Goal: Task Accomplishment & Management: Contribute content

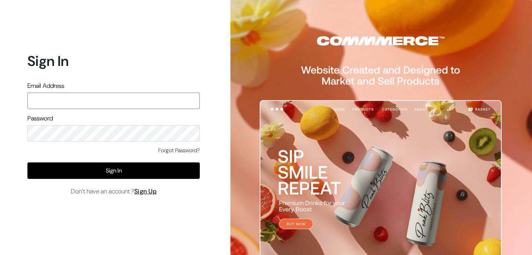
click at [52, 98] on input "text" at bounding box center [113, 100] width 172 height 16
type input "uppadasarees999@gmail.com"
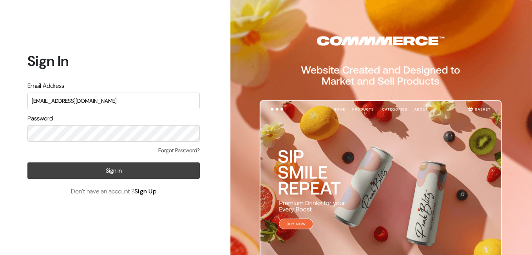
click at [114, 162] on button "Sign In" at bounding box center [113, 170] width 172 height 16
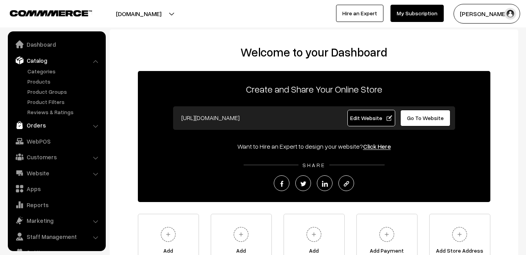
click at [36, 123] on link "Orders" at bounding box center [56, 125] width 93 height 14
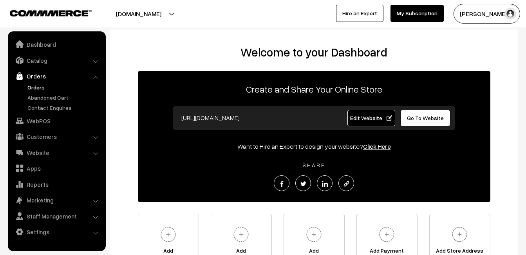
click at [40, 87] on link "Orders" at bounding box center [64, 87] width 78 height 8
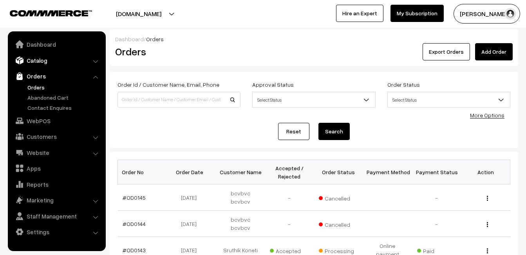
click at [41, 60] on link "Catalog" at bounding box center [56, 60] width 93 height 14
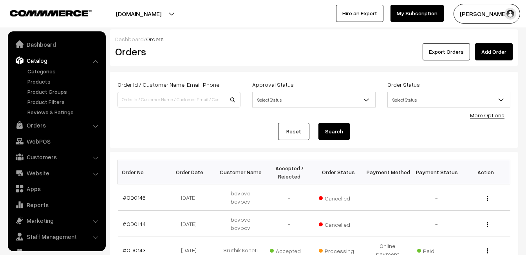
click at [39, 76] on ul "Categories" at bounding box center [57, 91] width 94 height 49
click at [40, 79] on link "Products" at bounding box center [64, 81] width 78 height 8
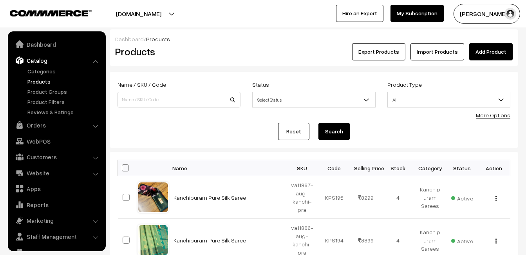
scroll to position [16, 0]
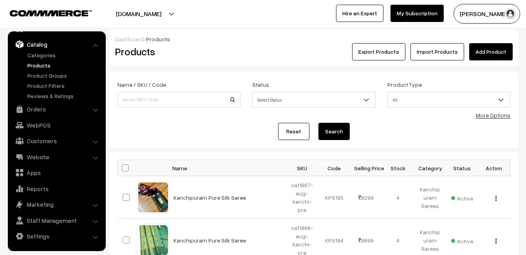
click at [484, 43] on link "Add Product" at bounding box center [490, 51] width 43 height 17
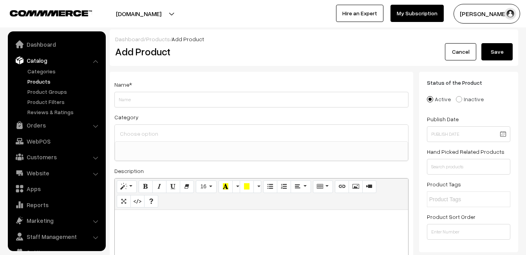
select select
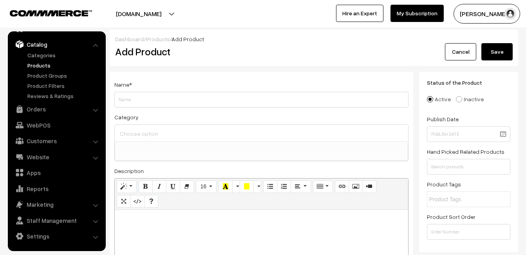
click at [177, 221] on p at bounding box center [262, 218] width 286 height 9
paste div
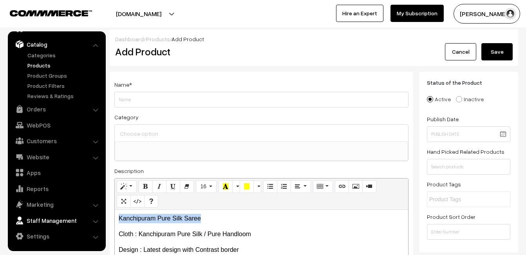
drag, startPoint x: 217, startPoint y: 218, endPoint x: 64, endPoint y: 216, distance: 152.8
copy p "Kanchipuram Pure Silk Saree"
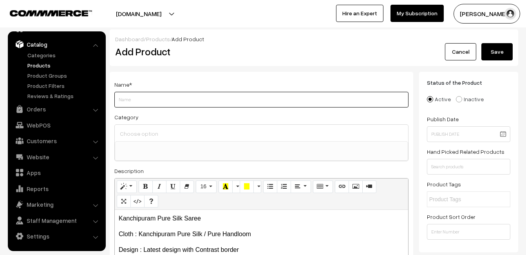
click at [133, 104] on input "Weight" at bounding box center [261, 100] width 294 height 16
paste input "Kanchipuram Pure Silk Saree"
type input "Kanchipuram Pure Silk Saree"
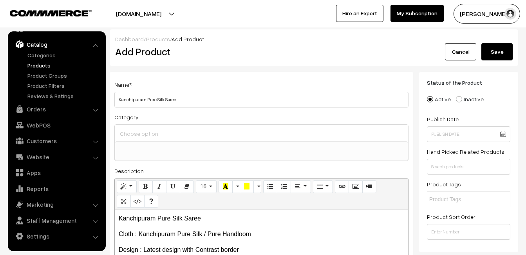
click at [138, 128] on input at bounding box center [261, 133] width 287 height 11
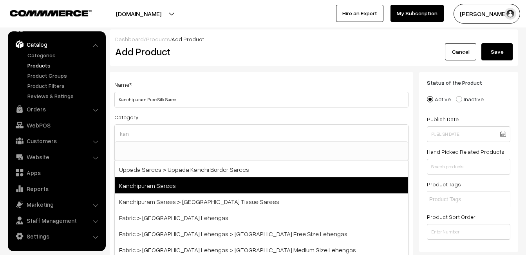
type input "kan"
click at [177, 185] on span "Kanchipuram Sarees" at bounding box center [261, 185] width 293 height 16
select select "3"
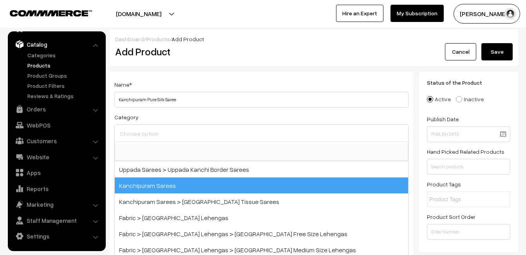
scroll to position [133, 0]
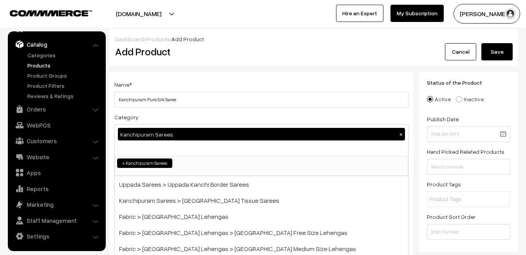
click at [197, 86] on div "Name * [GEOGRAPHIC_DATA] Pure Silk Saree" at bounding box center [261, 94] width 294 height 28
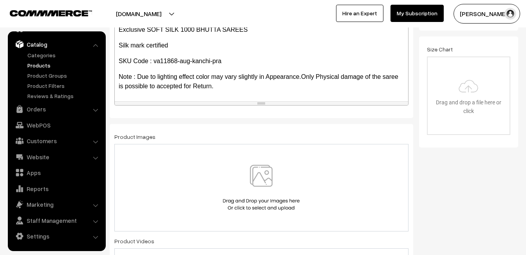
scroll to position [235, 0]
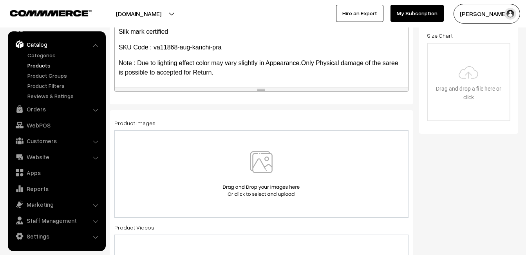
click at [264, 167] on img at bounding box center [261, 174] width 81 height 46
click at [260, 168] on img at bounding box center [261, 174] width 81 height 46
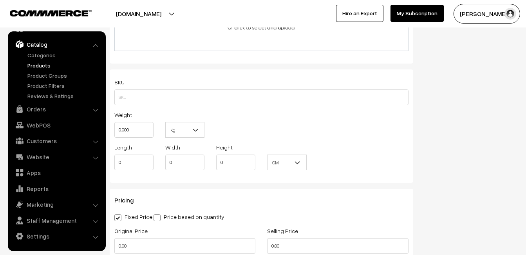
scroll to position [509, 0]
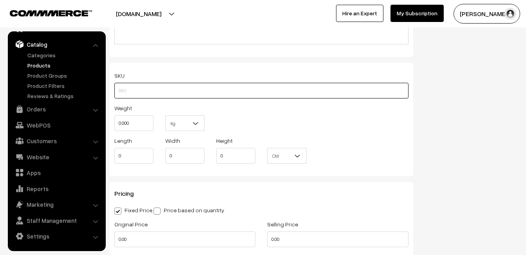
click at [137, 91] on input "text" at bounding box center [261, 91] width 294 height 16
click at [148, 93] on input "text" at bounding box center [261, 91] width 294 height 16
paste input "va11868-aug-kanchi-pra"
type input "va11868-aug-kanchi-pra"
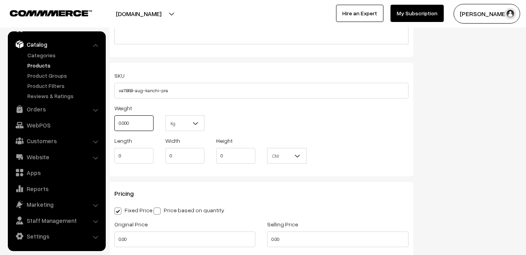
click at [145, 121] on input "0.000" at bounding box center [133, 123] width 39 height 16
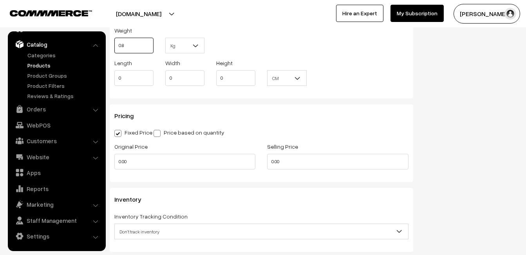
scroll to position [588, 0]
type input "0.80"
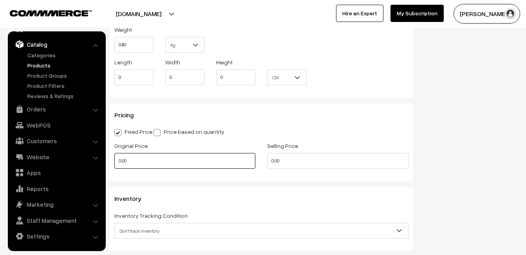
click at [163, 167] on input "0.00" at bounding box center [184, 161] width 141 height 16
type input "6800"
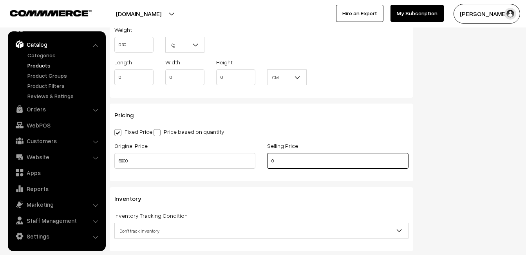
click at [283, 154] on input "0" at bounding box center [337, 161] width 141 height 16
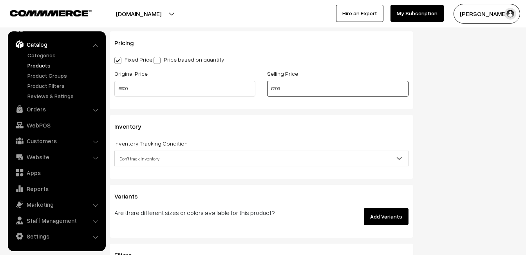
scroll to position [666, 0]
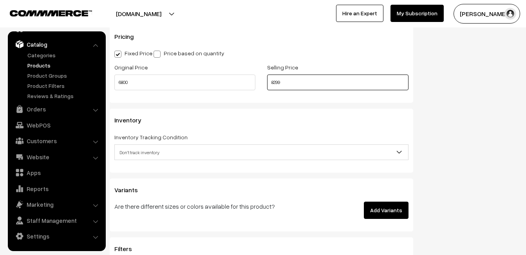
type input "8299"
click at [147, 145] on span "Don't track inventory" at bounding box center [261, 152] width 293 height 14
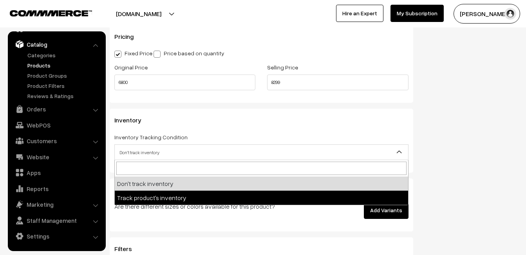
select select "2"
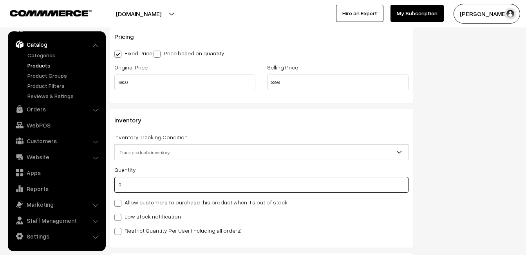
click at [145, 186] on input "0" at bounding box center [261, 185] width 294 height 16
type input "4"
click at [145, 214] on label "Low stock notification" at bounding box center [147, 216] width 67 height 8
click at [119, 214] on input "Low stock notification" at bounding box center [116, 215] width 5 height 5
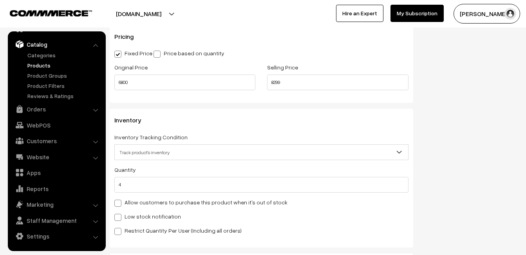
checkbox input "true"
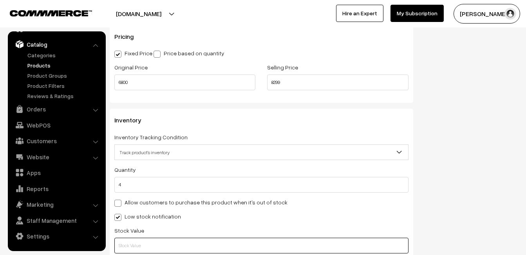
click at [148, 239] on input "text" at bounding box center [261, 245] width 294 height 16
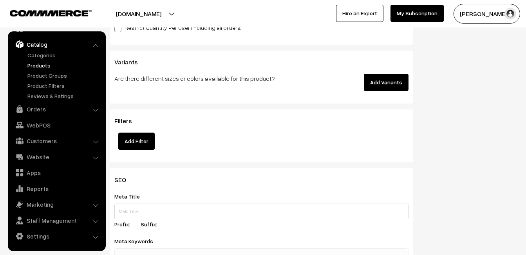
scroll to position [1163, 0]
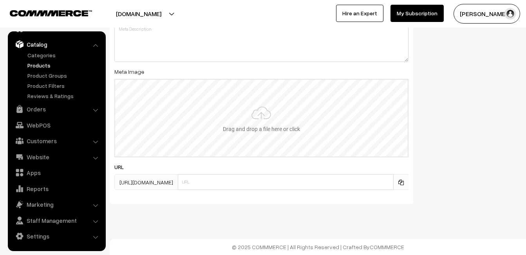
type input "2"
click at [257, 136] on input "file" at bounding box center [261, 118] width 293 height 77
type input "C:\fakepath\kanchipuram-saree-va11868-aug.jpeg"
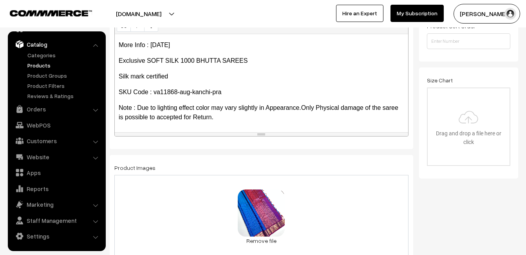
scroll to position [0, 0]
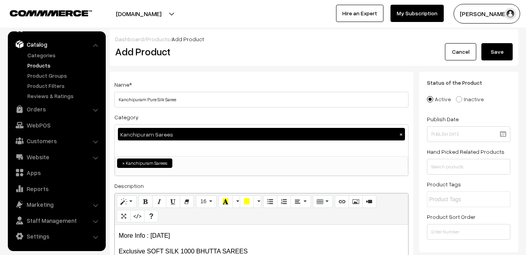
click at [509, 50] on button "Save" at bounding box center [497, 51] width 31 height 17
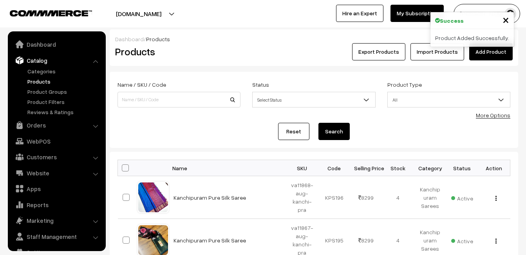
scroll to position [16, 0]
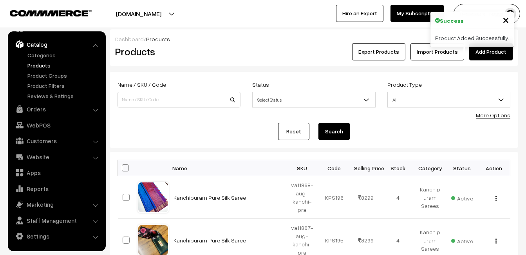
click at [252, 45] on div "Export Products Import Products Add Product" at bounding box center [382, 51] width 261 height 17
click at [483, 56] on link "Add Product" at bounding box center [490, 51] width 43 height 17
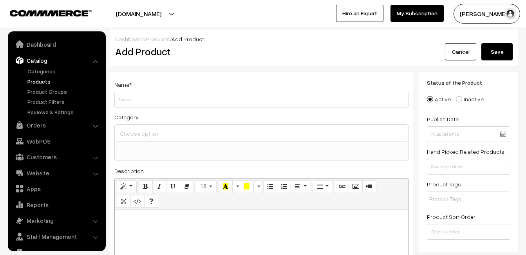
select select
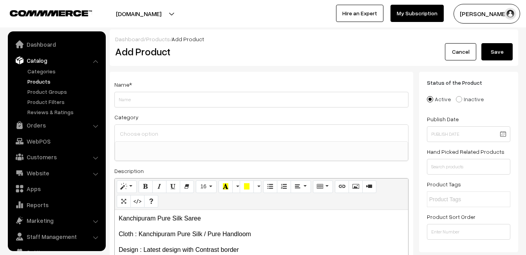
scroll to position [16, 0]
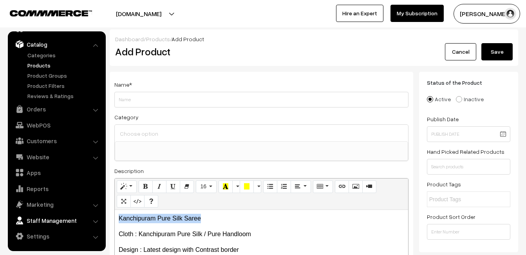
drag, startPoint x: 209, startPoint y: 215, endPoint x: 81, endPoint y: 214, distance: 127.7
copy p "Kanchipuram Pure Silk Saree"
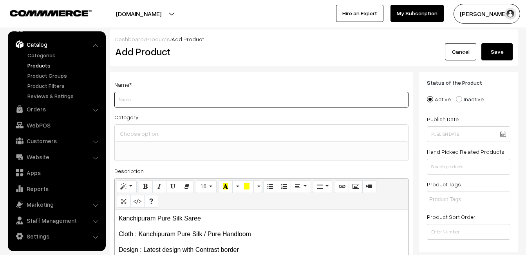
click at [134, 98] on input "Weight" at bounding box center [261, 100] width 294 height 16
paste input "Kanchipuram Pure Silk Saree"
type input "Kanchipuram Pure Silk Saree"
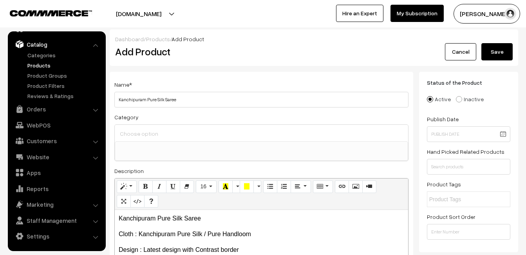
click at [137, 131] on input at bounding box center [261, 133] width 287 height 11
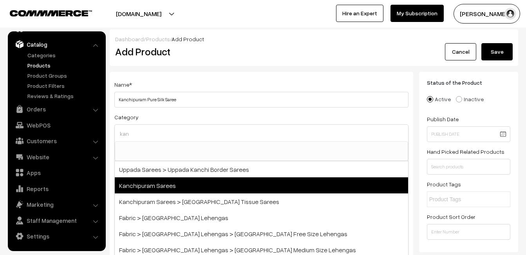
type input "kan"
click at [154, 179] on span "Kanchipuram Sarees" at bounding box center [261, 185] width 293 height 16
select select "3"
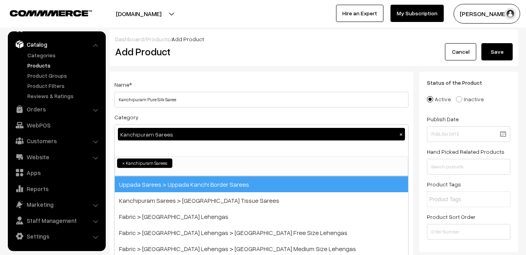
scroll to position [133, 0]
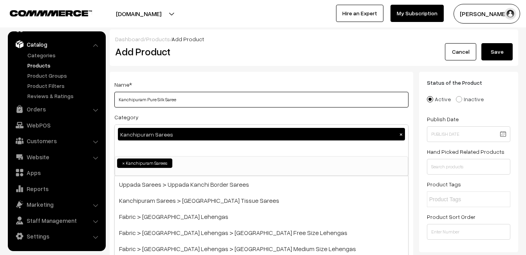
click at [177, 96] on input "Kanchipuram Pure Silk Saree" at bounding box center [261, 100] width 294 height 16
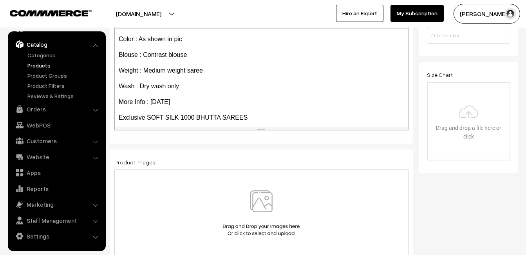
scroll to position [107, 0]
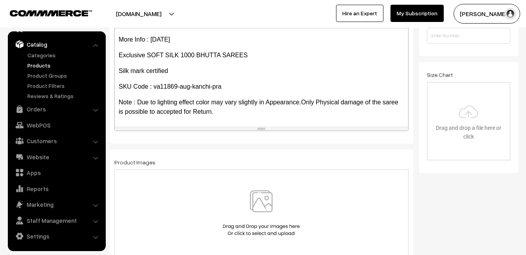
click at [263, 196] on img at bounding box center [261, 213] width 81 height 46
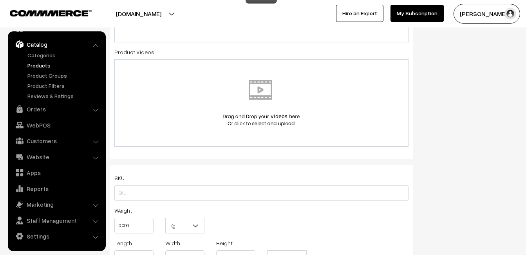
scroll to position [431, 0]
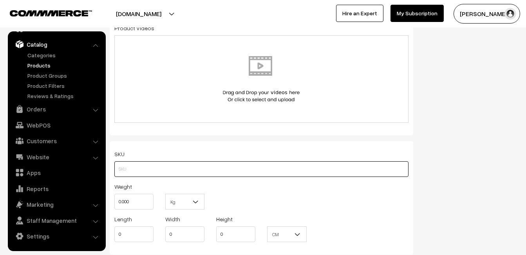
click at [133, 170] on input "text" at bounding box center [261, 169] width 294 height 16
paste input "va11869-aug-kanchi-pra"
type input "va11869-aug-kanchi-pra"
click at [137, 203] on input "0.000" at bounding box center [133, 202] width 39 height 16
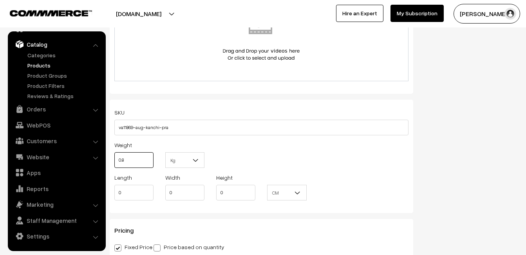
scroll to position [549, 0]
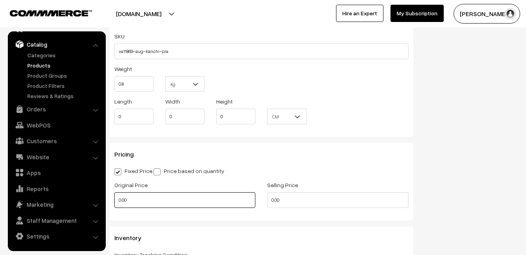
type input "0.80"
click at [137, 198] on input "0.00" at bounding box center [184, 200] width 141 height 16
click at [140, 200] on input "0" at bounding box center [184, 200] width 141 height 16
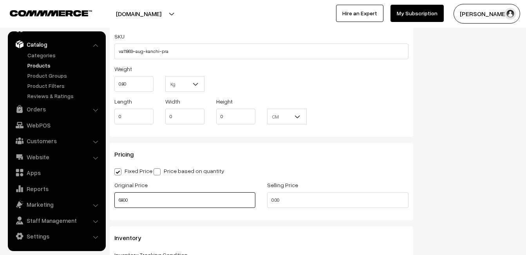
type input "6800"
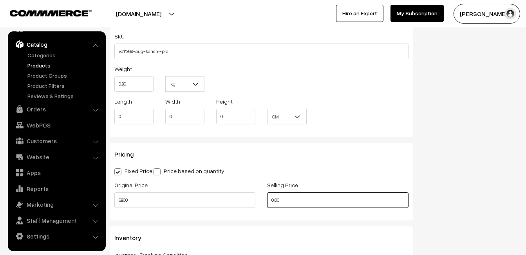
click at [292, 196] on input "0.00" at bounding box center [337, 200] width 141 height 16
click at [279, 199] on input "0" at bounding box center [337, 200] width 141 height 16
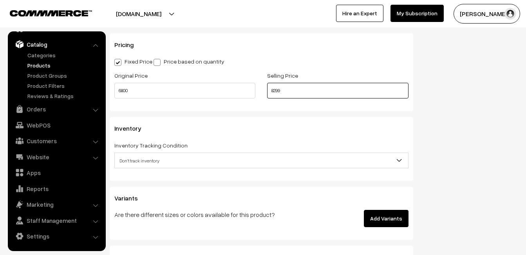
scroll to position [666, 0]
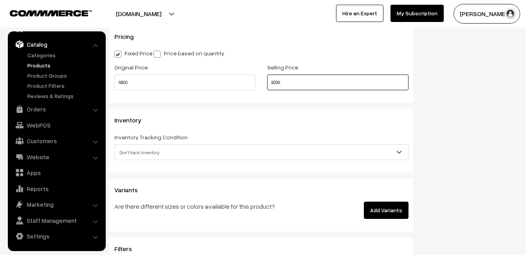
type input "8299"
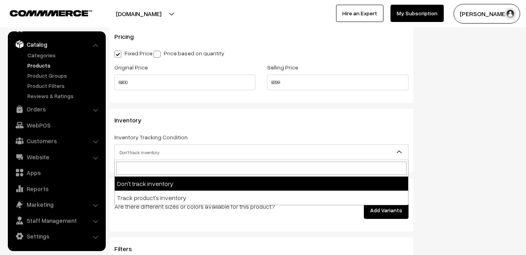
click at [143, 153] on span "Don't track inventory" at bounding box center [261, 152] width 293 height 14
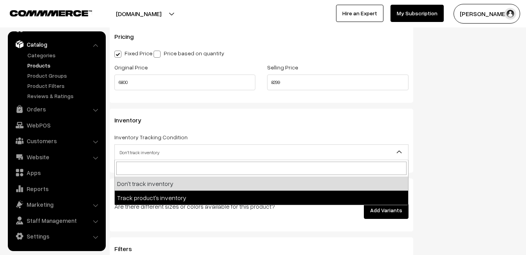
select select "2"
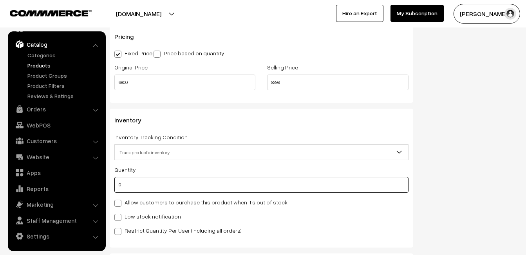
click at [139, 180] on input "0" at bounding box center [261, 185] width 294 height 16
type input "4"
click at [145, 216] on label "Low stock notification" at bounding box center [147, 216] width 67 height 8
click at [119, 216] on input "Low stock notification" at bounding box center [116, 215] width 5 height 5
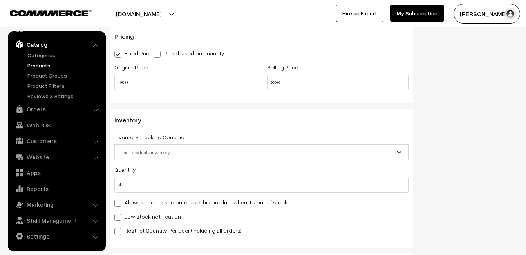
checkbox input "true"
click at [145, 235] on div "Stock Value" at bounding box center [261, 239] width 294 height 28
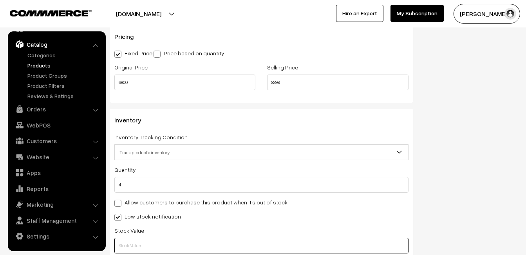
click at [147, 242] on input "text" at bounding box center [261, 245] width 294 height 16
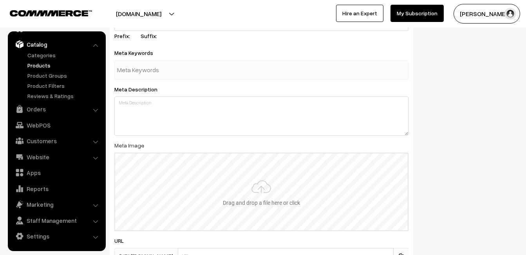
scroll to position [1163, 0]
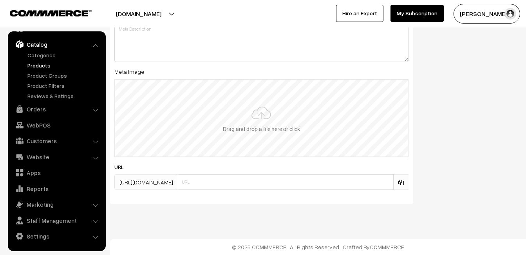
type input "2"
click at [235, 143] on input "file" at bounding box center [261, 118] width 293 height 77
type input "C:\fakepath\kanchipuram-saree-va11869-aug.jpeg"
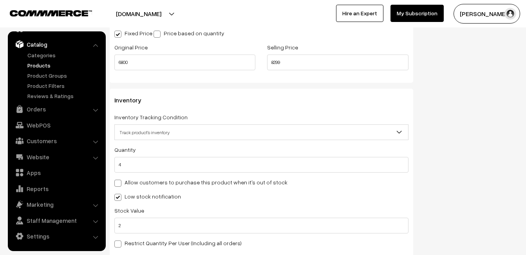
scroll to position [0, 0]
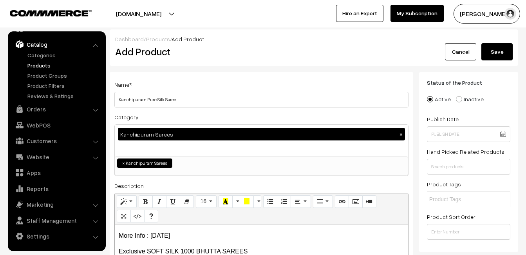
click at [496, 48] on button "Save" at bounding box center [497, 51] width 31 height 17
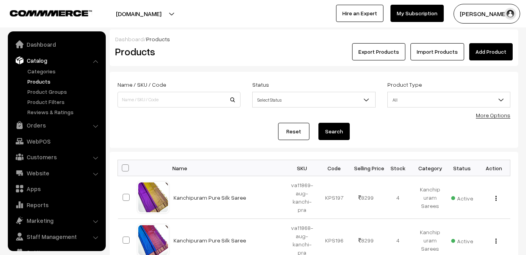
scroll to position [16, 0]
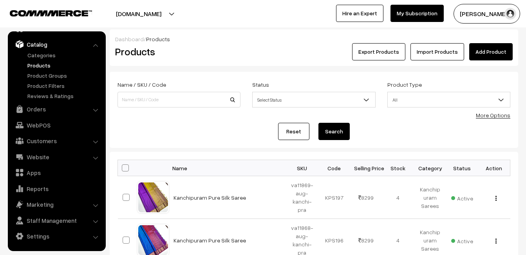
click at [238, 49] on h2 "Products" at bounding box center [177, 51] width 125 height 12
click at [486, 51] on link "Add Product" at bounding box center [490, 51] width 43 height 17
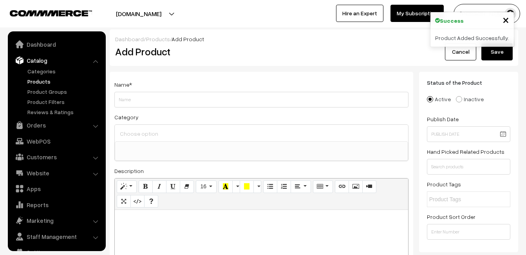
select select
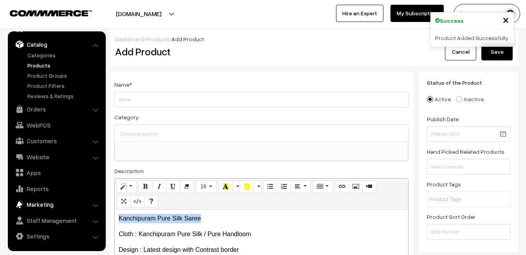
drag, startPoint x: 201, startPoint y: 216, endPoint x: 98, endPoint y: 210, distance: 102.4
copy p "Kanchipuram Pure Silk Saree"
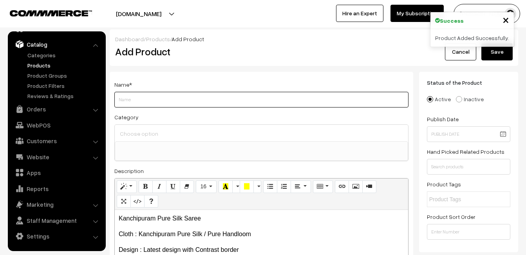
click at [157, 103] on input "Weight" at bounding box center [261, 100] width 294 height 16
paste input "Kanchipuram Pure Silk Saree"
type input "Kanchipuram Pure Silk Saree"
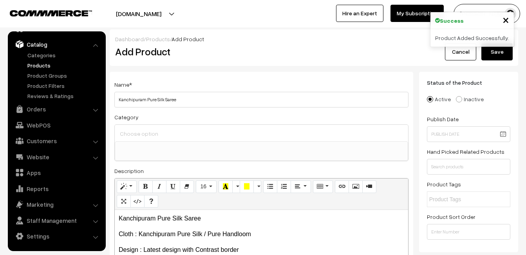
click at [157, 127] on div at bounding box center [261, 133] width 293 height 16
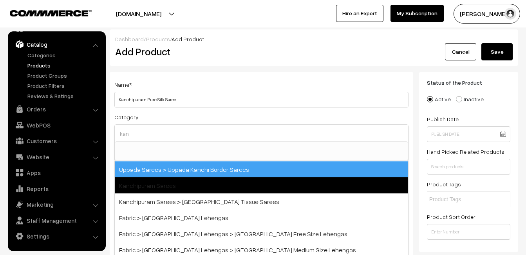
type input "kan"
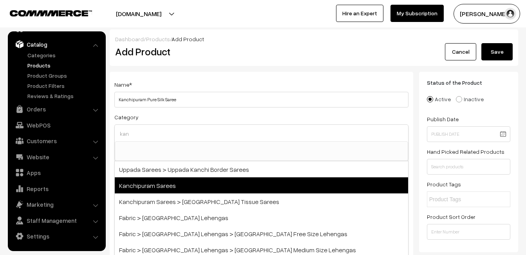
click at [167, 179] on span "Kanchipuram Sarees" at bounding box center [261, 185] width 293 height 16
select select "3"
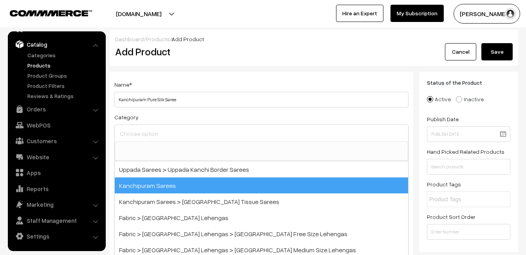
scroll to position [133, 0]
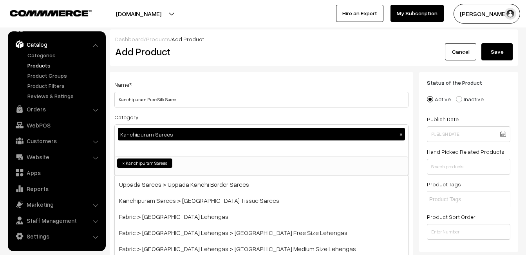
click at [193, 86] on div "Name * Kanchipuram Pure Silk Saree" at bounding box center [261, 94] width 294 height 28
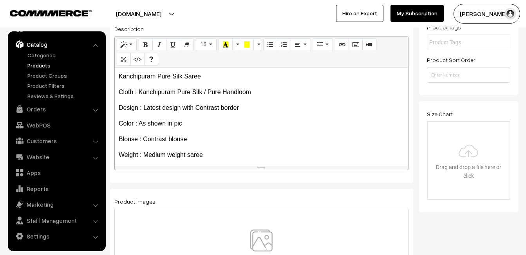
scroll to position [107, 0]
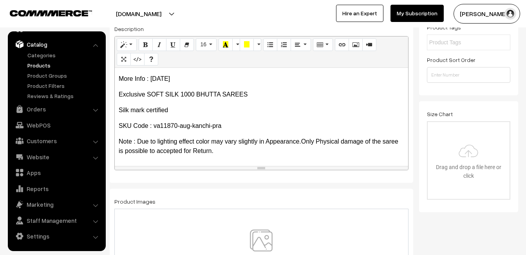
click at [260, 233] on img at bounding box center [261, 252] width 81 height 46
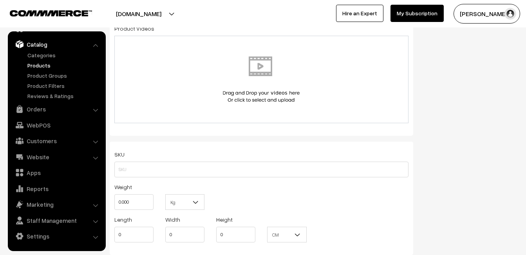
scroll to position [431, 0]
click at [135, 172] on input "text" at bounding box center [261, 169] width 294 height 16
paste input "va11870-aug-kanchi-pra"
type input "va11870-aug-kanchi-pra"
click at [138, 199] on input "0.000" at bounding box center [133, 202] width 39 height 16
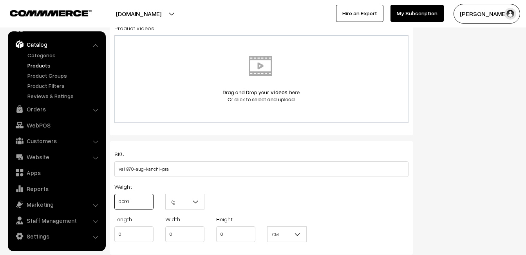
click at [138, 199] on input "0.000" at bounding box center [133, 202] width 39 height 16
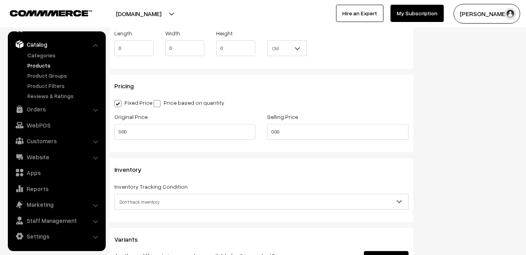
scroll to position [627, 0]
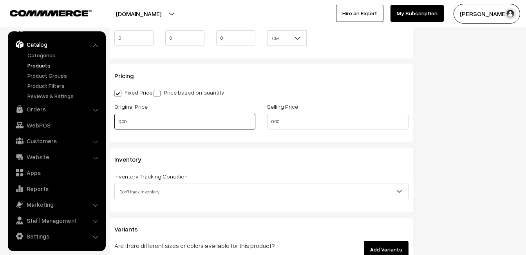
type input "0.80"
click at [129, 123] on input "0.00" at bounding box center [184, 122] width 141 height 16
type input "6800"
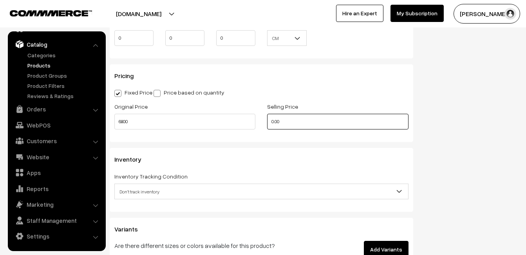
click at [295, 122] on input "0.00" at bounding box center [337, 122] width 141 height 16
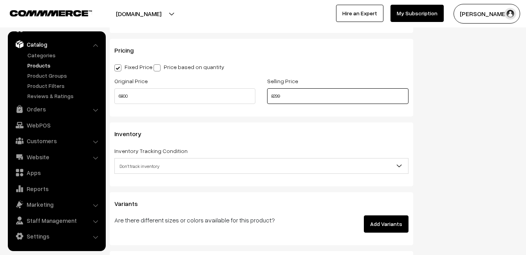
scroll to position [666, 0]
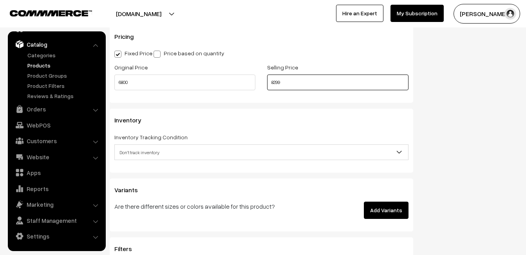
type input "8299"
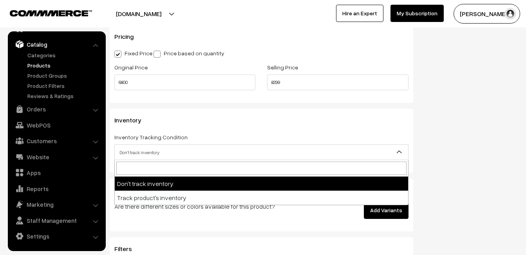
click at [136, 148] on span "Don't track inventory" at bounding box center [261, 152] width 293 height 14
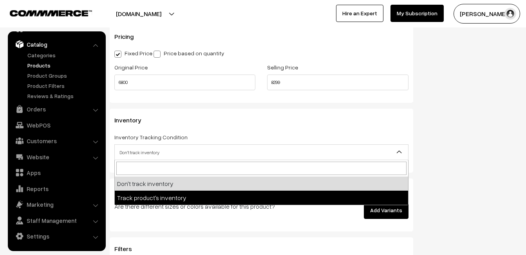
select select "2"
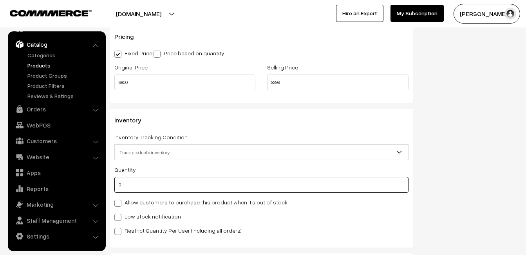
click at [142, 183] on input "0" at bounding box center [261, 185] width 294 height 16
type input "4"
click at [142, 211] on div "Low stock notification" at bounding box center [261, 215] width 294 height 9
click at [142, 213] on label "Low stock notification" at bounding box center [147, 216] width 67 height 8
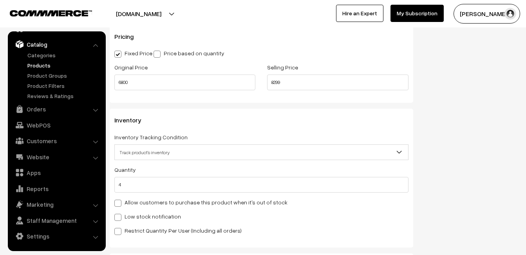
click at [119, 213] on input "Low stock notification" at bounding box center [116, 215] width 5 height 5
checkbox input "true"
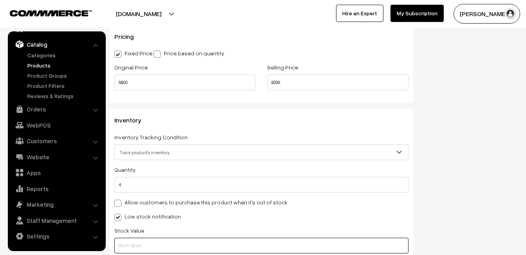
click at [142, 237] on input "text" at bounding box center [261, 245] width 294 height 16
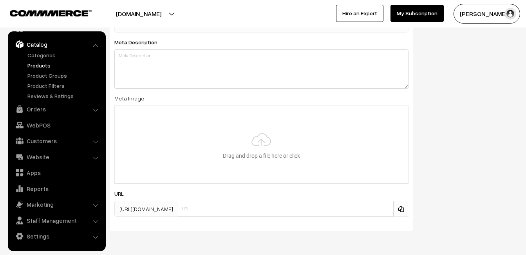
scroll to position [1163, 0]
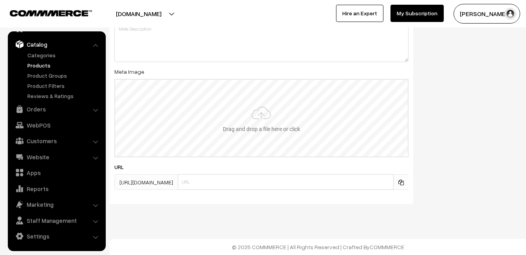
type input "2"
click at [256, 107] on input "file" at bounding box center [261, 118] width 293 height 77
type input "C:\fakepath\kanchipuram-saree-va11870-aug.jpeg"
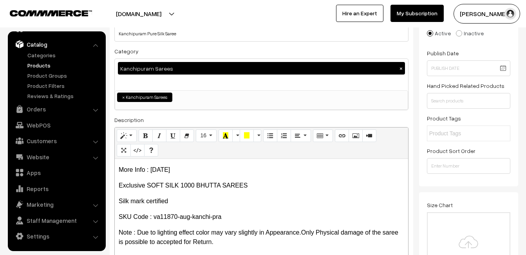
scroll to position [0, 0]
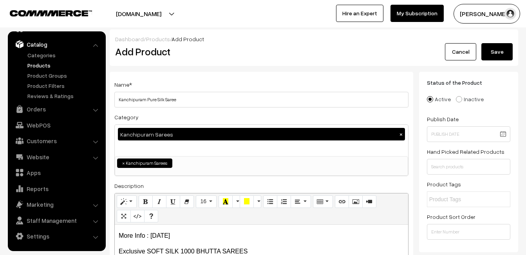
click at [508, 56] on button "Save" at bounding box center [497, 51] width 31 height 17
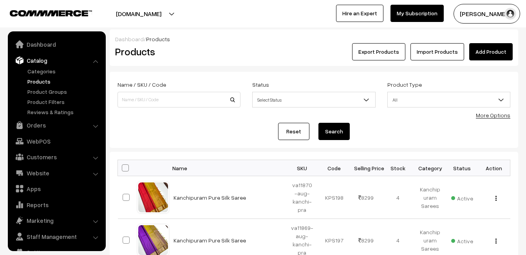
scroll to position [16, 0]
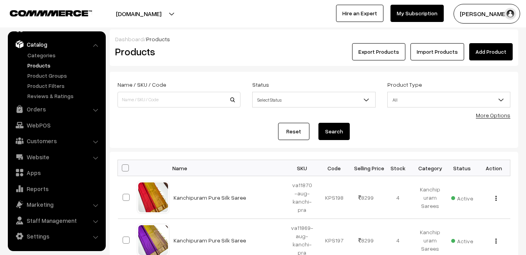
drag, startPoint x: 199, startPoint y: 54, endPoint x: 366, endPoint y: 46, distance: 166.7
click at [199, 54] on h2 "Products" at bounding box center [177, 51] width 125 height 12
click at [482, 48] on link "Add Product" at bounding box center [490, 51] width 43 height 17
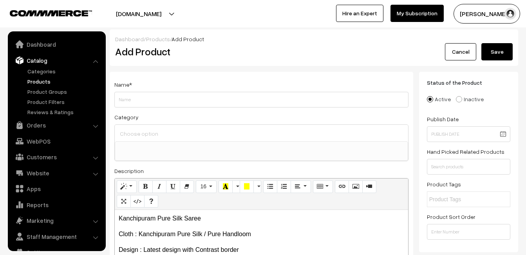
select select
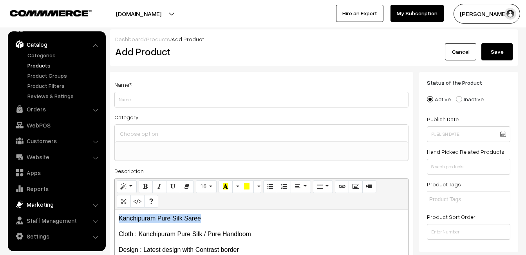
drag, startPoint x: 219, startPoint y: 212, endPoint x: 101, endPoint y: 202, distance: 118.0
copy p "Kanchipuram Pure Silk Saree"
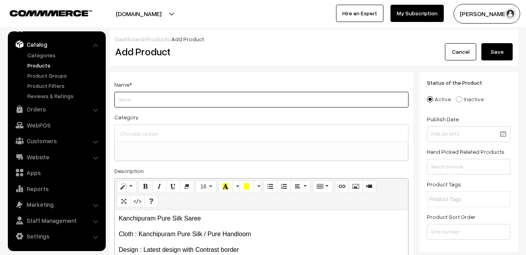
click at [138, 105] on input "Weight" at bounding box center [261, 100] width 294 height 16
paste input "Kanchipuram Pure Silk Saree"
type input "Kanchipuram Pure Silk Saree"
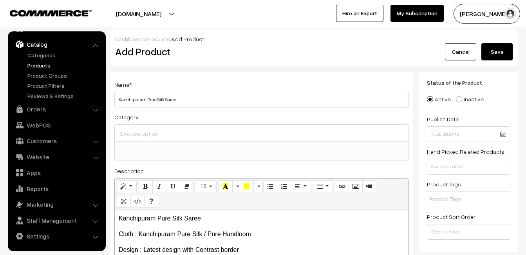
click at [141, 141] on ul at bounding box center [261, 146] width 293 height 10
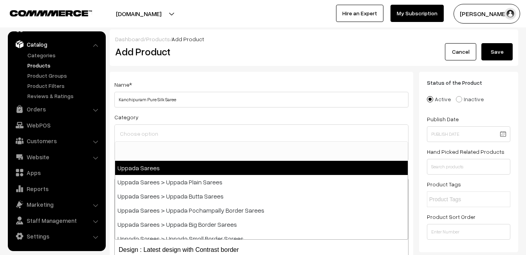
click at [142, 137] on input at bounding box center [261, 133] width 287 height 11
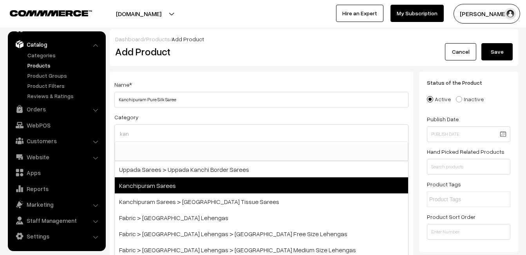
type input "kan"
click at [157, 183] on span "Kanchipuram Sarees" at bounding box center [261, 185] width 293 height 16
select select "3"
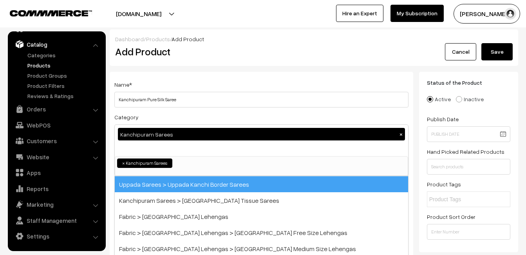
scroll to position [133, 0]
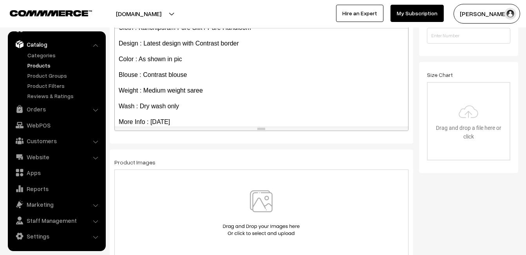
scroll to position [107, 0]
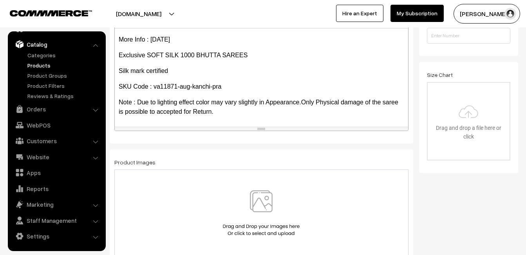
click at [260, 201] on img at bounding box center [261, 213] width 81 height 46
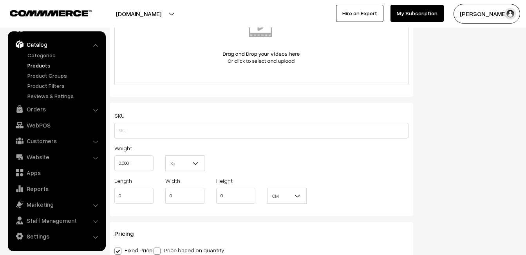
scroll to position [470, 0]
click at [155, 138] on div "SKU Weight 0.000 Kg Kg Length 0 Width 0 Height 0 CM" at bounding box center [262, 158] width 304 height 113
click at [156, 124] on input "text" at bounding box center [261, 130] width 294 height 16
paste input "va11871-aug-kanchi-pra"
type input "va11871-aug-kanchi-pra"
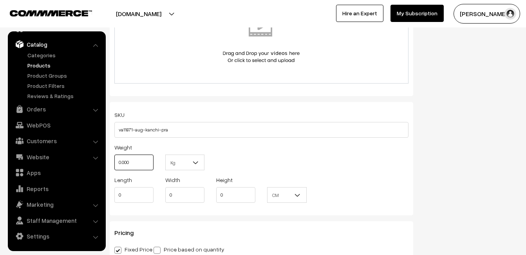
click at [142, 159] on input "0.000" at bounding box center [133, 162] width 39 height 16
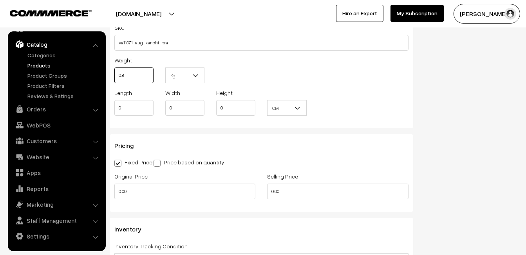
scroll to position [588, 0]
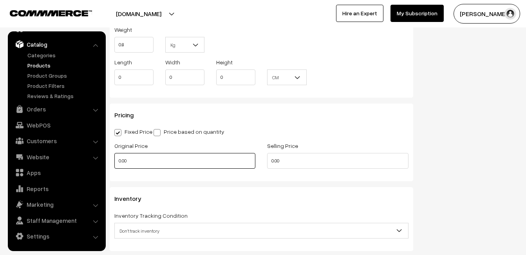
type input "0.80"
click at [132, 163] on input "0.00" at bounding box center [184, 161] width 141 height 16
type input "8"
type input "6800"
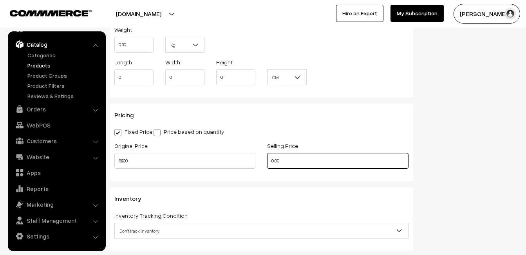
click at [288, 159] on input "0.00" at bounding box center [337, 161] width 141 height 16
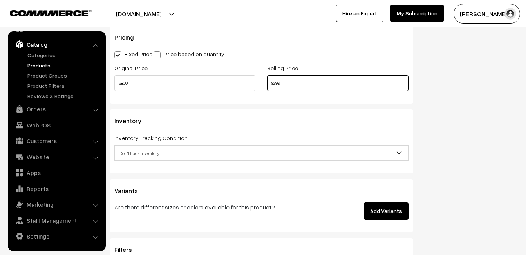
scroll to position [666, 0]
type input "8299"
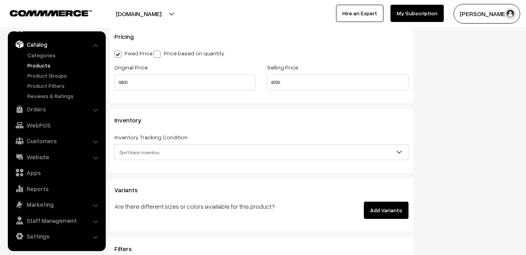
click at [139, 149] on span "Don't track inventory" at bounding box center [261, 152] width 293 height 14
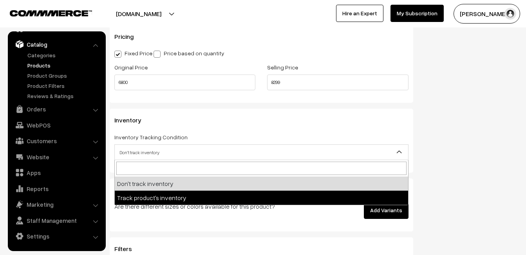
select select "2"
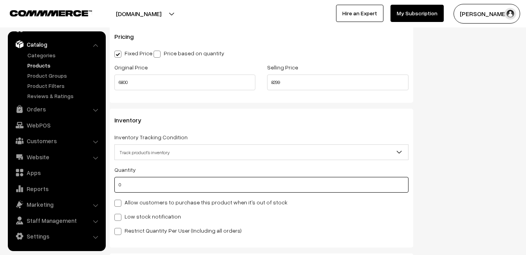
click at [143, 187] on input "0" at bounding box center [261, 185] width 294 height 16
type input "4"
click at [140, 219] on label "Low stock notification" at bounding box center [147, 216] width 67 height 8
click at [119, 218] on input "Low stock notification" at bounding box center [116, 215] width 5 height 5
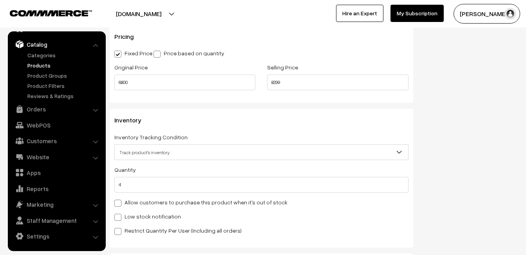
checkbox input "true"
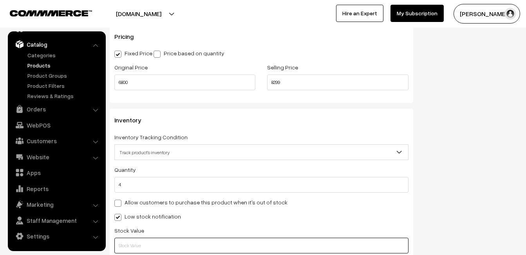
click at [139, 245] on input "text" at bounding box center [261, 245] width 294 height 16
type input "1"
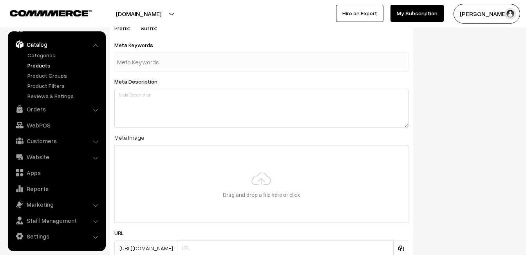
scroll to position [1163, 0]
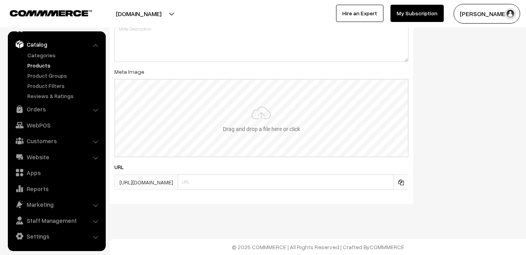
type input "2"
click at [255, 121] on input "file" at bounding box center [261, 118] width 293 height 77
type input "C:\fakepath\kanchipuram-saree-va11871-aug.jpeg"
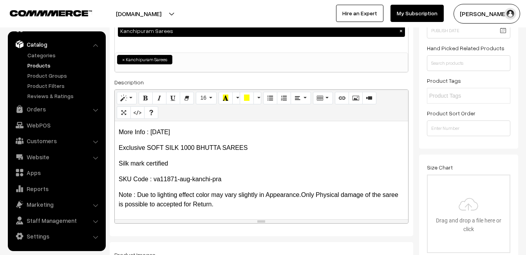
scroll to position [0, 0]
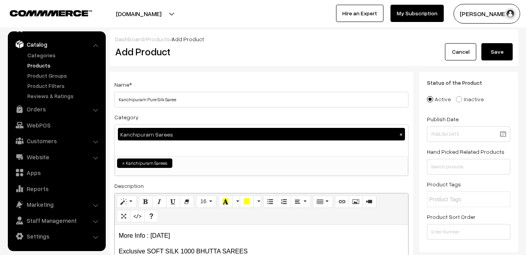
click at [500, 47] on button "Save" at bounding box center [497, 51] width 31 height 17
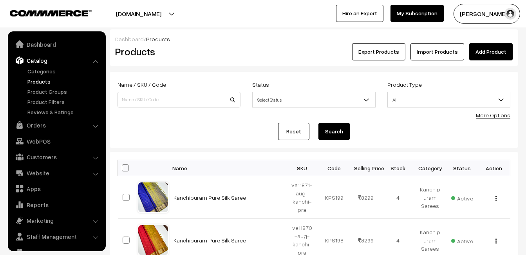
scroll to position [16, 0]
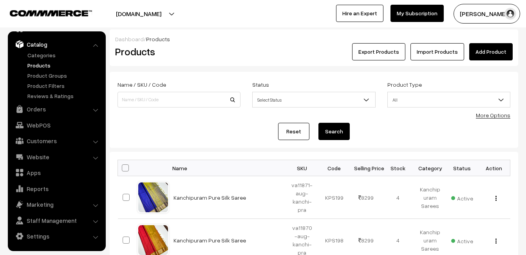
click at [257, 50] on div "Export Products Import Products Add Product" at bounding box center [382, 51] width 261 height 17
click at [483, 52] on link "Add Product" at bounding box center [490, 51] width 43 height 17
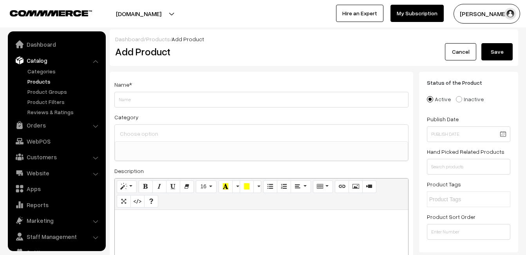
select select
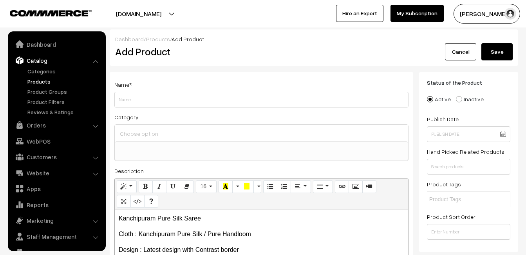
scroll to position [16, 0]
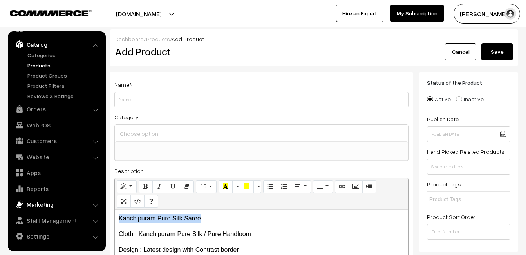
drag, startPoint x: 206, startPoint y: 214, endPoint x: 81, endPoint y: 210, distance: 125.8
copy p "Kanchipuram Pure Silk Saree"
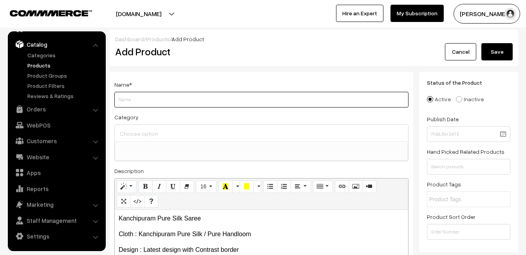
click at [137, 96] on input "Weight" at bounding box center [261, 100] width 294 height 16
paste input "Kanchipuram Pure Silk Saree"
type input "Kanchipuram Pure Silk Saree"
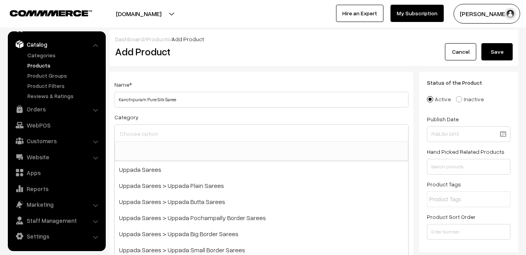
click at [140, 130] on input at bounding box center [261, 133] width 287 height 11
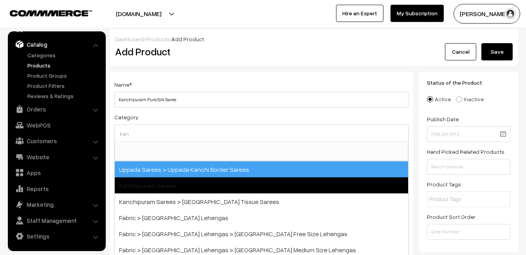
type input "kan"
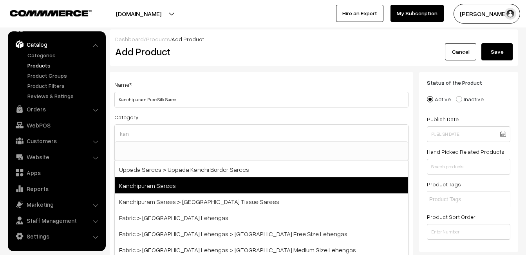
click at [168, 180] on span "Kanchipuram Sarees" at bounding box center [261, 185] width 293 height 16
select select "3"
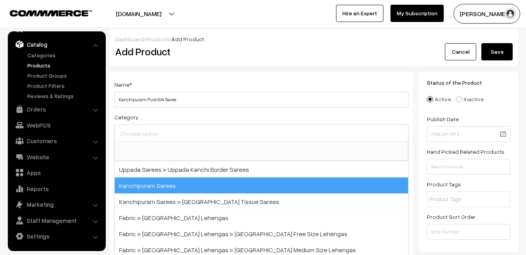
scroll to position [133, 0]
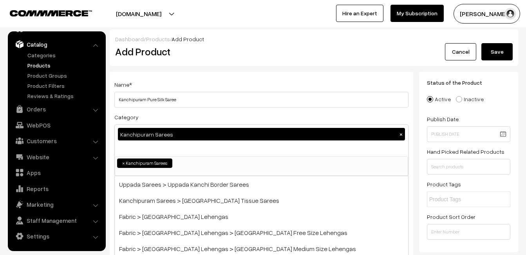
click at [201, 73] on div "Name * Kanchipuram Pure Silk Saree Category Kanchipuram Sarees × Uppada Sarees …" at bounding box center [262, 206] width 304 height 268
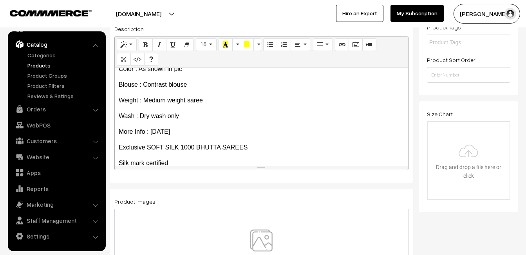
scroll to position [107, 0]
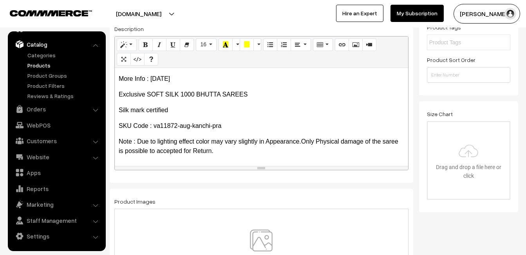
click at [255, 238] on img at bounding box center [261, 252] width 81 height 46
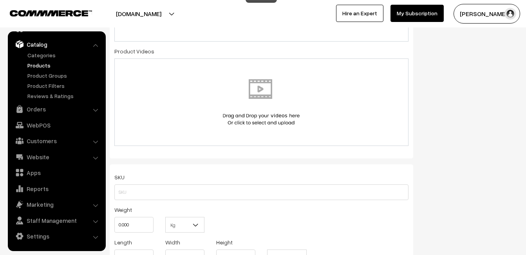
scroll to position [431, 0]
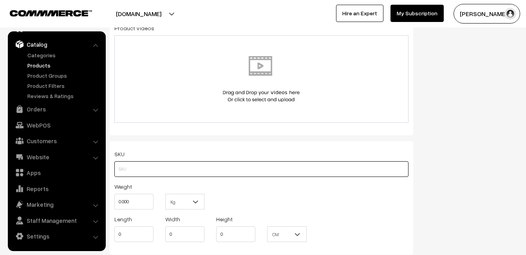
click at [128, 166] on input "text" at bounding box center [261, 169] width 294 height 16
paste input "va11872-aug-kanchi-pra"
type input "va11872-aug-kanchi-pra"
click at [138, 199] on input "0.000" at bounding box center [133, 202] width 39 height 16
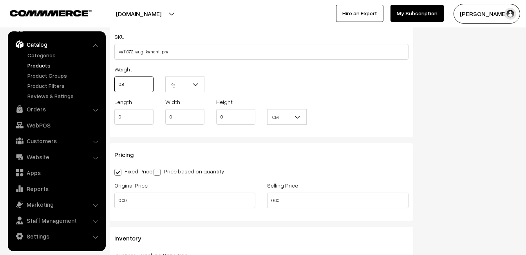
scroll to position [549, 0]
type input "0.80"
click at [133, 199] on input "0.00" at bounding box center [184, 200] width 141 height 16
type input "6800"
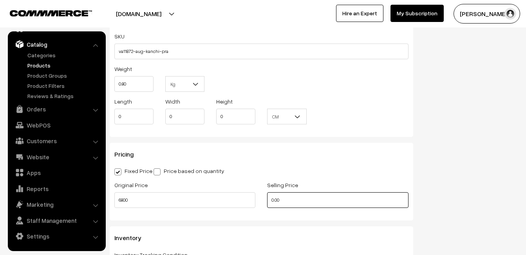
click at [284, 200] on input "0.00" at bounding box center [337, 200] width 141 height 16
type input "7"
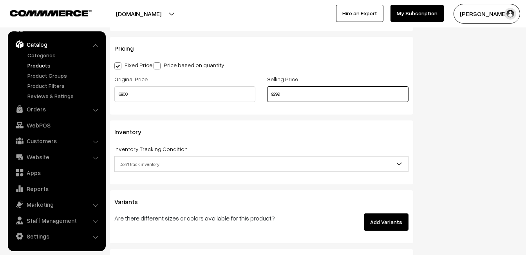
scroll to position [666, 0]
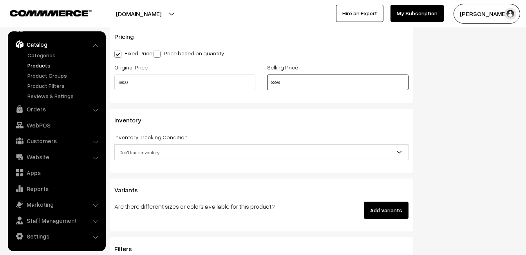
type input "8299"
click at [132, 150] on span "Don't track inventory" at bounding box center [261, 152] width 293 height 14
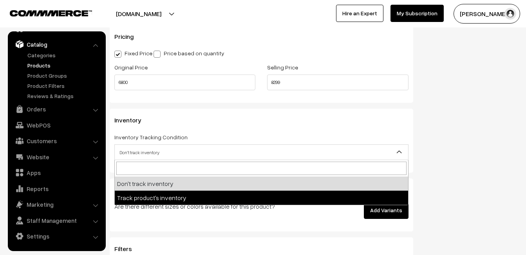
select select "2"
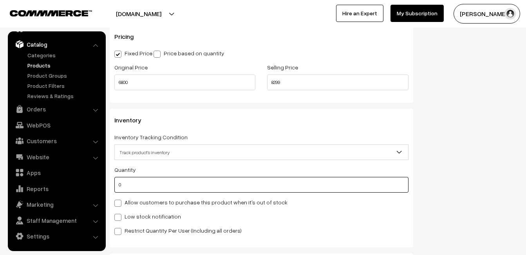
click at [132, 185] on input "0" at bounding box center [261, 185] width 294 height 16
type input "4"
click at [132, 213] on label "Low stock notification" at bounding box center [147, 216] width 67 height 8
click at [119, 213] on input "Low stock notification" at bounding box center [116, 215] width 5 height 5
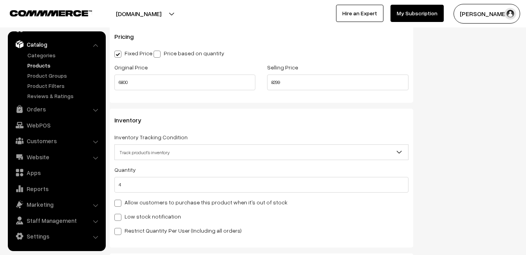
checkbox input "true"
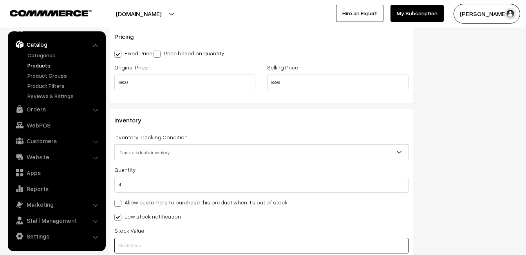
click at [135, 242] on input "text" at bounding box center [261, 245] width 294 height 16
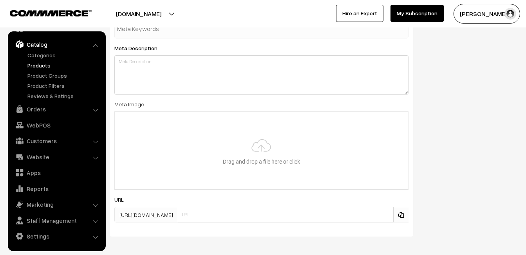
scroll to position [1163, 0]
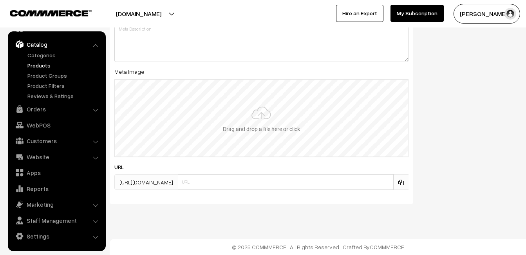
type input "2"
click at [258, 144] on input "file" at bounding box center [261, 118] width 293 height 77
type input "C:\fakepath\kanchipuram-saree-va11872-aug.jpeg"
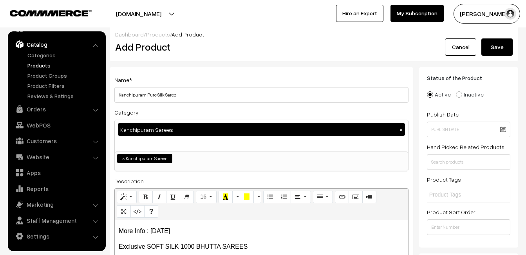
scroll to position [0, 0]
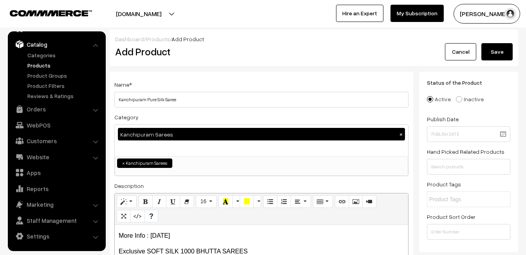
click at [507, 49] on button "Save" at bounding box center [497, 51] width 31 height 17
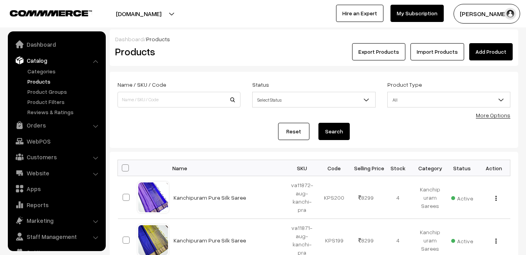
scroll to position [16, 0]
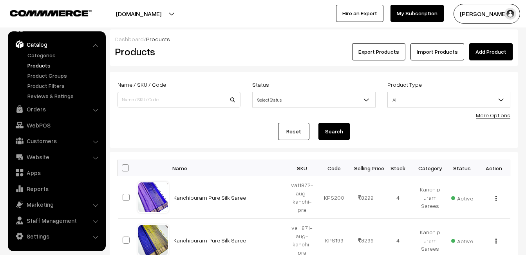
click at [241, 45] on div "Products" at bounding box center [177, 51] width 136 height 17
click at [477, 51] on link "Add Product" at bounding box center [490, 51] width 43 height 17
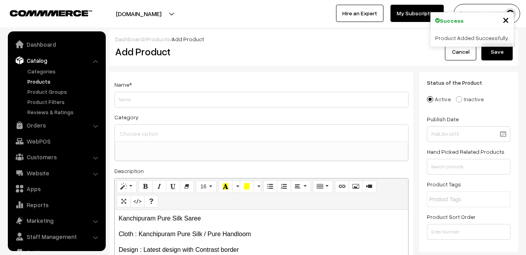
select select
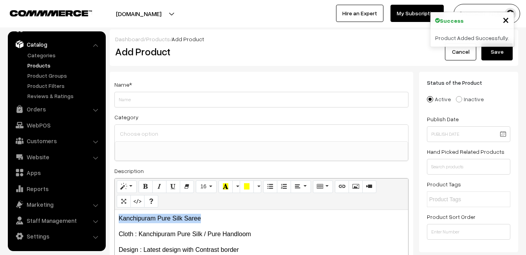
drag, startPoint x: 210, startPoint y: 217, endPoint x: 102, endPoint y: 211, distance: 108.7
copy p "Kanchipuram Pure Silk Saree"
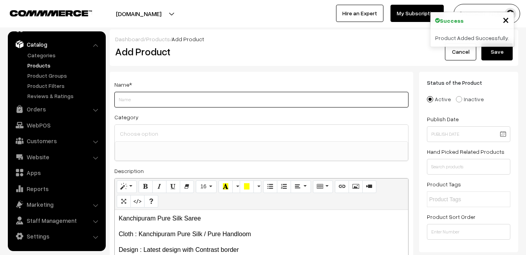
click at [138, 100] on input "Weight" at bounding box center [261, 100] width 294 height 16
paste input "Kanchipuram Pure Silk Saree"
type input "Kanchipuram Pure Silk Saree"
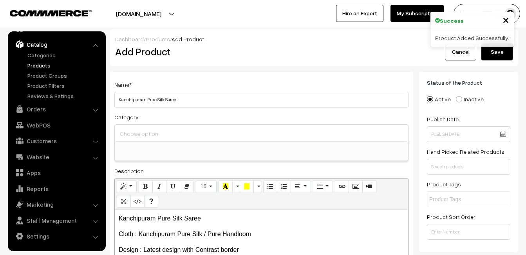
click at [141, 129] on input at bounding box center [261, 133] width 287 height 11
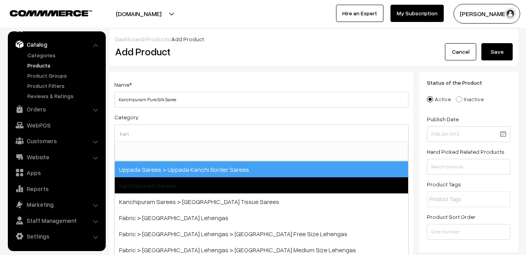
type input "kan"
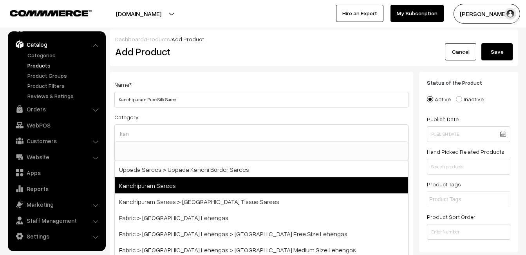
click at [158, 187] on span "Kanchipuram Sarees" at bounding box center [261, 185] width 293 height 16
select select "3"
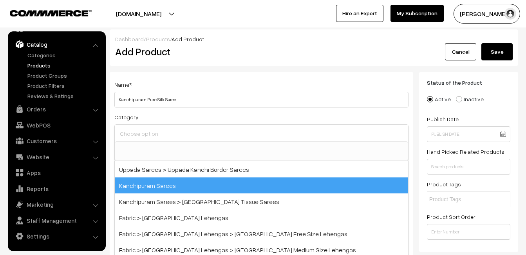
scroll to position [133, 0]
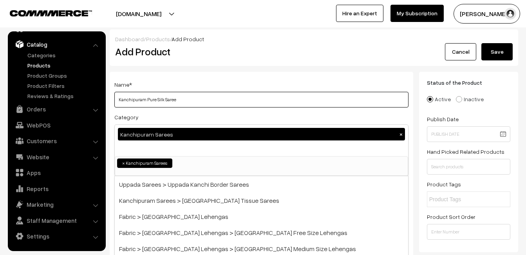
click at [183, 94] on input "Kanchipuram Pure Silk Saree" at bounding box center [261, 100] width 294 height 16
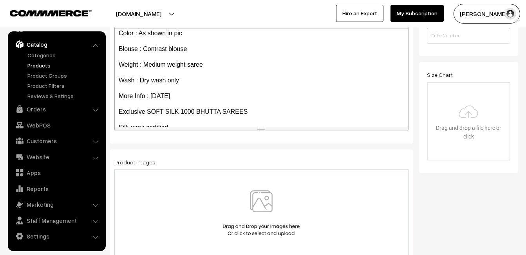
scroll to position [107, 0]
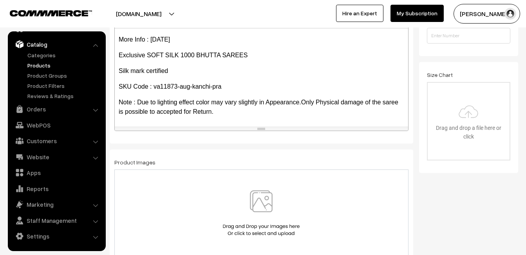
click at [257, 191] on img at bounding box center [261, 213] width 81 height 46
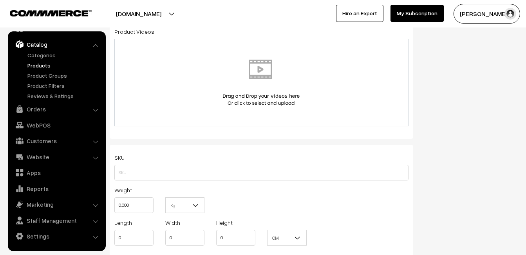
scroll to position [431, 0]
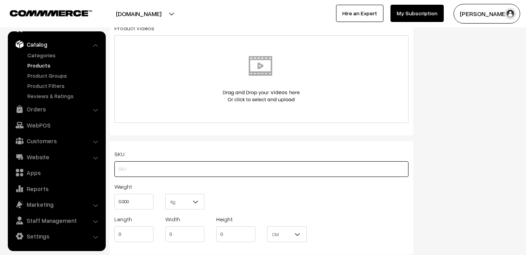
click at [140, 165] on input "text" at bounding box center [261, 169] width 294 height 16
paste input "va11873-aug-kanchi-pra"
type input "va11873-aug-kanchi-pra"
click at [139, 201] on input "0.000" at bounding box center [133, 202] width 39 height 16
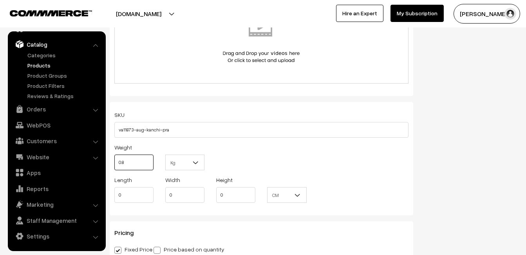
scroll to position [549, 0]
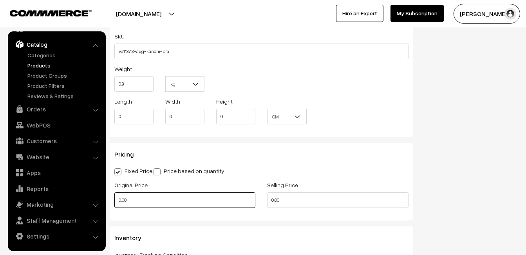
type input "0.80"
click at [136, 199] on input "0.00" at bounding box center [184, 200] width 141 height 16
type input "6800"
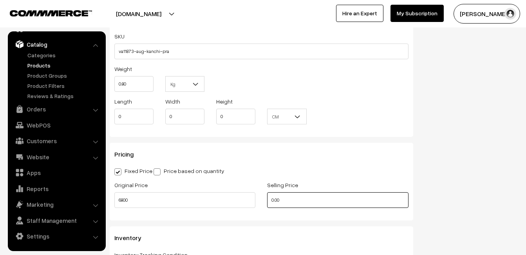
click at [286, 200] on input "0.00" at bounding box center [337, 200] width 141 height 16
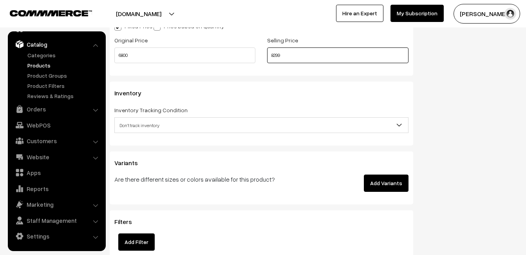
scroll to position [705, 0]
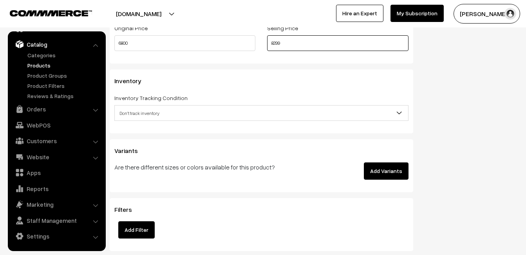
type input "8299"
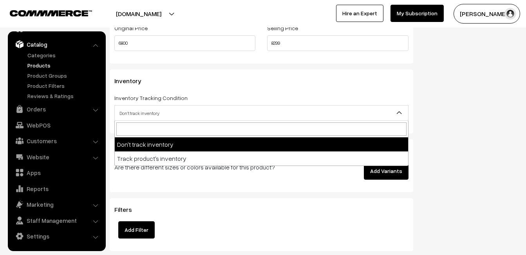
click at [141, 116] on span "Don't track inventory" at bounding box center [261, 113] width 293 height 14
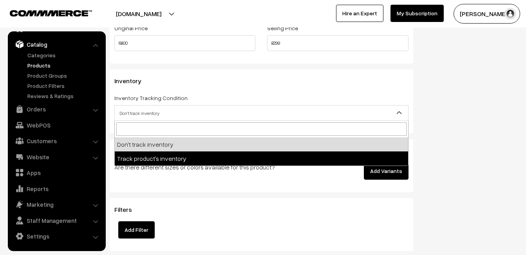
select select "2"
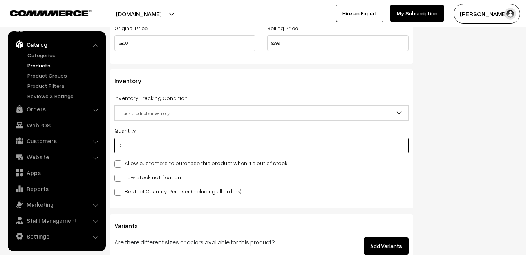
click at [141, 144] on input "0" at bounding box center [261, 146] width 294 height 16
type input "4"
click at [139, 175] on label "Low stock notification" at bounding box center [147, 177] width 67 height 8
click at [119, 175] on input "Low stock notification" at bounding box center [116, 176] width 5 height 5
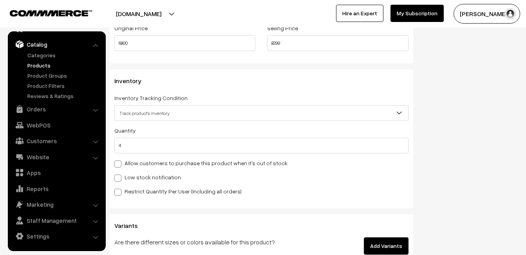
checkbox input "true"
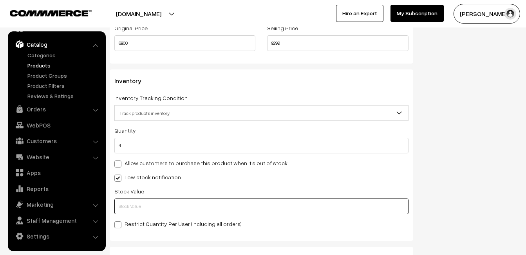
click at [139, 205] on input "text" at bounding box center [261, 206] width 294 height 16
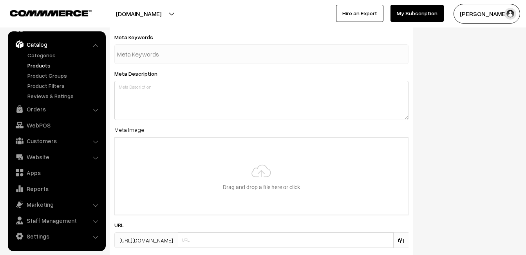
scroll to position [1163, 0]
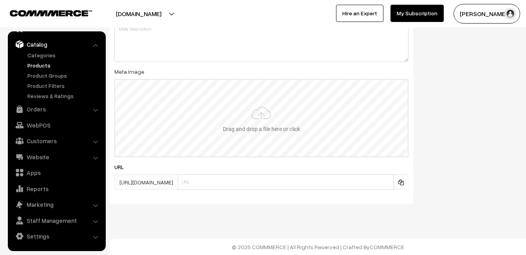
type input "2"
click at [248, 98] on input "file" at bounding box center [261, 118] width 293 height 77
type input "C:\fakepath\kanchipuram-saree-va11873-aug.jpeg"
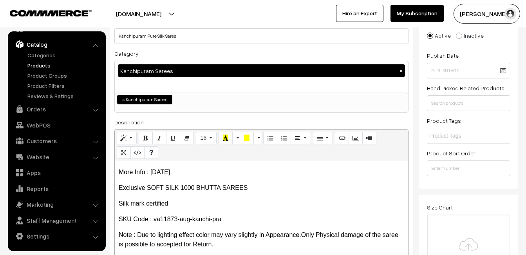
scroll to position [0, 0]
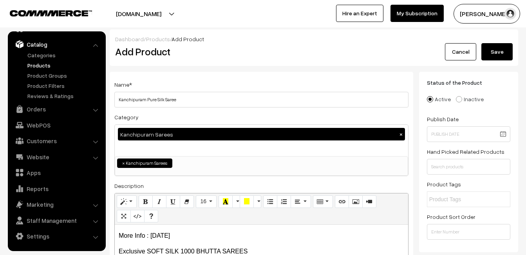
click at [493, 49] on button "Save" at bounding box center [497, 51] width 31 height 17
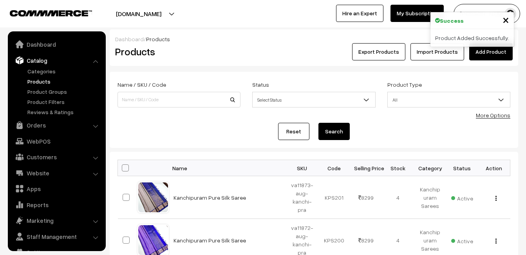
scroll to position [16, 0]
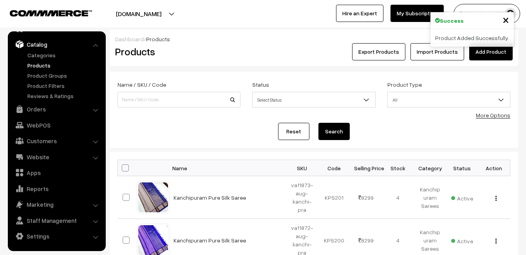
click at [265, 49] on div "Export Products Import Products Add Product" at bounding box center [382, 51] width 261 height 17
click at [498, 53] on link "Add Product" at bounding box center [490, 51] width 43 height 17
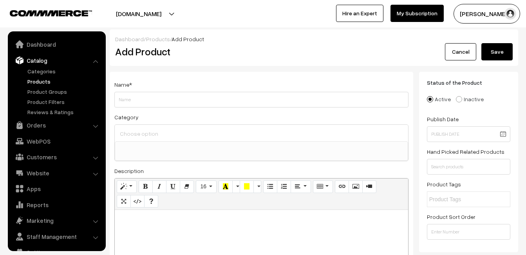
select select
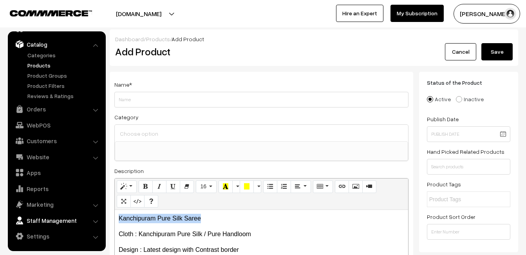
drag, startPoint x: 203, startPoint y: 221, endPoint x: 94, endPoint y: 216, distance: 108.6
copy p "Kanchipuram Pure Silk Saree"
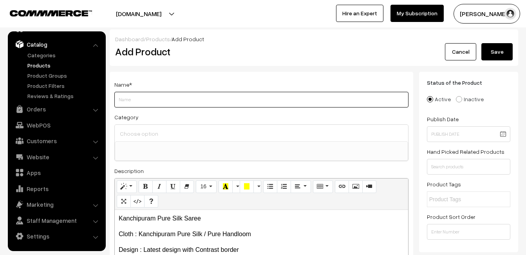
click at [149, 105] on input "Weight" at bounding box center [261, 100] width 294 height 16
paste input "Kanchipuram Pure Silk Saree"
type input "Kanchipuram Pure Silk Saree"
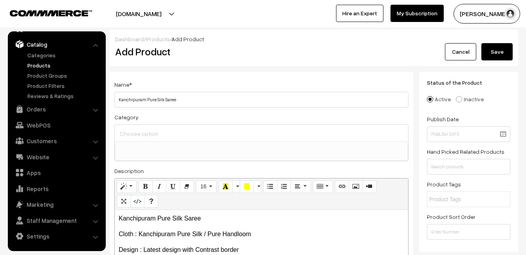
click at [152, 135] on input at bounding box center [261, 133] width 287 height 11
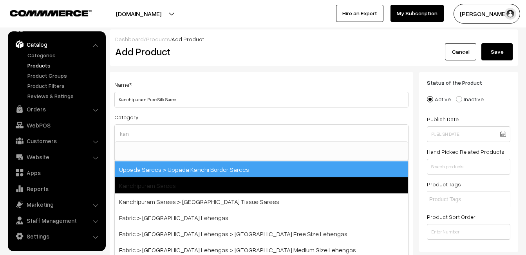
type input "kan"
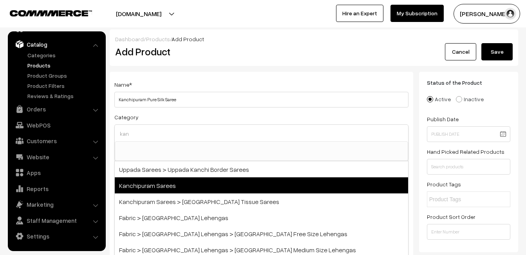
click at [179, 182] on span "Kanchipuram Sarees" at bounding box center [261, 185] width 293 height 16
select select "3"
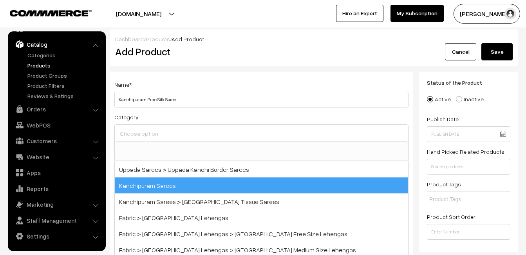
scroll to position [133, 0]
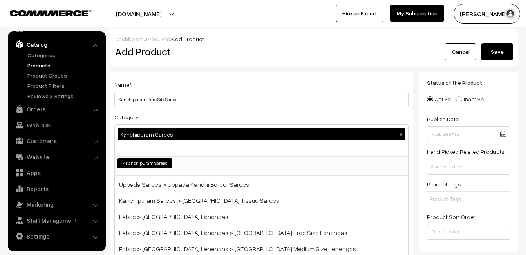
click at [226, 80] on div "Name * Kanchipuram Pure Silk Saree" at bounding box center [261, 94] width 294 height 28
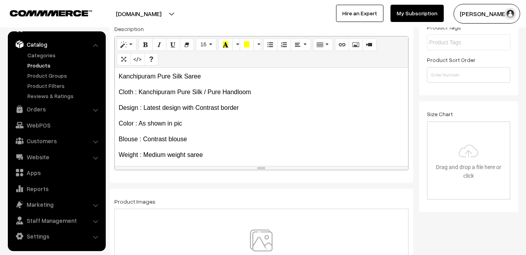
scroll to position [107, 0]
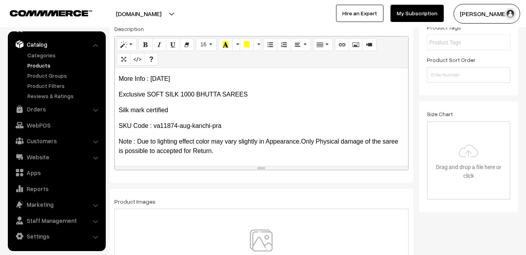
click at [264, 238] on img at bounding box center [261, 252] width 81 height 46
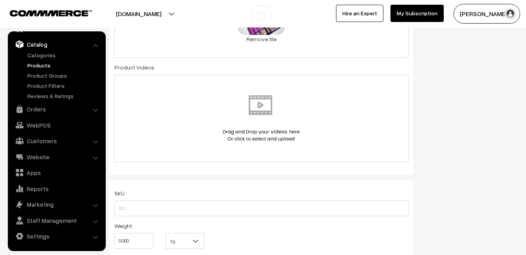
scroll to position [431, 0]
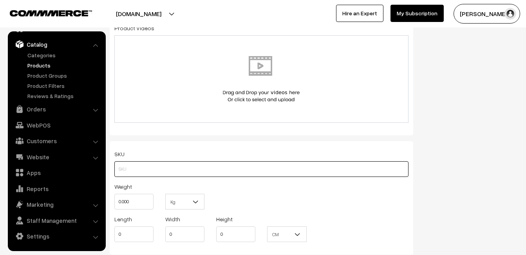
click at [134, 165] on input "text" at bounding box center [261, 169] width 294 height 16
paste input "va11874-aug-kanchi-pra"
type input "va11874-aug-kanchi-pra"
click at [138, 203] on input "0.000" at bounding box center [133, 202] width 39 height 16
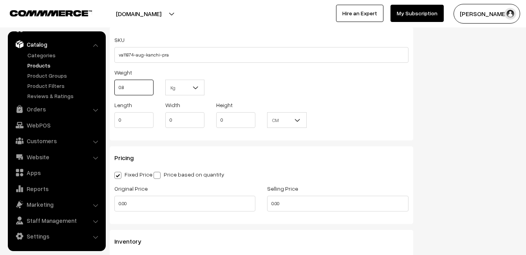
scroll to position [549, 0]
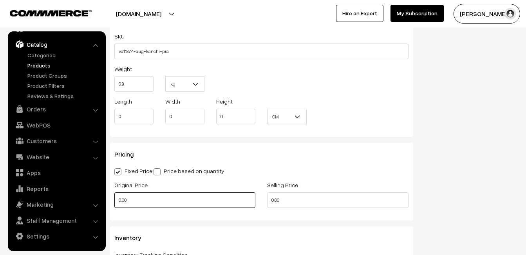
type input "0.80"
click at [132, 198] on input "0.00" at bounding box center [184, 200] width 141 height 16
type input "6800"
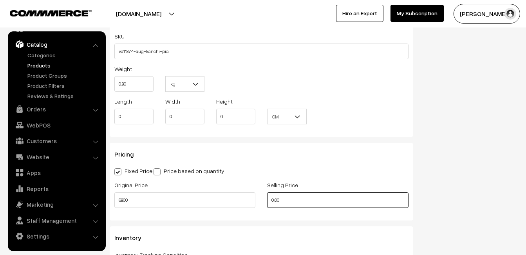
click at [288, 199] on input "0.00" at bounding box center [337, 200] width 141 height 16
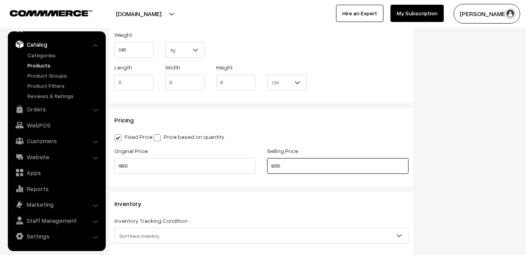
scroll to position [705, 0]
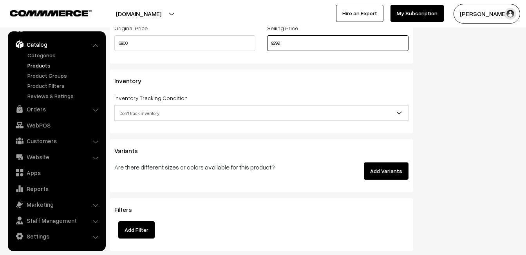
type input "8299"
click at [158, 115] on span "Don't track inventory" at bounding box center [261, 113] width 293 height 14
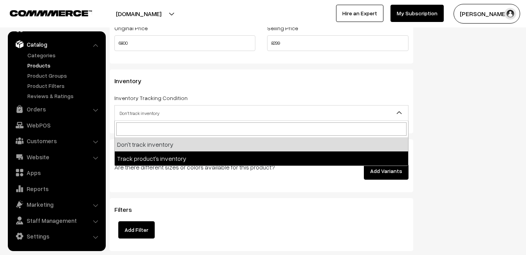
select select "2"
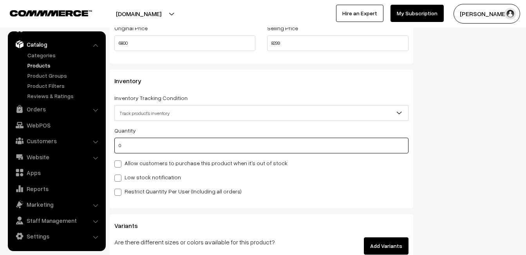
click at [154, 147] on input "0" at bounding box center [261, 146] width 294 height 16
type input "4"
click at [150, 173] on label "Low stock notification" at bounding box center [147, 177] width 67 height 8
click at [119, 174] on input "Low stock notification" at bounding box center [116, 176] width 5 height 5
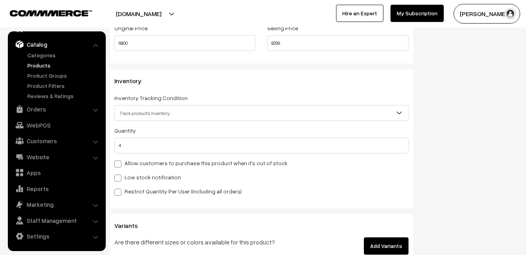
checkbox input "true"
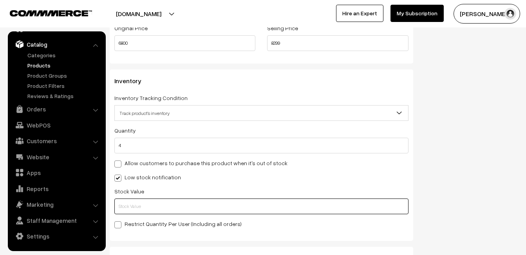
click at [154, 208] on input "text" at bounding box center [261, 206] width 294 height 16
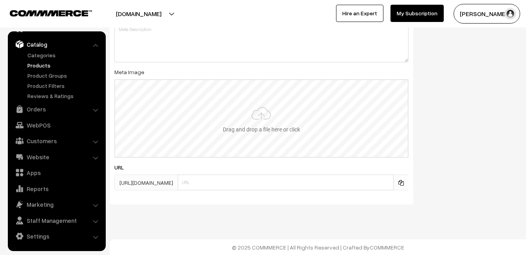
scroll to position [1163, 0]
type input "2"
click at [259, 145] on input "file" at bounding box center [261, 118] width 293 height 77
type input "C:\fakepath\kanchipuram-saree-va11874-aug.jpeg"
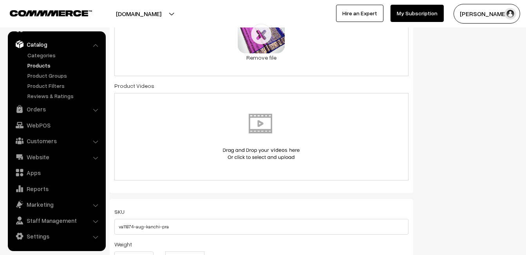
scroll to position [0, 0]
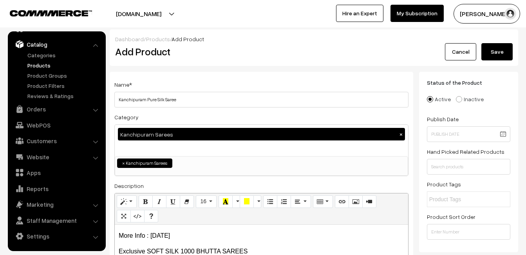
click at [512, 49] on button "Save" at bounding box center [497, 51] width 31 height 17
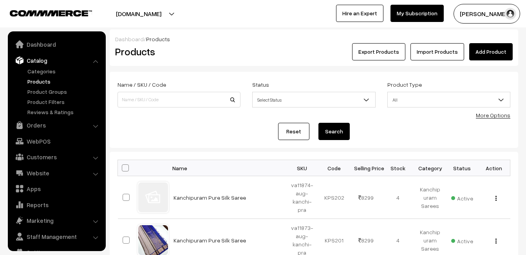
scroll to position [16, 0]
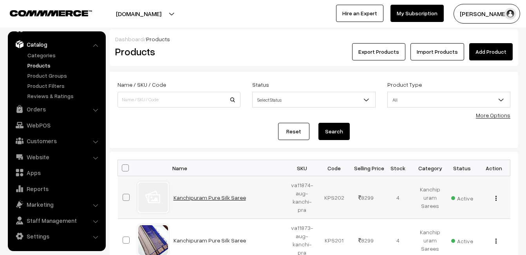
click at [202, 198] on link "Kanchipuram Pure Silk Saree" at bounding box center [210, 197] width 72 height 7
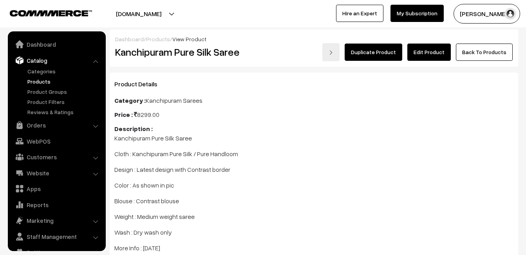
scroll to position [16, 0]
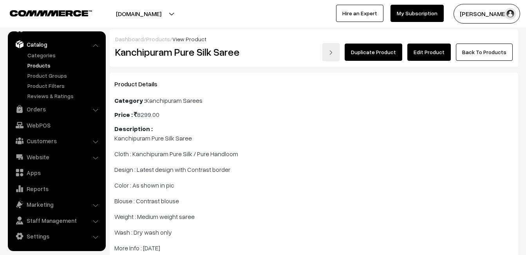
click at [428, 47] on link "Edit Product" at bounding box center [428, 51] width 43 height 17
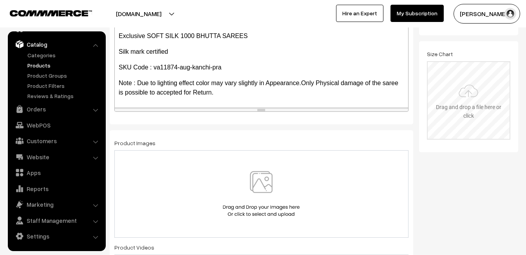
scroll to position [274, 0]
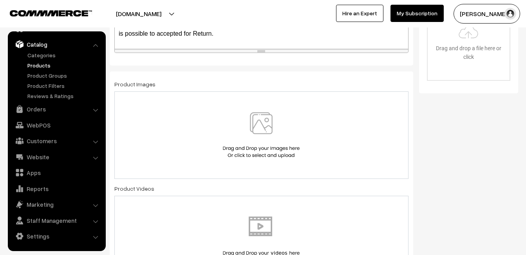
click at [261, 131] on img at bounding box center [261, 135] width 81 height 46
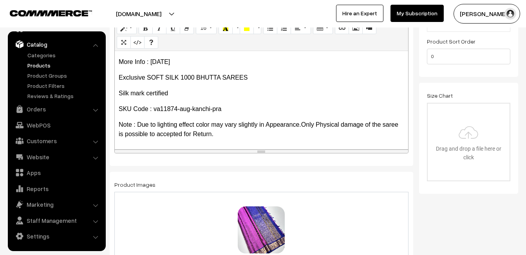
scroll to position [0, 0]
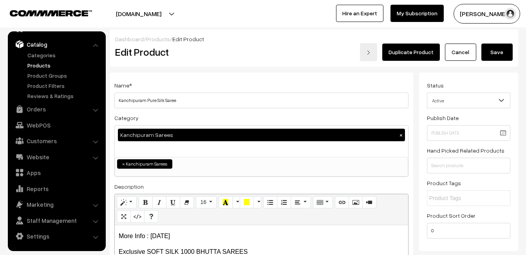
click at [500, 51] on button "Save" at bounding box center [497, 51] width 31 height 17
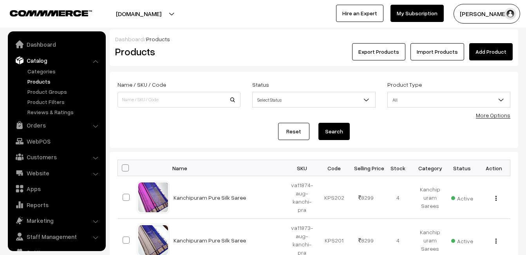
scroll to position [16, 0]
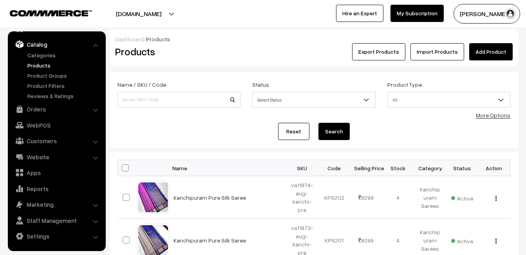
drag, startPoint x: 234, startPoint y: 54, endPoint x: 244, endPoint y: 54, distance: 10.6
click at [234, 54] on h2 "Products" at bounding box center [177, 51] width 125 height 12
click at [482, 53] on link "Add Product" at bounding box center [490, 51] width 43 height 17
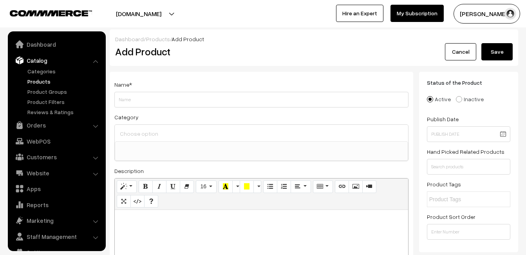
select select
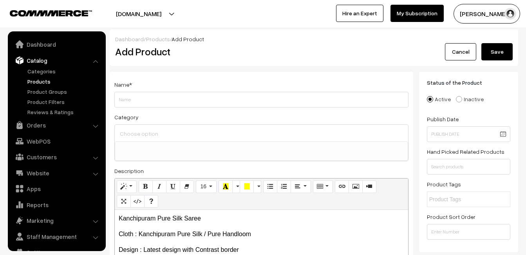
scroll to position [16, 0]
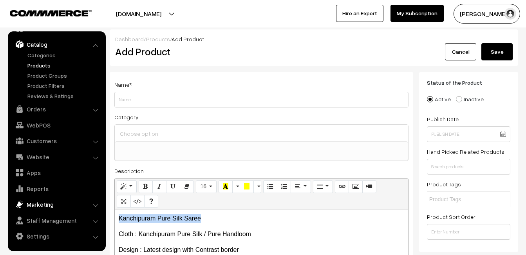
drag, startPoint x: 203, startPoint y: 214, endPoint x: 80, endPoint y: 208, distance: 123.9
copy p "Kanchipuram Pure Silk Saree"
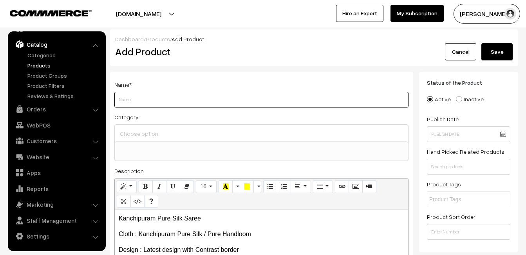
click at [128, 100] on input "Weight" at bounding box center [261, 100] width 294 height 16
paste input "Kanchipuram Pure Silk Saree"
type input "Kanchipuram Pure Silk Saree"
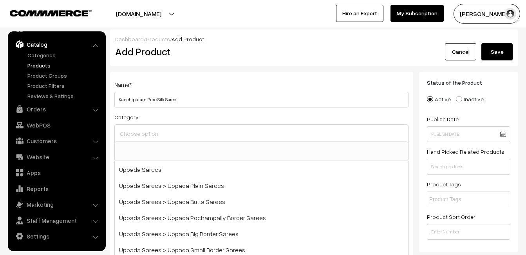
click at [134, 128] on input at bounding box center [261, 133] width 287 height 11
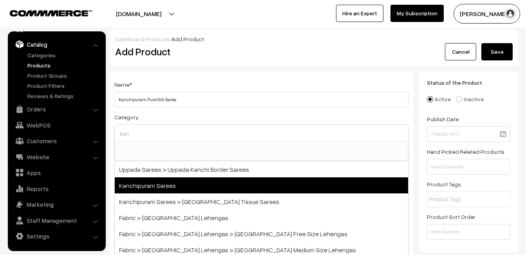
type input "kan"
click at [165, 179] on span "Kanchipuram Sarees" at bounding box center [261, 185] width 293 height 16
select select "3"
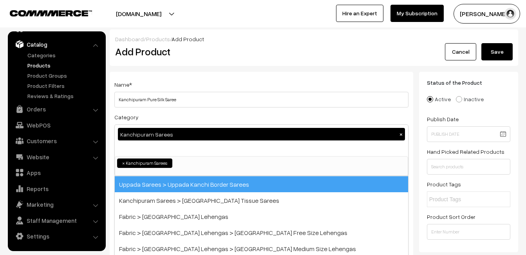
scroll to position [133, 0]
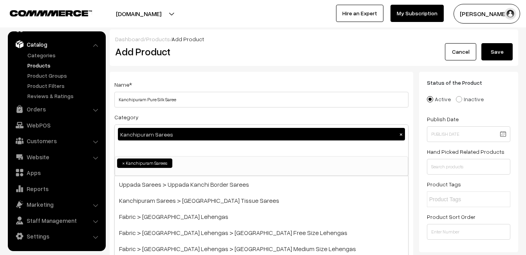
click at [192, 85] on div "Name * [GEOGRAPHIC_DATA] Pure Silk Saree" at bounding box center [261, 94] width 294 height 28
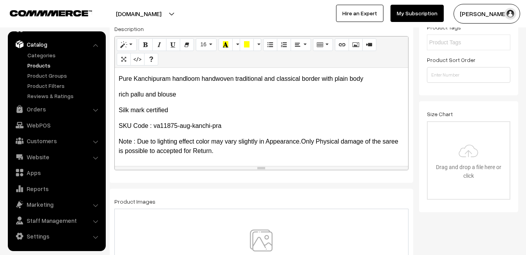
scroll to position [235, 0]
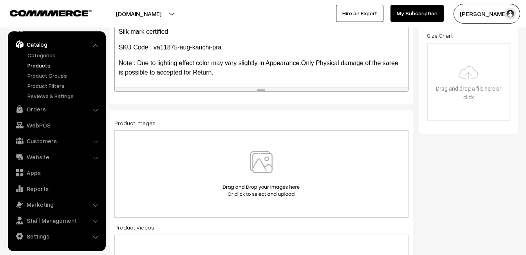
click at [252, 164] on img at bounding box center [261, 174] width 81 height 46
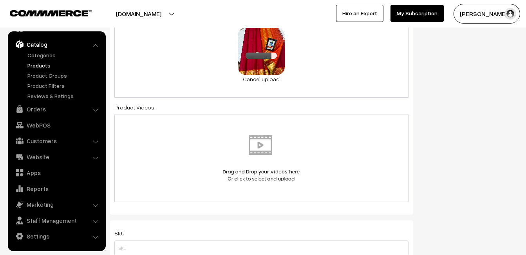
scroll to position [431, 0]
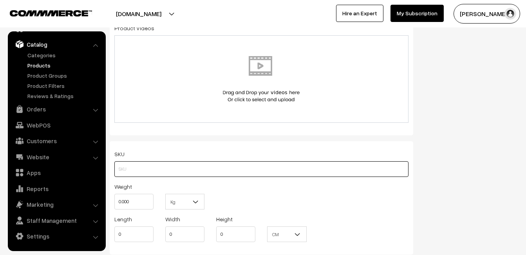
click at [136, 167] on input "text" at bounding box center [261, 169] width 294 height 16
paste input "va11875-aug-kanchi-pra"
type input "va11875-aug-kanchi-pra"
click at [139, 198] on input "0.000" at bounding box center [133, 202] width 39 height 16
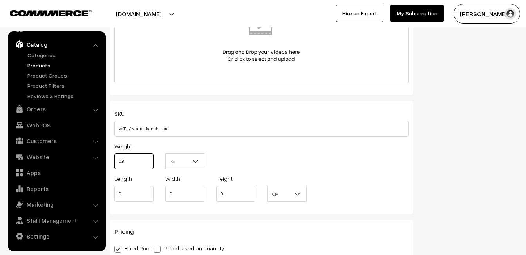
scroll to position [509, 0]
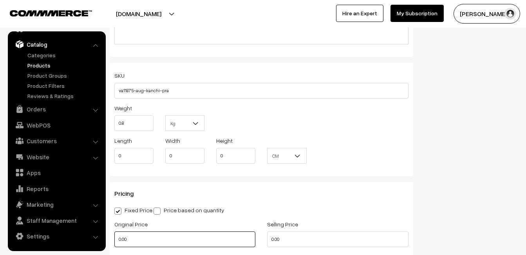
type input "0.80"
click at [137, 235] on input "0.00" at bounding box center [184, 239] width 141 height 16
type input "0"
type input "9400"
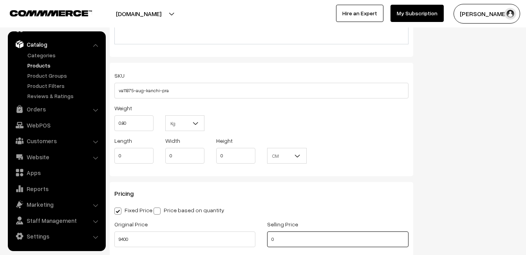
click at [282, 238] on input "0" at bounding box center [337, 239] width 141 height 16
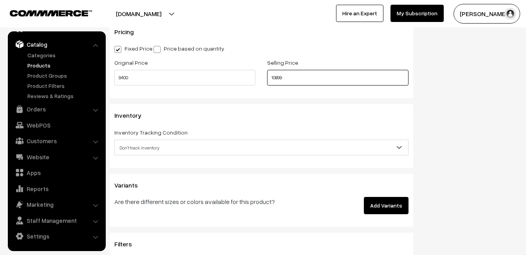
scroll to position [705, 0]
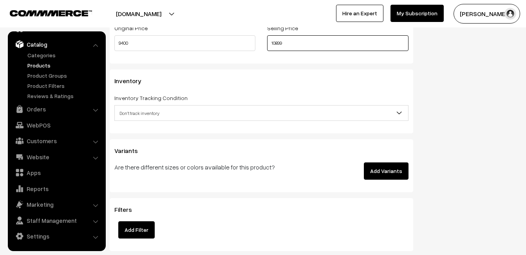
type input "10899"
click at [151, 110] on span "Don't track inventory" at bounding box center [261, 113] width 293 height 14
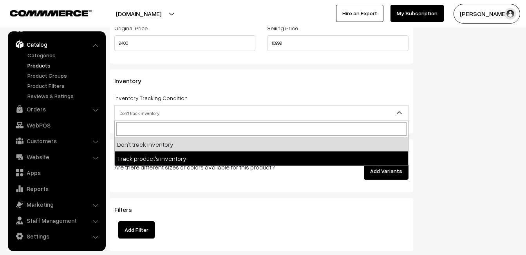
select select "2"
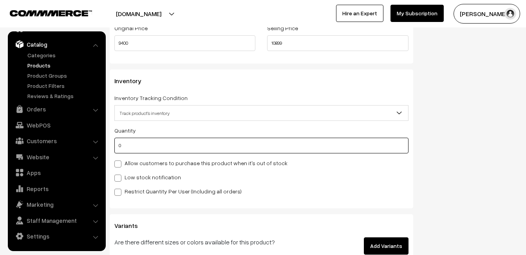
click at [158, 147] on input "0" at bounding box center [261, 146] width 294 height 16
type input "4"
click at [148, 178] on label "Low stock notification" at bounding box center [147, 177] width 67 height 8
click at [119, 178] on input "Low stock notification" at bounding box center [116, 176] width 5 height 5
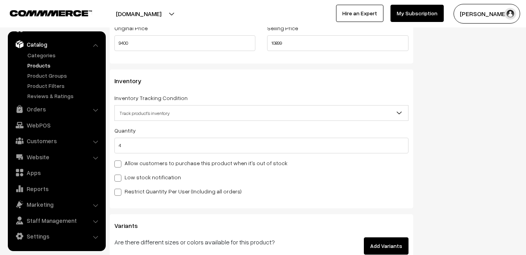
checkbox input "true"
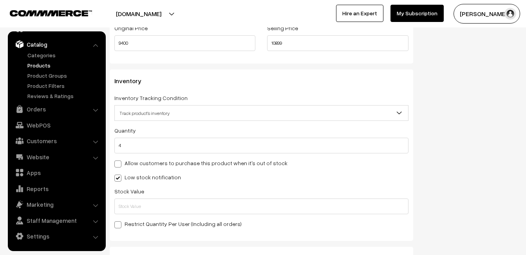
click at [150, 221] on label "Restrict Quantity Per User (Including all orders)" at bounding box center [177, 223] width 127 height 8
click at [119, 221] on input "Restrict Quantity Per User (Including all orders)" at bounding box center [116, 223] width 5 height 5
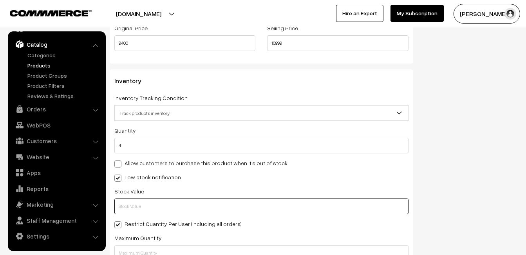
click at [150, 209] on input "text" at bounding box center [261, 206] width 294 height 16
click at [146, 221] on label "Restrict Quantity Per User (Including all orders)" at bounding box center [177, 223] width 127 height 8
click at [119, 221] on input "Restrict Quantity Per User (Including all orders)" at bounding box center [116, 223] width 5 height 5
checkbox input "false"
click at [145, 208] on input "text" at bounding box center [261, 206] width 294 height 16
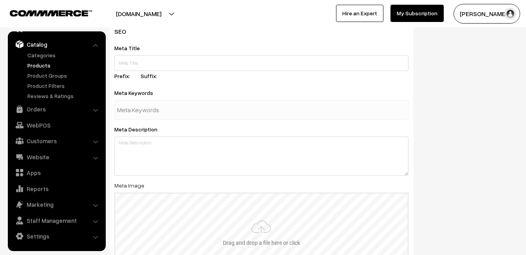
scroll to position [1163, 0]
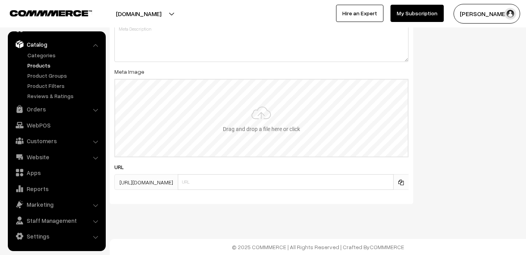
type input "2"
click at [261, 122] on input "file" at bounding box center [261, 118] width 293 height 77
type input "C:\fakepath\kanchipuram-saree-va11875-aug.jpeg"
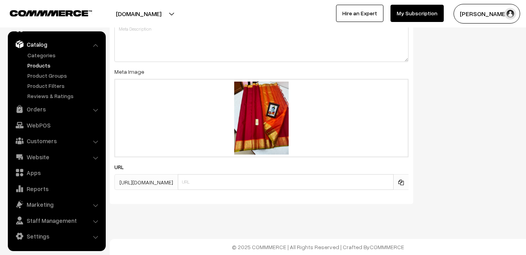
scroll to position [0, 0]
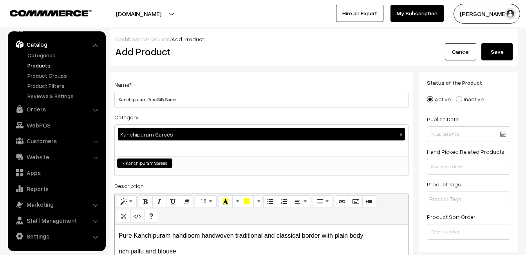
click at [494, 53] on button "Save" at bounding box center [497, 51] width 31 height 17
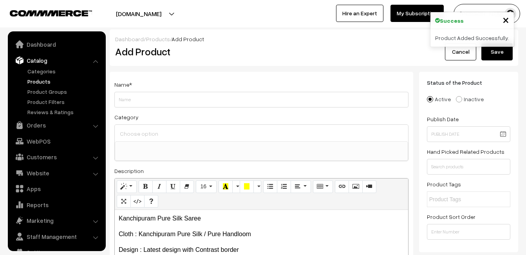
select select
drag, startPoint x: 152, startPoint y: 211, endPoint x: 57, endPoint y: 199, distance: 96.3
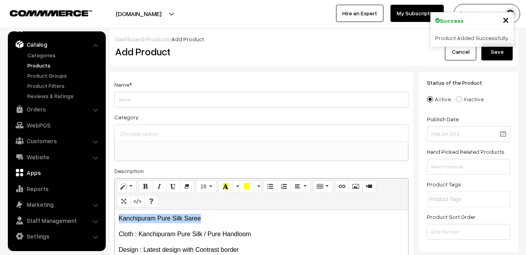
copy p "Kanchipuram Pure Silk Saree"
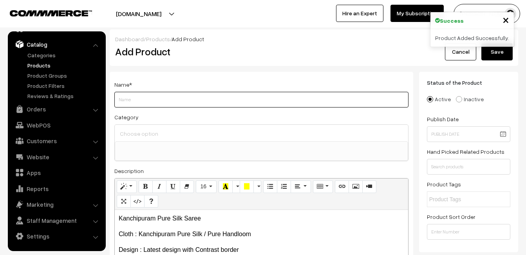
click at [163, 96] on input "Weight" at bounding box center [261, 100] width 294 height 16
paste input "Kanchipuram Pure Silk Saree"
type input "Kanchipuram Pure Silk Saree"
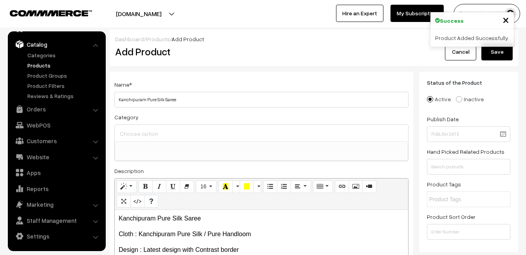
click at [150, 127] on div at bounding box center [261, 133] width 293 height 16
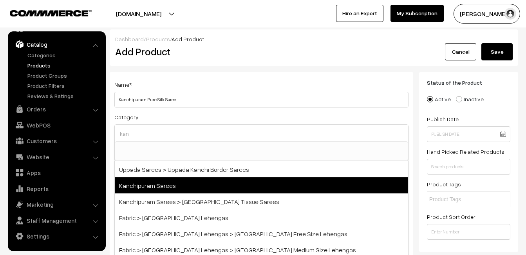
type input "kan"
click at [161, 181] on span "Kanchipuram Sarees" at bounding box center [261, 185] width 293 height 16
select select "3"
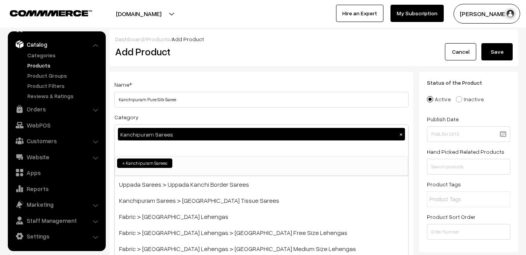
scroll to position [133, 0]
click at [188, 81] on div "Name * Kanchipuram Pure Silk Saree" at bounding box center [261, 94] width 294 height 28
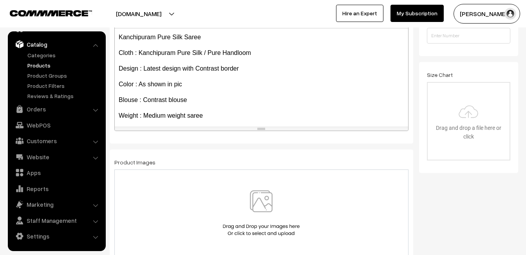
scroll to position [118, 0]
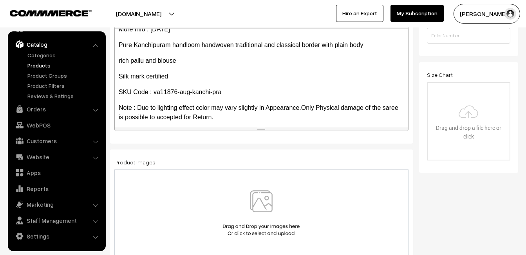
click at [263, 206] on img at bounding box center [261, 213] width 81 height 46
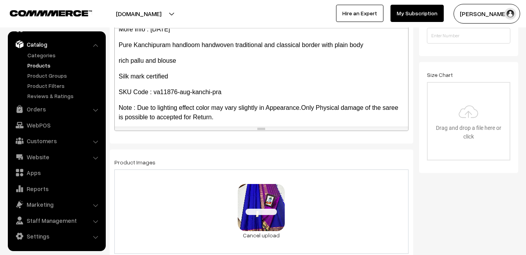
scroll to position [470, 0]
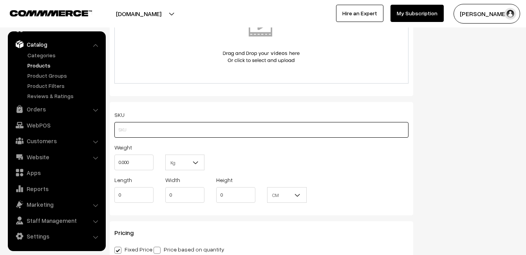
click at [130, 125] on input "text" at bounding box center [261, 130] width 294 height 16
paste input "va11876-aug-kanchi-pra"
type input "va11876-aug-kanchi-pra"
click at [135, 167] on input "0.000" at bounding box center [133, 162] width 39 height 16
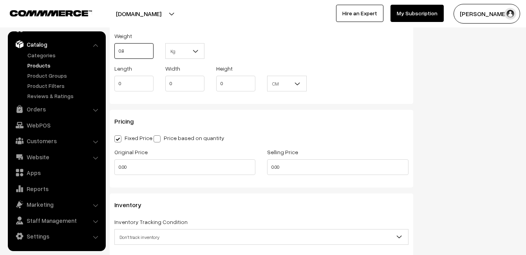
scroll to position [588, 0]
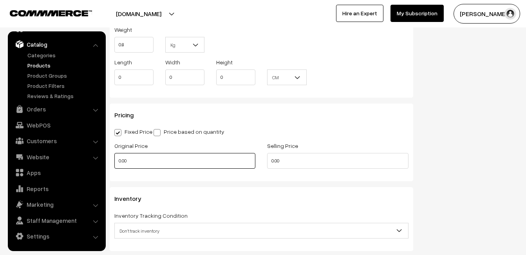
type input "0.80"
click at [143, 158] on input "0.00" at bounding box center [184, 161] width 141 height 16
click at [163, 164] on input "0" at bounding box center [184, 161] width 141 height 16
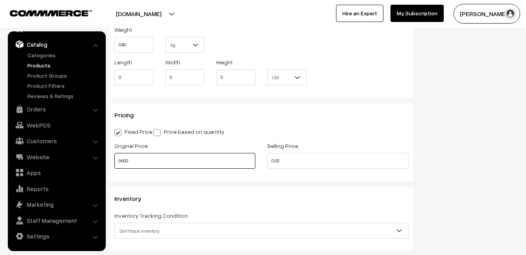
type input "9400"
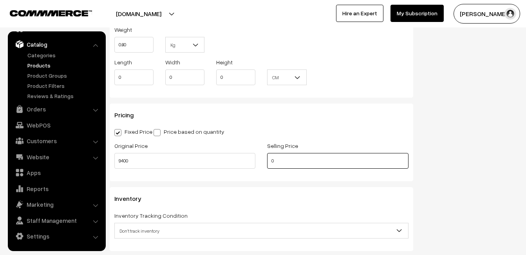
click at [281, 162] on input "0" at bounding box center [337, 161] width 141 height 16
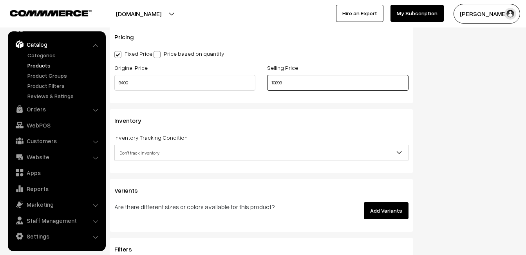
scroll to position [666, 0]
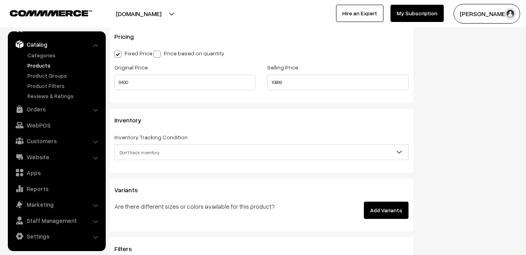
click at [142, 154] on span "Don't track inventory" at bounding box center [261, 152] width 293 height 14
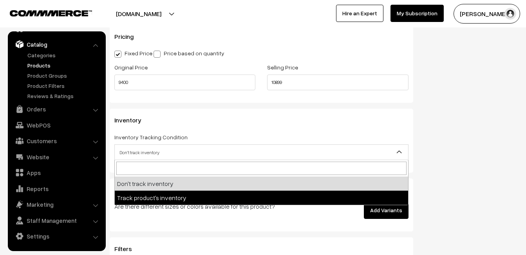
select select "2"
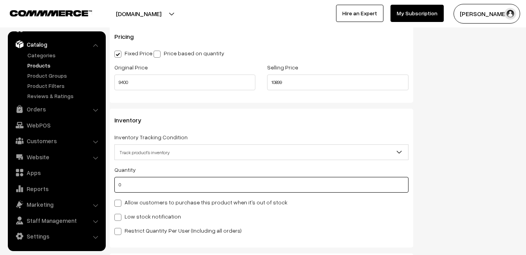
click at [142, 185] on input "0" at bounding box center [261, 185] width 294 height 16
type input "4"
click at [138, 213] on label "Low stock notification" at bounding box center [147, 216] width 67 height 8
click at [119, 213] on input "Low stock notification" at bounding box center [116, 215] width 5 height 5
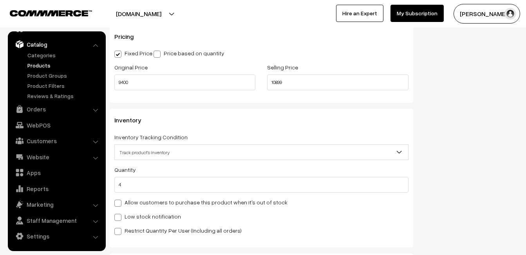
checkbox input "true"
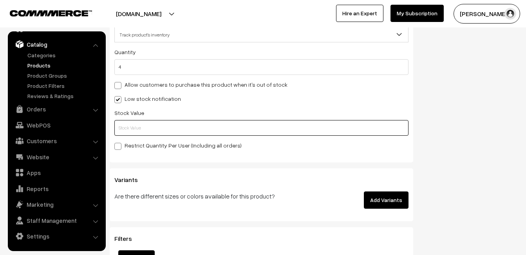
click at [139, 130] on input "text" at bounding box center [261, 128] width 294 height 16
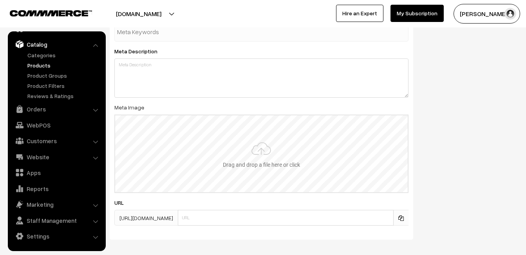
scroll to position [1163, 0]
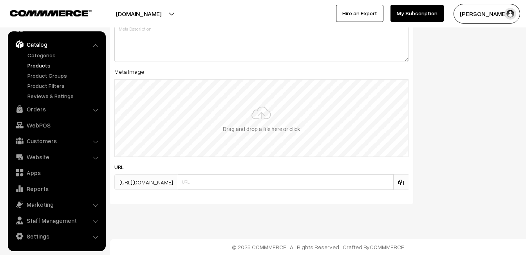
type input "2"
click at [242, 118] on input "file" at bounding box center [261, 118] width 293 height 77
type input "C:\fakepath\kanchipuram-saree-va11876-aug.jpeg"
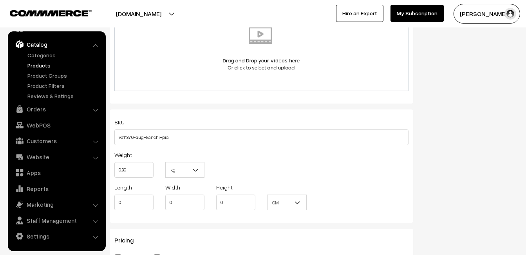
scroll to position [0, 0]
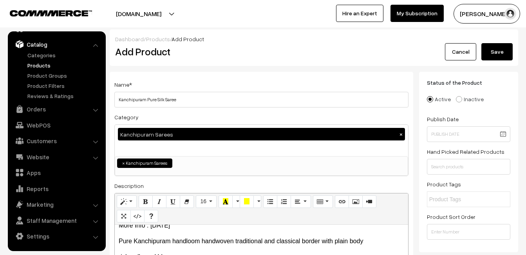
click at [495, 49] on button "Save" at bounding box center [497, 51] width 31 height 17
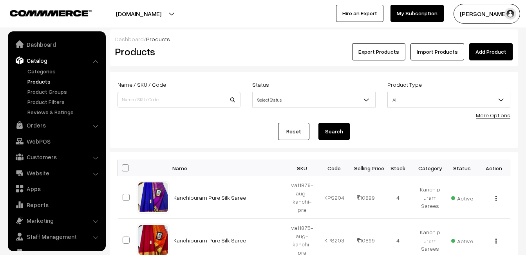
scroll to position [16, 0]
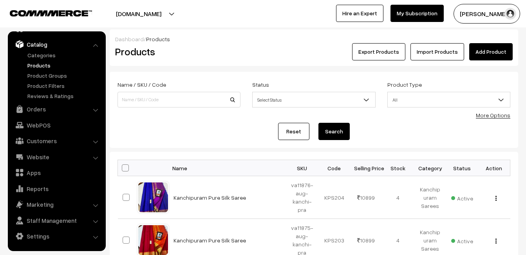
click at [256, 43] on div "Export Products Import Products Add Product" at bounding box center [382, 51] width 261 height 17
click at [492, 49] on link "Add Product" at bounding box center [490, 51] width 43 height 17
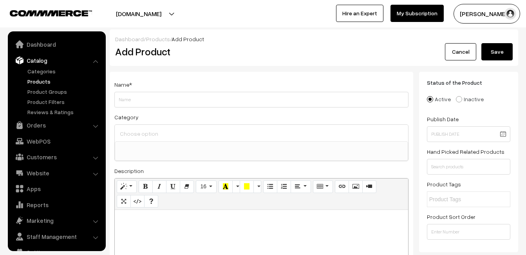
select select
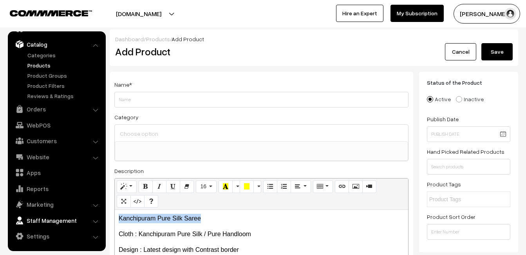
drag, startPoint x: 204, startPoint y: 218, endPoint x: 92, endPoint y: 215, distance: 111.3
copy p "Kanchipuram Pure Silk Saree"
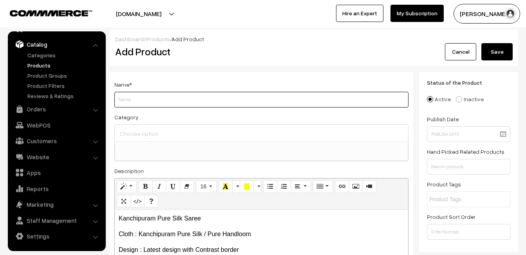
click at [155, 100] on input "Weight" at bounding box center [261, 100] width 294 height 16
paste input "Kanchipuram Pure Silk Saree"
type input "Kanchipuram Pure Silk Saree"
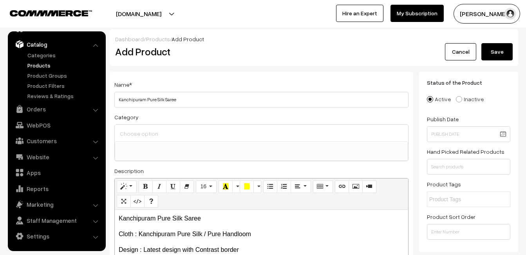
click at [156, 132] on input at bounding box center [261, 133] width 287 height 11
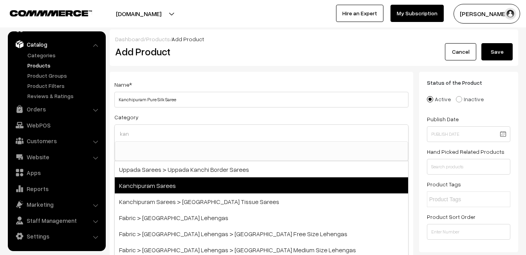
type input "kan"
click at [182, 180] on span "Kanchipuram Sarees" at bounding box center [261, 185] width 293 height 16
select select "3"
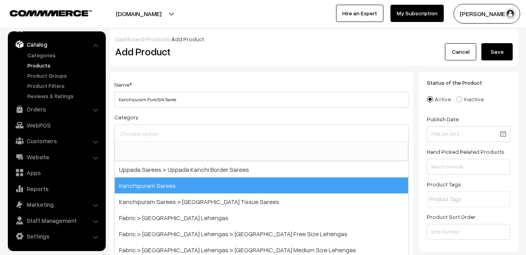
scroll to position [133, 0]
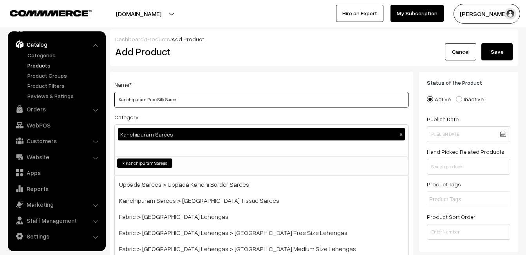
click at [210, 103] on input "Kanchipuram Pure Silk Saree" at bounding box center [261, 100] width 294 height 16
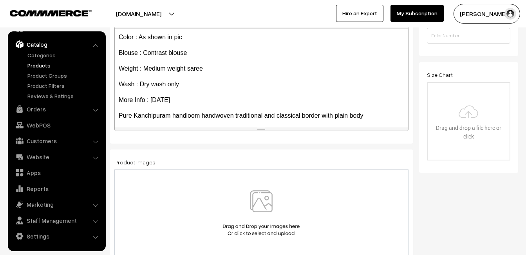
scroll to position [123, 0]
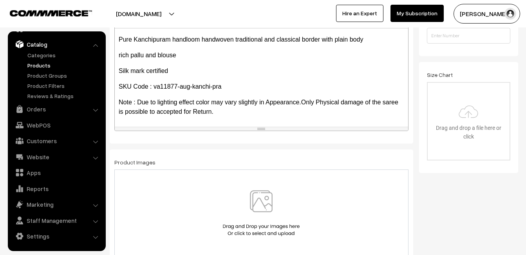
click at [263, 196] on img at bounding box center [261, 213] width 81 height 46
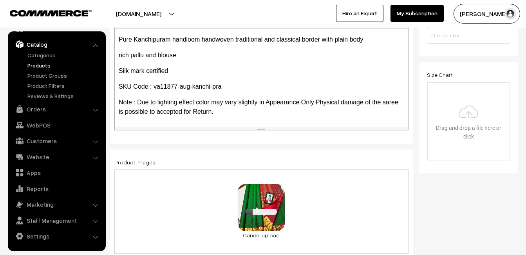
scroll to position [431, 0]
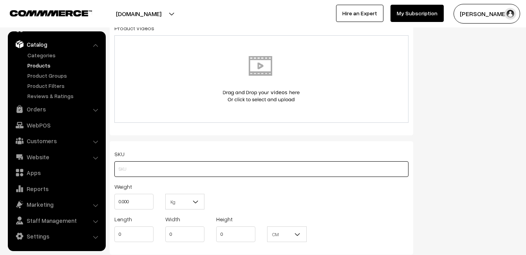
click at [124, 167] on input "text" at bounding box center [261, 169] width 294 height 16
paste input "va11877-aug-kanchi-pra"
type input "va11877-aug-kanchi-pra"
click at [134, 203] on input "0.000" at bounding box center [133, 202] width 39 height 16
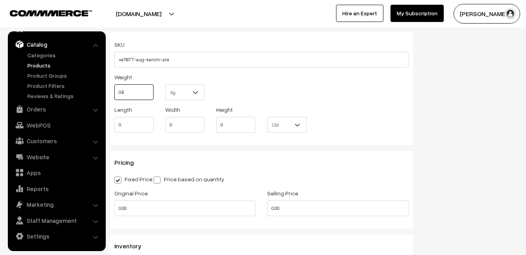
scroll to position [549, 0]
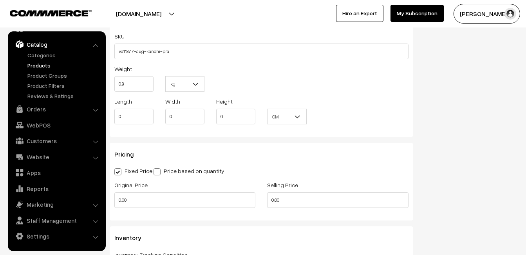
type input "0.80"
click at [135, 192] on div "Original Price 0.00" at bounding box center [184, 194] width 141 height 28
click at [135, 197] on input "0.00" at bounding box center [184, 200] width 141 height 16
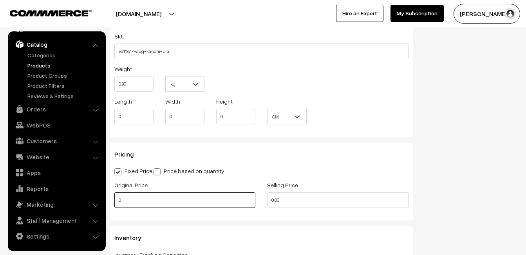
click at [162, 197] on input "0" at bounding box center [184, 200] width 141 height 16
type input "9400"
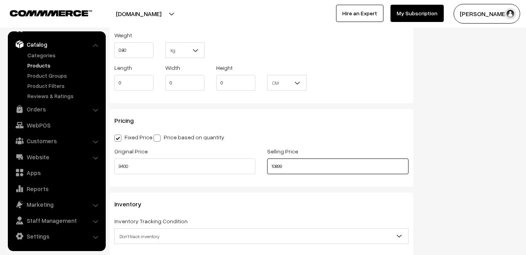
scroll to position [666, 0]
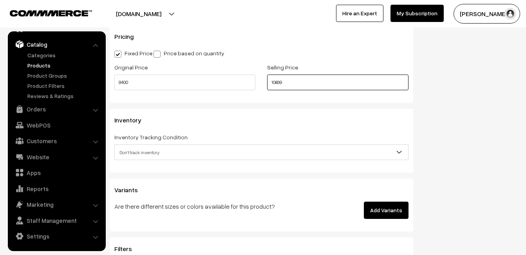
type input "10899"
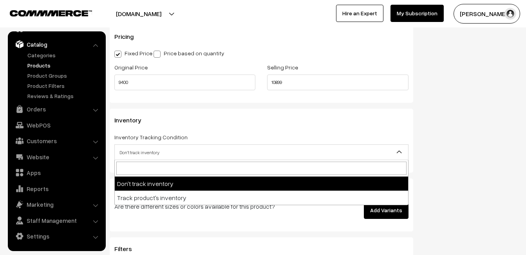
click at [142, 153] on span "Don't track inventory" at bounding box center [261, 152] width 293 height 14
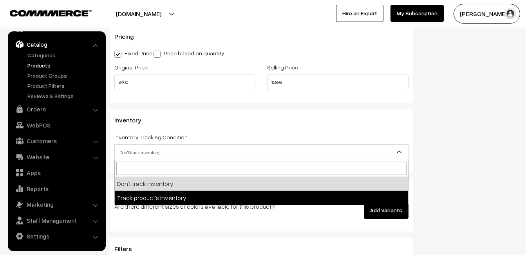
select select "2"
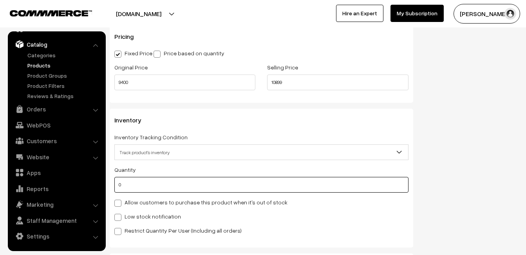
click at [142, 187] on input "0" at bounding box center [261, 185] width 294 height 16
type input "4"
click at [138, 214] on label "Low stock notification" at bounding box center [147, 216] width 67 height 8
click at [119, 214] on input "Low stock notification" at bounding box center [116, 215] width 5 height 5
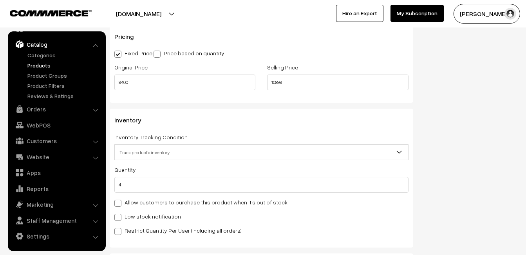
checkbox input "true"
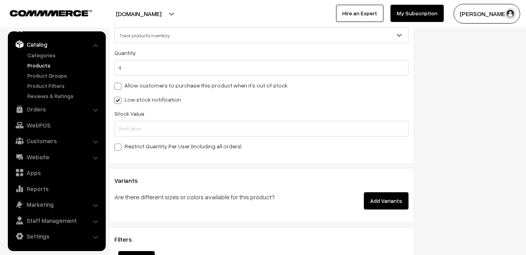
scroll to position [784, 0]
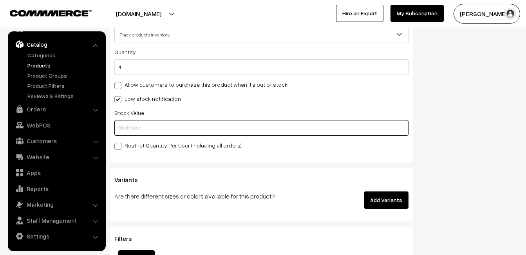
click at [132, 126] on input "text" at bounding box center [261, 128] width 294 height 16
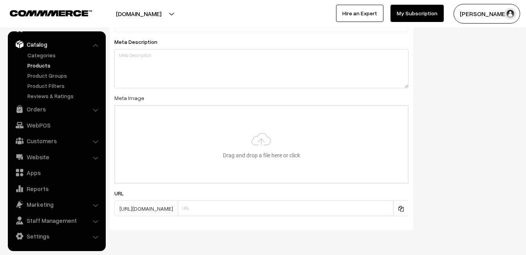
scroll to position [1163, 0]
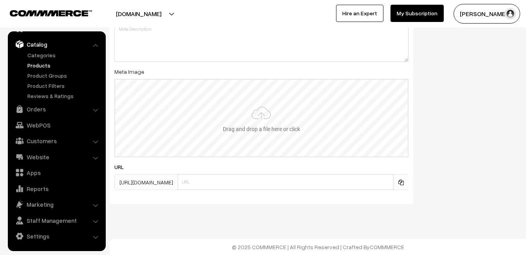
type input "2"
click at [266, 104] on input "file" at bounding box center [261, 118] width 293 height 77
type input "C:\fakepath\kanchipuram-saree-va11877-aug.jpeg"
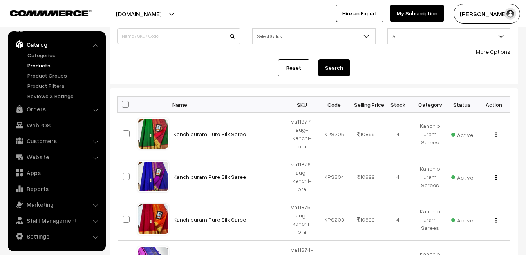
scroll to position [78, 0]
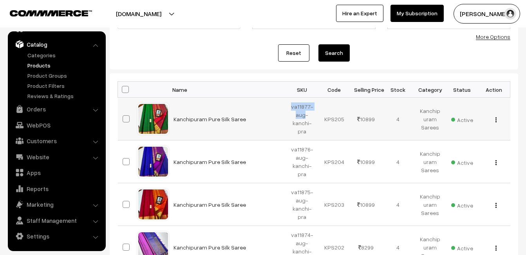
drag, startPoint x: 292, startPoint y: 107, endPoint x: 304, endPoint y: 117, distance: 16.1
click at [304, 117] on td "va11877-aug-kanchi-pra" at bounding box center [302, 119] width 32 height 43
copy td "va11877-aug"
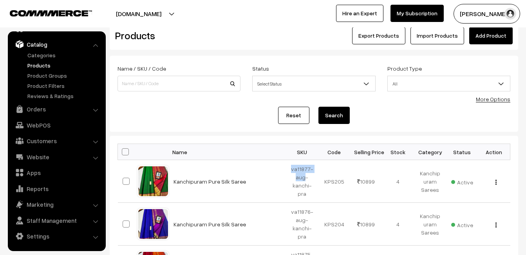
scroll to position [0, 0]
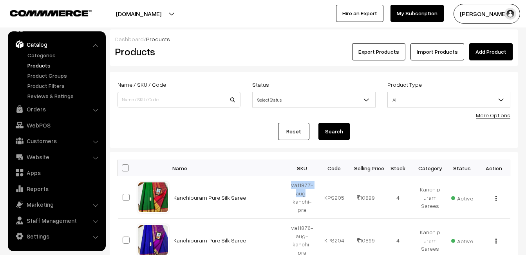
click at [481, 58] on link "Add Product" at bounding box center [490, 51] width 43 height 17
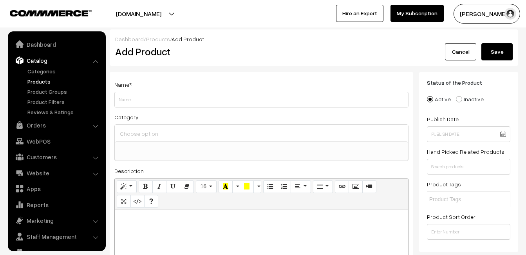
select select
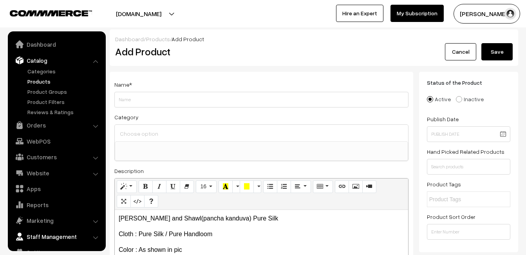
scroll to position [16, 0]
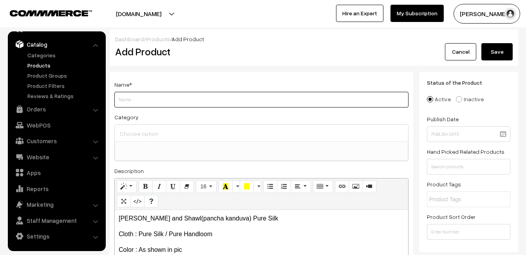
click at [138, 97] on input "Weight" at bounding box center [261, 100] width 294 height 16
paste input "[PERSON_NAME] and Shawl(pancha kanduva) Pure Silk"
type input "[PERSON_NAME] and Shawl(pancha kanduva) Pure Silk"
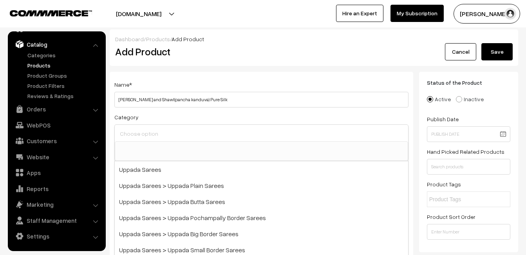
click at [145, 131] on input at bounding box center [261, 133] width 287 height 11
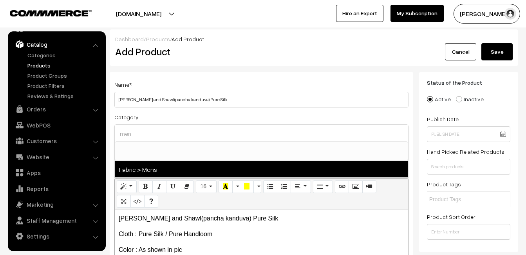
type input "men"
click at [162, 169] on span "Fabric > Mens" at bounding box center [261, 169] width 293 height 16
select select "52"
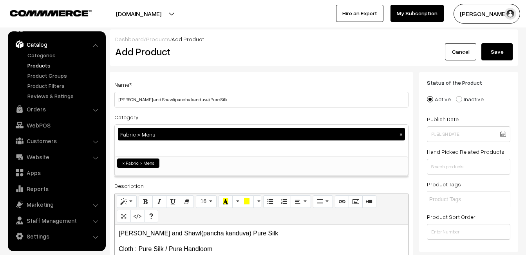
scroll to position [433, 0]
click at [191, 77] on div "Name * [PERSON_NAME] and Shawl(pancha kanduva) Pure Silk Category Fabric > Mens…" at bounding box center [262, 206] width 304 height 268
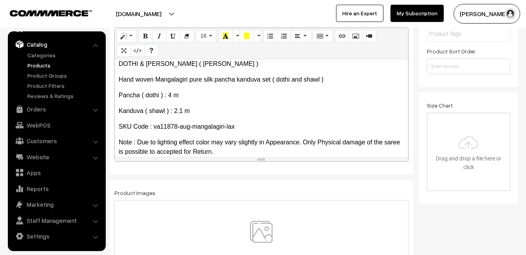
scroll to position [196, 0]
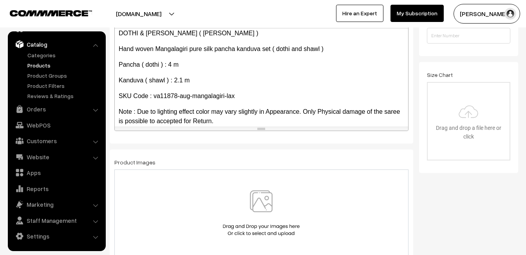
click at [258, 199] on img at bounding box center [261, 213] width 81 height 46
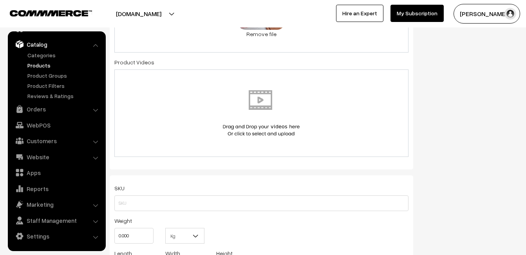
scroll to position [431, 0]
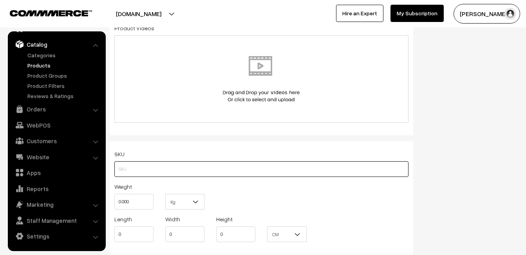
click at [139, 166] on input "text" at bounding box center [261, 169] width 294 height 16
paste input "va11878-aug-mangalagiri-lax"
type input "va11878-aug-mangalagiri-lax"
click at [134, 193] on div "Weight 0.000" at bounding box center [133, 195] width 39 height 28
click at [137, 199] on input "0.000" at bounding box center [133, 202] width 39 height 16
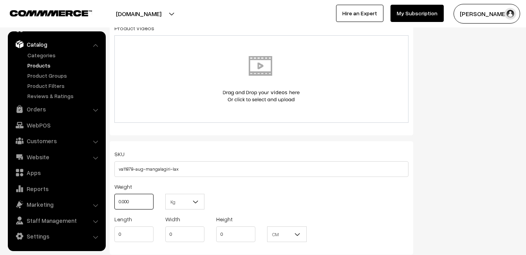
click at [137, 199] on input "0.000" at bounding box center [133, 202] width 39 height 16
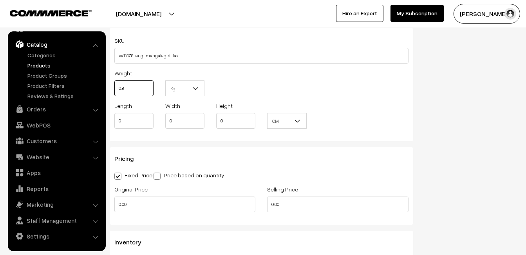
scroll to position [549, 0]
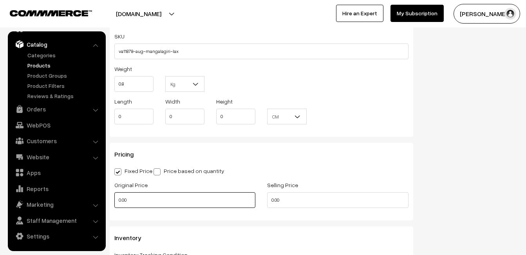
type input "0.80"
click at [132, 202] on input "0.00" at bounding box center [184, 200] width 141 height 16
type input "0"
click at [125, 197] on input "0" at bounding box center [184, 200] width 141 height 16
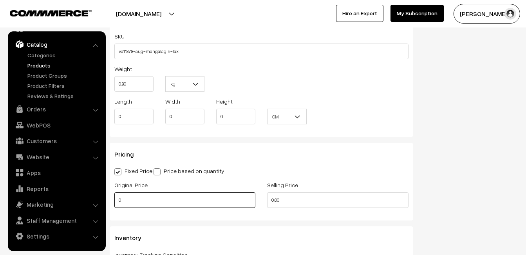
click at [125, 197] on input "0" at bounding box center [184, 200] width 141 height 16
click at [144, 198] on input "0" at bounding box center [184, 200] width 141 height 16
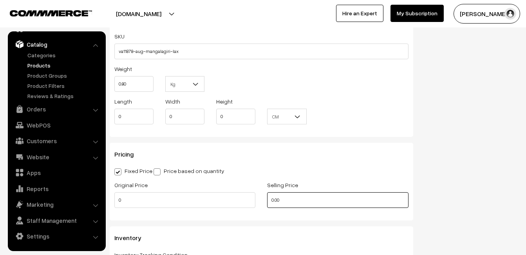
click at [289, 203] on input "0.00" at bounding box center [337, 200] width 141 height 16
type input "8849"
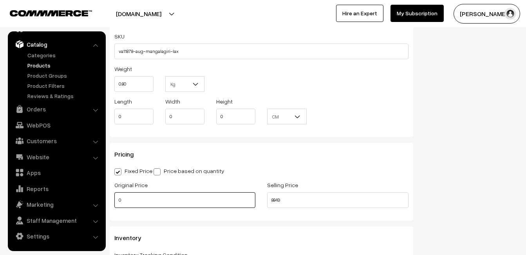
click at [143, 196] on input "0" at bounding box center [184, 200] width 141 height 16
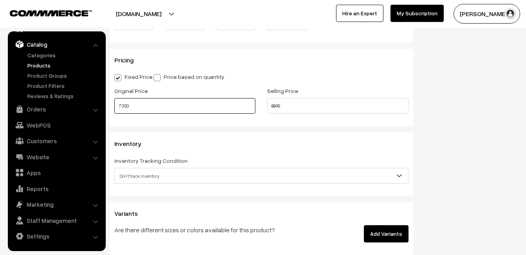
scroll to position [666, 0]
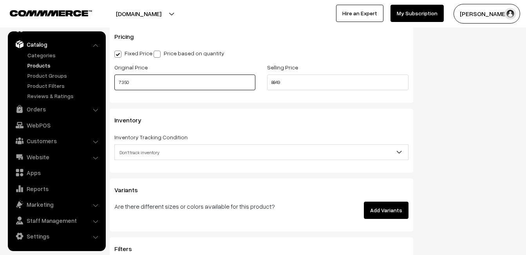
type input "7350"
click at [148, 149] on span "Don't track inventory" at bounding box center [261, 152] width 293 height 14
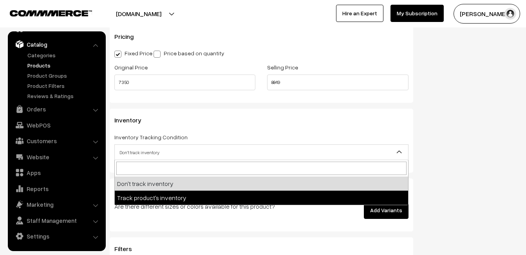
select select "2"
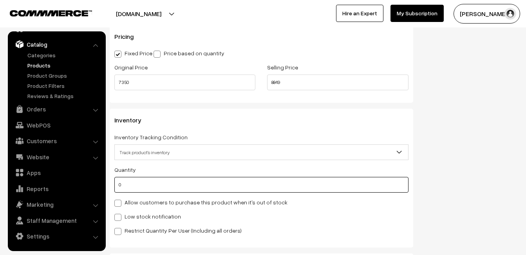
click at [148, 184] on input "0" at bounding box center [261, 185] width 294 height 16
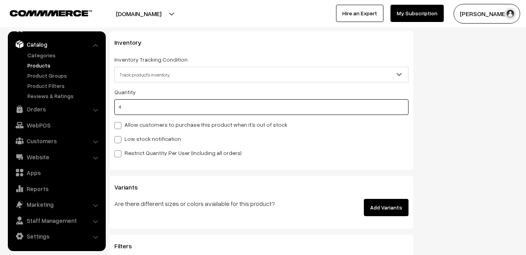
scroll to position [744, 0]
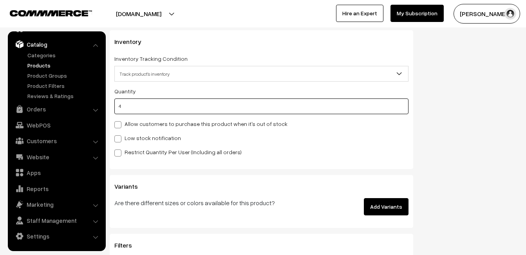
type input "4"
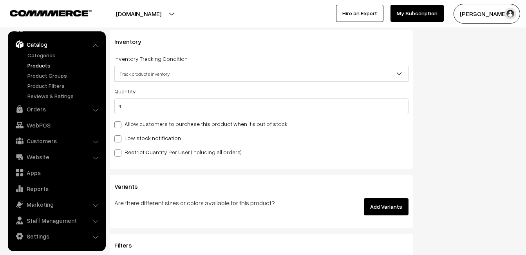
click at [127, 135] on label "Low stock notification" at bounding box center [147, 138] width 67 height 8
click at [119, 135] on input "Low stock notification" at bounding box center [116, 137] width 5 height 5
checkbox input "true"
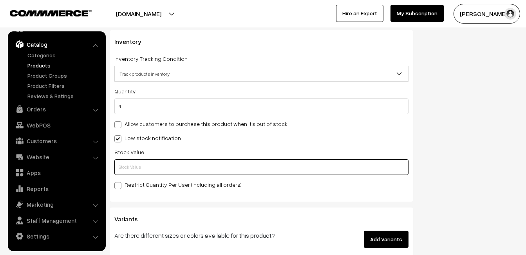
click at [128, 161] on input "text" at bounding box center [261, 167] width 294 height 16
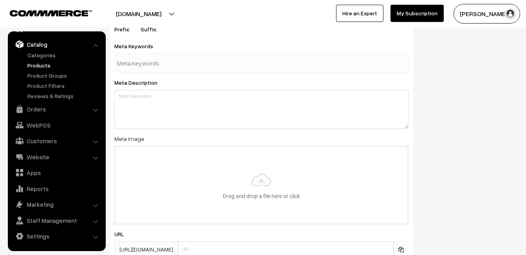
scroll to position [1163, 0]
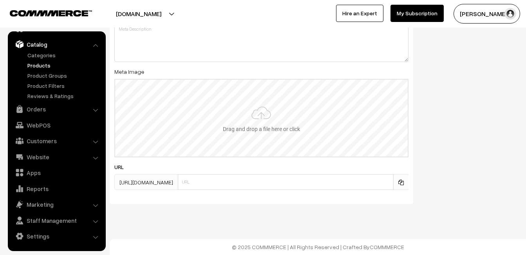
type input "2"
click at [236, 115] on input "file" at bounding box center [261, 118] width 293 height 77
type input "C:\fakepath\mangalagiri-pancha-va11878-aug.jpeg"
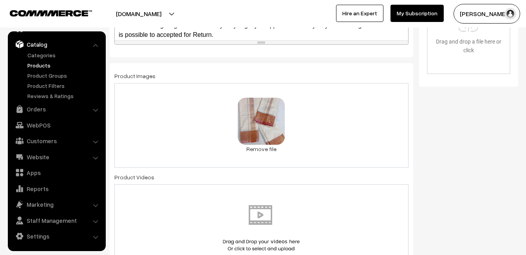
scroll to position [0, 0]
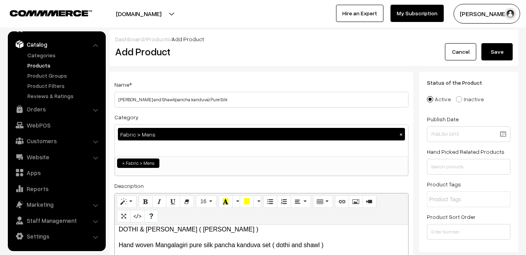
click at [504, 49] on button "Save" at bounding box center [497, 51] width 31 height 17
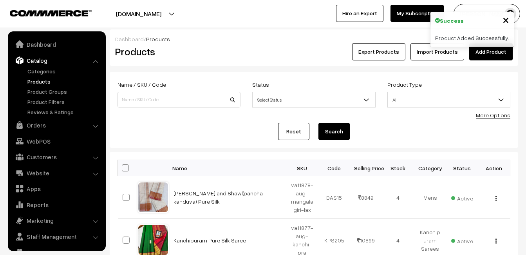
click at [489, 49] on link "Add Product" at bounding box center [490, 51] width 43 height 17
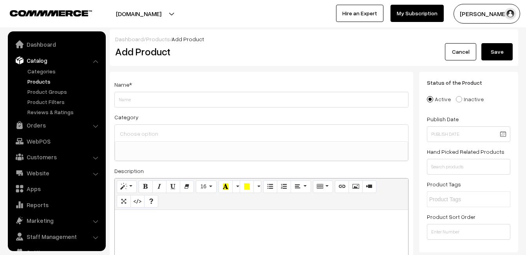
select select
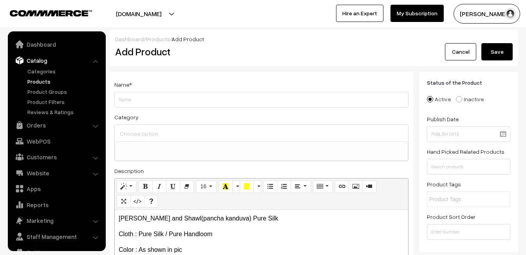
scroll to position [16, 0]
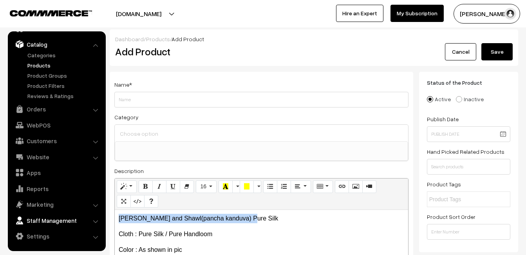
drag, startPoint x: 245, startPoint y: 217, endPoint x: 94, endPoint y: 214, distance: 150.5
copy p "[PERSON_NAME] and Shawl(pancha kanduva) Pure Silk"
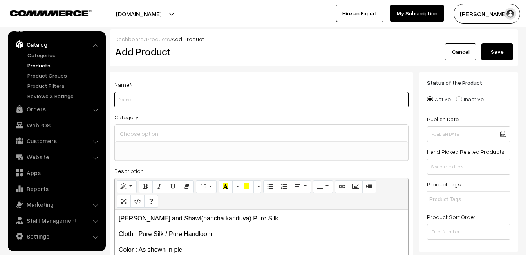
click at [154, 103] on input "Weight" at bounding box center [261, 100] width 294 height 16
paste input "[PERSON_NAME] and Shawl(pancha kanduva) Pure Silk"
type input "[PERSON_NAME] and Shawl(pancha kanduva) Pure Silk"
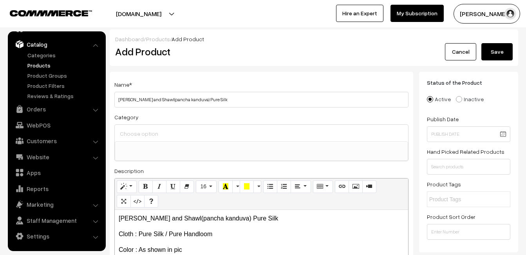
click at [145, 137] on input at bounding box center [261, 133] width 287 height 11
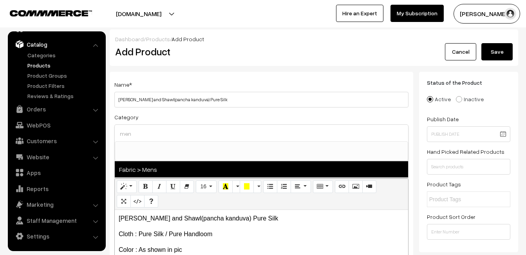
type input "men"
click at [164, 166] on span "Fabric > Mens" at bounding box center [261, 169] width 293 height 16
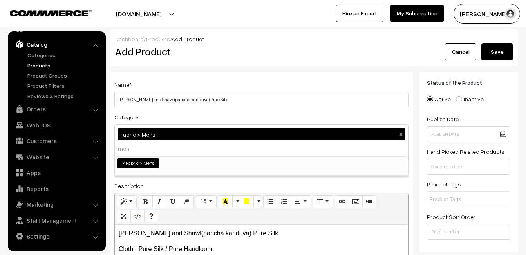
select select "52"
click at [214, 81] on div "Name * [PERSON_NAME] and Shawl(pancha kanduva) Pure Silk" at bounding box center [261, 94] width 294 height 28
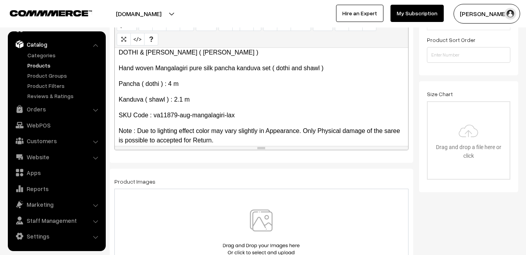
scroll to position [235, 0]
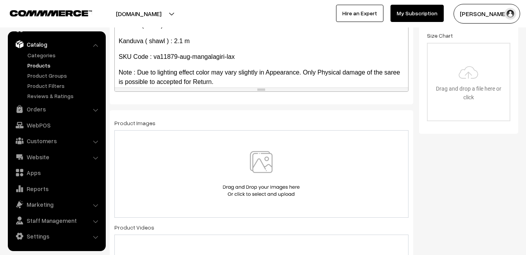
click at [260, 165] on img at bounding box center [261, 174] width 81 height 46
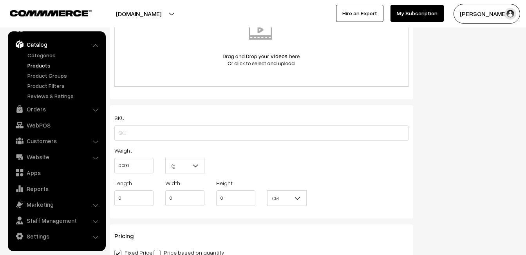
scroll to position [470, 0]
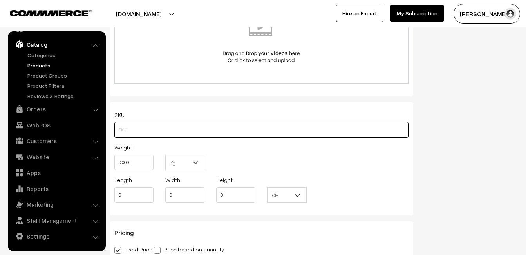
click at [140, 134] on input "text" at bounding box center [261, 130] width 294 height 16
paste input "va11879-aug-mangalagiri-lax"
type input "va11879-aug-mangalagiri-lax"
click at [136, 161] on input "0.000" at bounding box center [133, 162] width 39 height 16
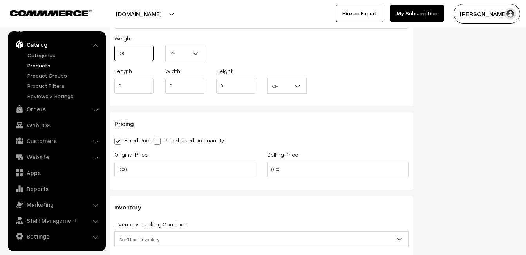
scroll to position [588, 0]
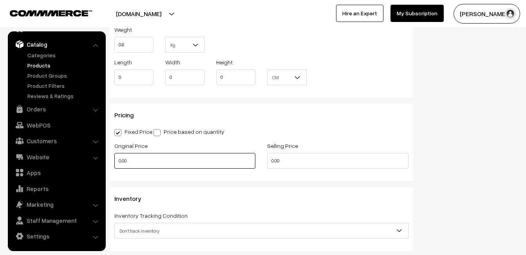
type input "0.80"
click at [133, 164] on input "0.00" at bounding box center [184, 161] width 141 height 16
type input "7350"
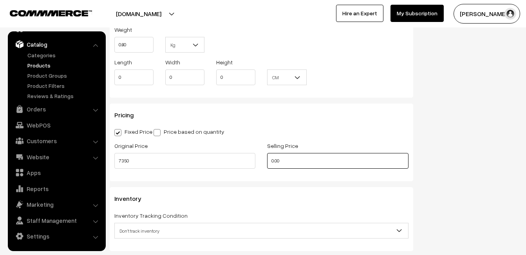
click at [298, 165] on input "0.00" at bounding box center [337, 161] width 141 height 16
type input "0"
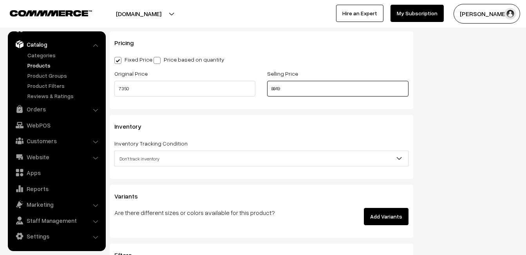
scroll to position [666, 0]
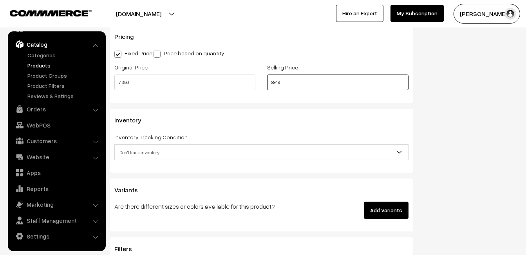
type input "8849"
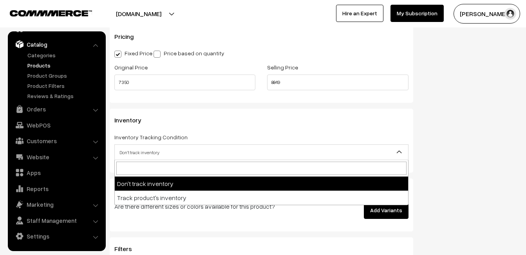
click at [140, 148] on span "Don't track inventory" at bounding box center [261, 152] width 293 height 14
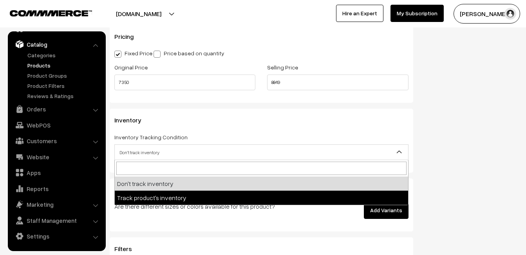
select select "2"
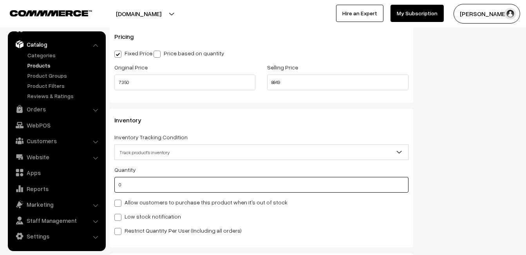
click at [145, 180] on input "0" at bounding box center [261, 185] width 294 height 16
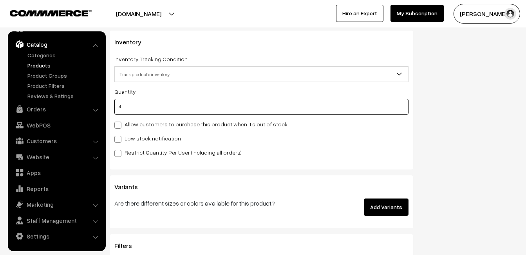
scroll to position [744, 0]
type input "4"
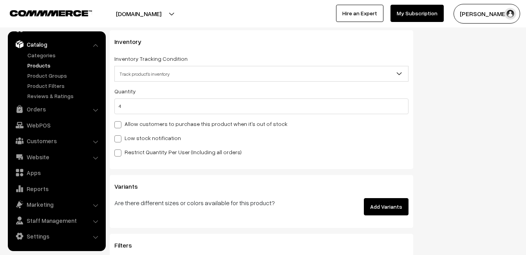
click at [129, 136] on label "Low stock notification" at bounding box center [147, 138] width 67 height 8
click at [119, 136] on input "Low stock notification" at bounding box center [116, 137] width 5 height 5
checkbox input "true"
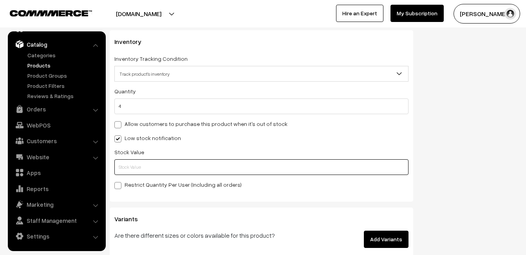
click at [131, 174] on input "text" at bounding box center [261, 167] width 294 height 16
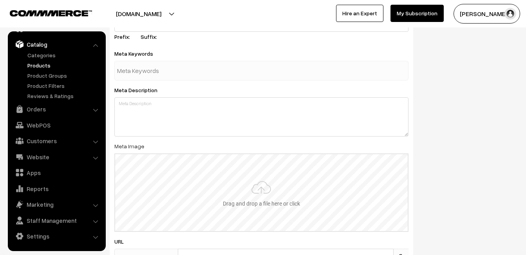
scroll to position [1163, 0]
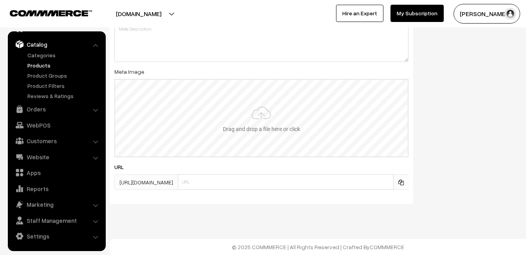
type input "2"
click at [261, 118] on input "file" at bounding box center [261, 118] width 293 height 77
type input "C:\fakepath\mangalagiri-pancha-va11879-aug.jpeg"
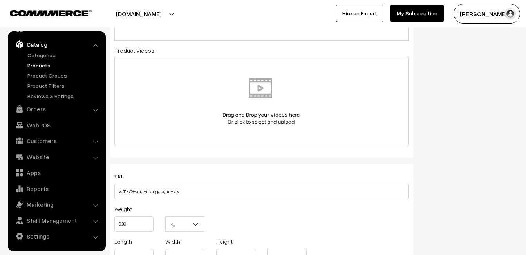
scroll to position [0, 0]
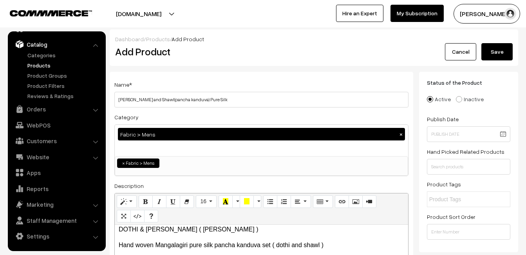
click at [496, 53] on button "Save" at bounding box center [497, 51] width 31 height 17
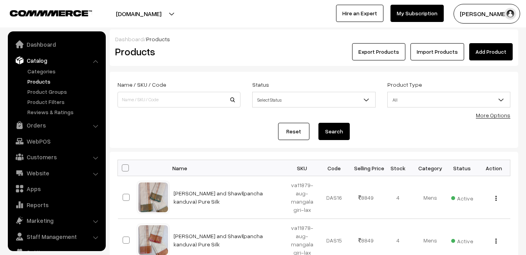
scroll to position [16, 0]
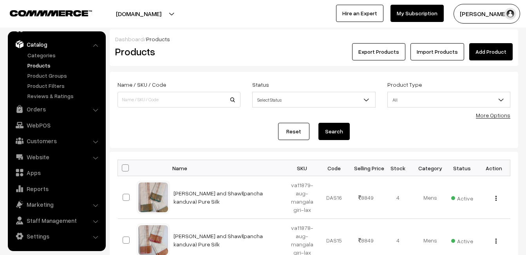
drag, startPoint x: 246, startPoint y: 53, endPoint x: 255, endPoint y: 52, distance: 8.7
click at [246, 53] on div "Export Products Import Products Add Product" at bounding box center [382, 51] width 273 height 17
click at [502, 58] on link "Add Product" at bounding box center [490, 51] width 43 height 17
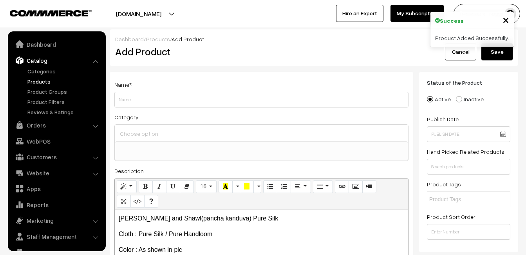
select select
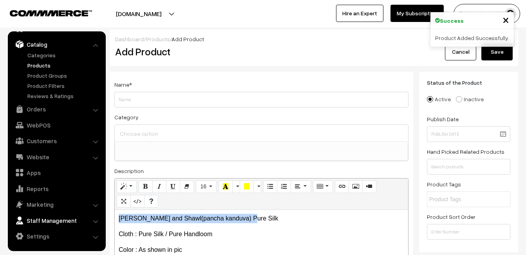
drag, startPoint x: 250, startPoint y: 221, endPoint x: 63, endPoint y: 215, distance: 187.7
copy p "[PERSON_NAME] and Shawl(pancha kanduva) Pure Silk"
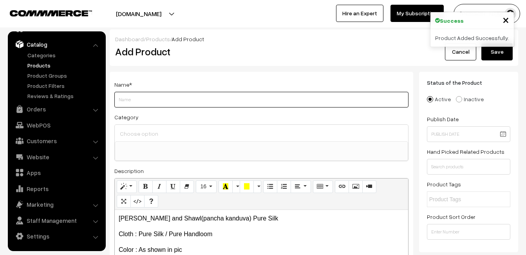
click at [138, 94] on input "Weight" at bounding box center [261, 100] width 294 height 16
paste input "[PERSON_NAME] and Shawl(pancha kanduva) Pure Silk"
type input "[PERSON_NAME] and Shawl(pancha kanduva) Pure Silk"
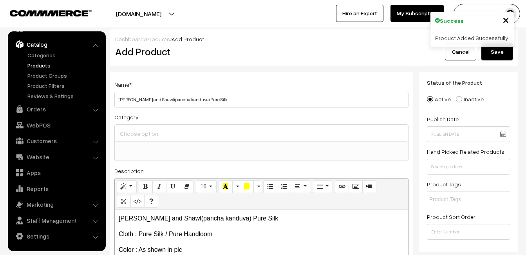
click at [139, 130] on input at bounding box center [261, 133] width 287 height 11
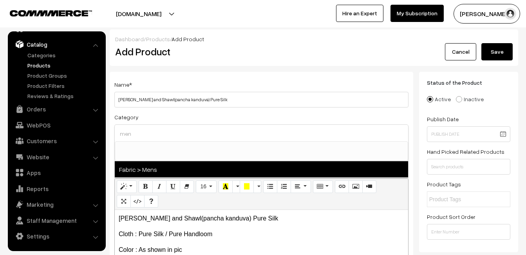
type input "men"
click at [165, 171] on span "Fabric > Mens" at bounding box center [261, 169] width 293 height 16
select select "52"
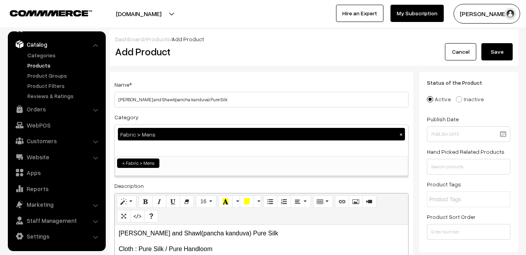
scroll to position [433, 0]
click at [194, 84] on div "Name * [PERSON_NAME] and Shawl(pancha kanduva) Pure Silk" at bounding box center [261, 94] width 294 height 28
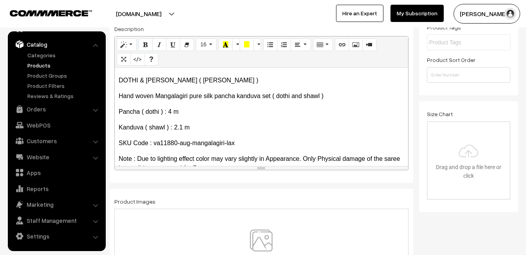
scroll to position [157, 0]
click at [261, 239] on img at bounding box center [261, 252] width 81 height 46
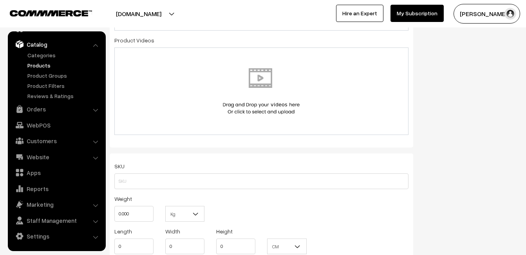
scroll to position [431, 0]
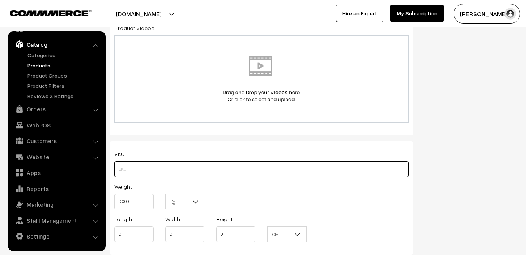
click at [139, 170] on input "text" at bounding box center [261, 169] width 294 height 16
paste input "va11880-aug-mangalagiri-lax"
type input "va11880-aug-mangalagiri-lax"
click at [134, 196] on input "0.000" at bounding box center [133, 202] width 39 height 16
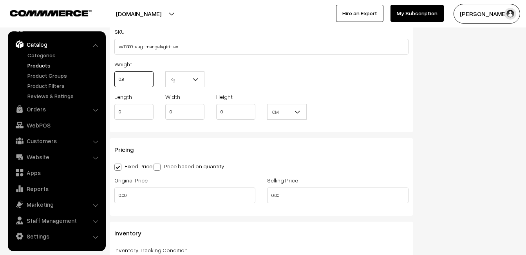
scroll to position [588, 0]
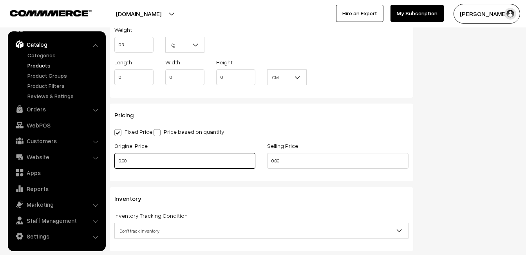
type input "0.80"
click at [136, 162] on input "0.00" at bounding box center [184, 161] width 141 height 16
type input "7350"
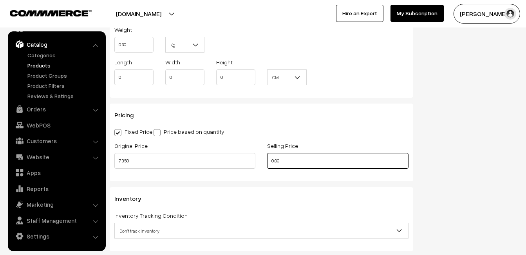
click at [312, 159] on input "0.00" at bounding box center [337, 161] width 141 height 16
click at [281, 159] on input "0" at bounding box center [337, 161] width 141 height 16
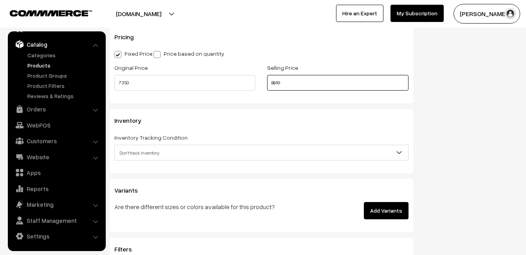
scroll to position [666, 0]
type input "8849"
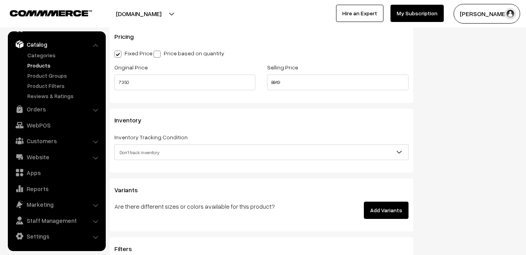
click at [141, 150] on span "Don't track inventory" at bounding box center [261, 152] width 293 height 14
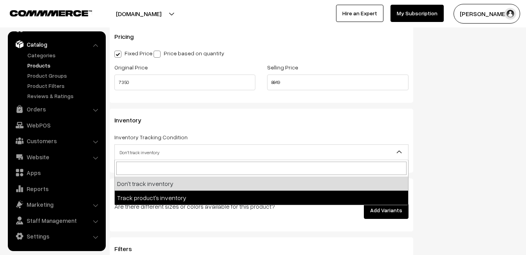
select select "2"
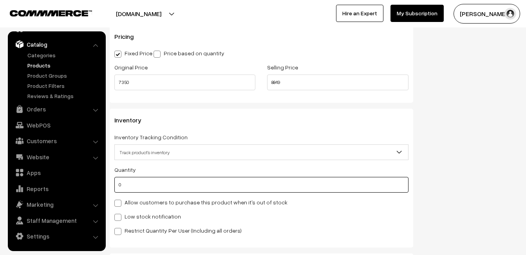
click at [143, 188] on input "0" at bounding box center [261, 185] width 294 height 16
type input "4"
click at [140, 212] on label "Low stock notification" at bounding box center [147, 216] width 67 height 8
click at [119, 213] on input "Low stock notification" at bounding box center [116, 215] width 5 height 5
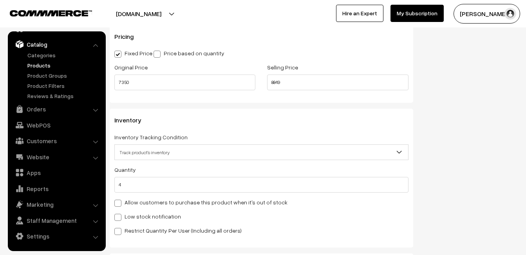
checkbox input "true"
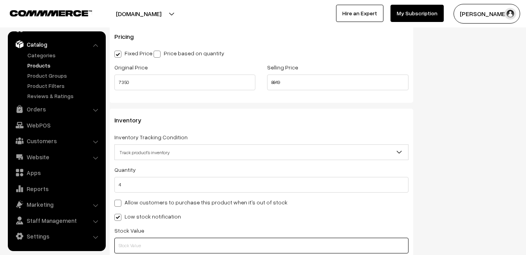
click at [140, 241] on input "text" at bounding box center [261, 245] width 294 height 16
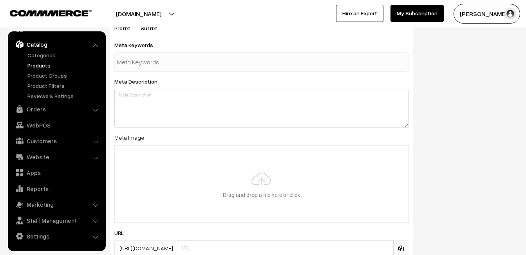
scroll to position [1163, 0]
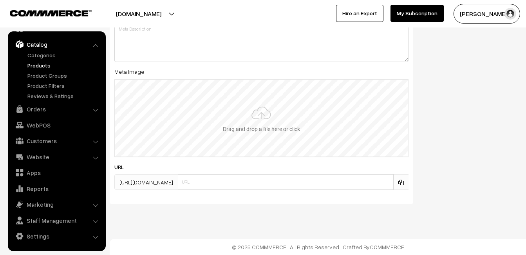
type input "2"
click at [246, 129] on input "file" at bounding box center [261, 118] width 293 height 77
type input "C:\fakepath\mangalagiri-pancha-va11880-aug.jpeg"
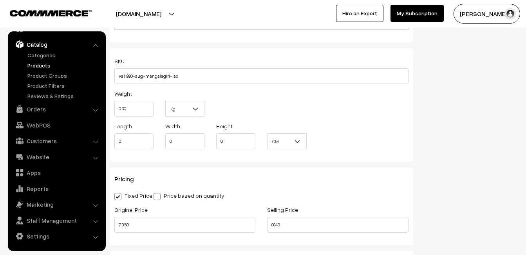
scroll to position [0, 0]
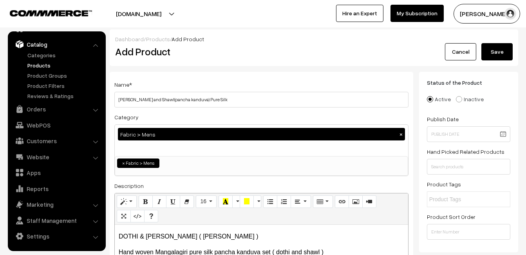
click at [502, 54] on button "Save" at bounding box center [497, 51] width 31 height 17
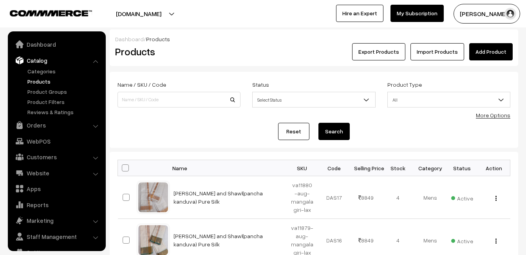
scroll to position [16, 0]
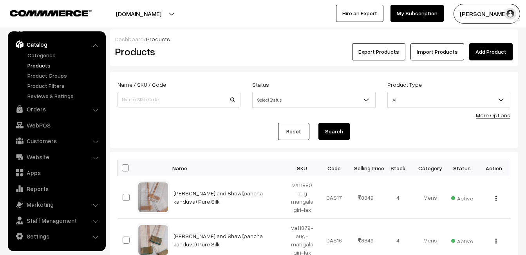
click at [239, 48] on h2 "Products" at bounding box center [177, 51] width 125 height 12
click at [493, 49] on link "Add Product" at bounding box center [490, 51] width 43 height 17
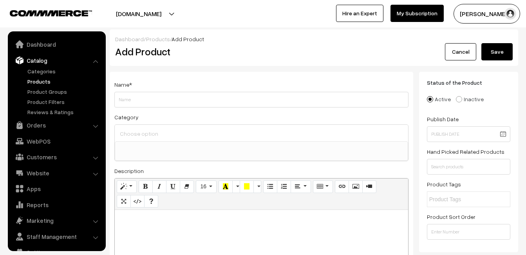
select select
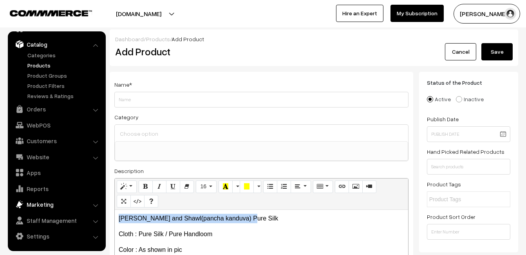
drag, startPoint x: 253, startPoint y: 215, endPoint x: 81, endPoint y: 201, distance: 172.5
copy p "[PERSON_NAME] and Shawl(pancha kanduva) Pure Silk"
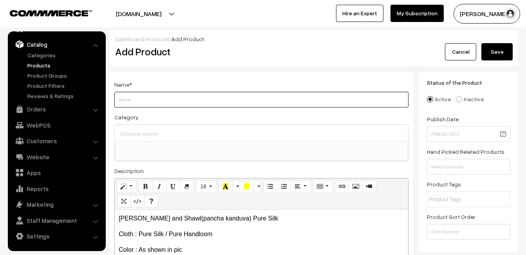
click at [132, 94] on input "Weight" at bounding box center [261, 100] width 294 height 16
paste input "[PERSON_NAME] and Shawl(pancha kanduva) Pure Silk"
type input "[PERSON_NAME] and Shawl(pancha kanduva) Pure Silk"
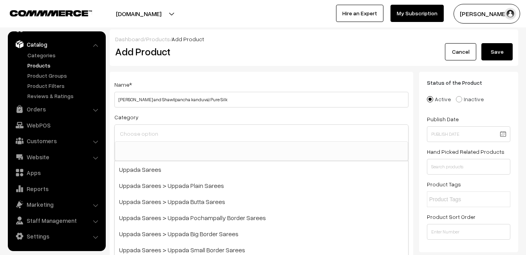
click at [134, 137] on input at bounding box center [261, 133] width 287 height 11
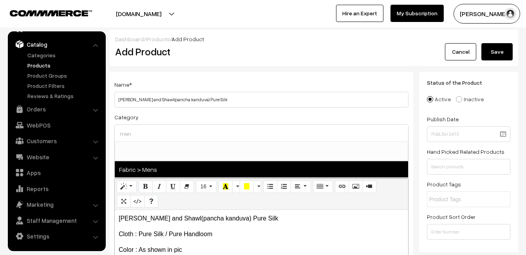
type input "men"
click at [172, 168] on span "Fabric > Mens" at bounding box center [261, 169] width 293 height 16
select select "52"
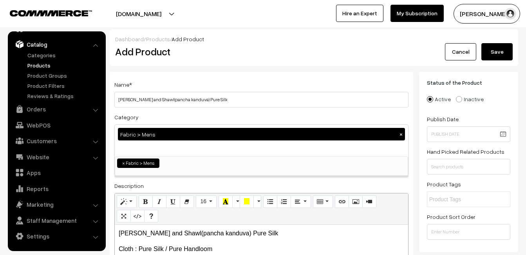
scroll to position [433, 0]
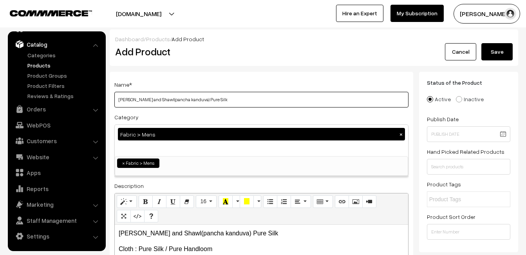
click at [190, 101] on input "[PERSON_NAME] and Shawl(pancha kanduva) Pure Silk" at bounding box center [261, 100] width 294 height 16
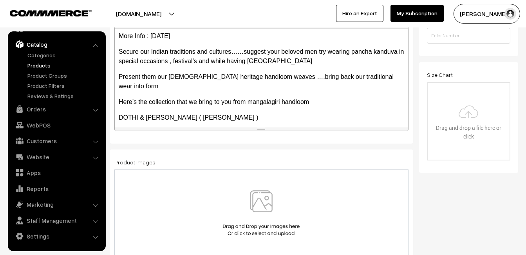
scroll to position [157, 0]
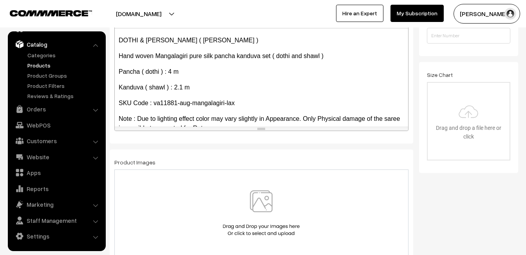
click at [263, 199] on img at bounding box center [261, 213] width 81 height 46
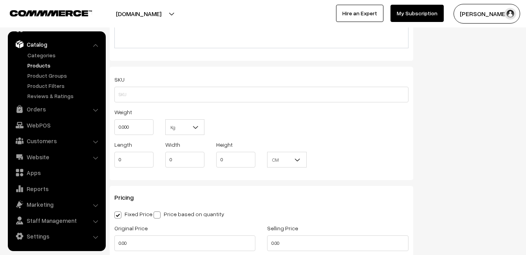
scroll to position [509, 0]
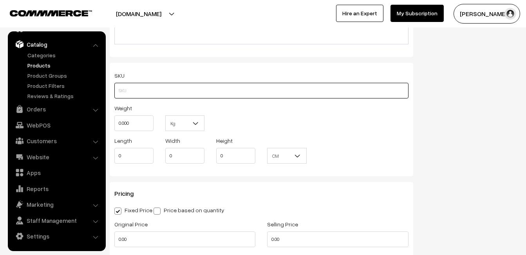
click at [135, 95] on input "text" at bounding box center [261, 91] width 294 height 16
paste input "va11881-aug-mangalagiri-lax"
type input "va11881-aug-mangalagiri-lax"
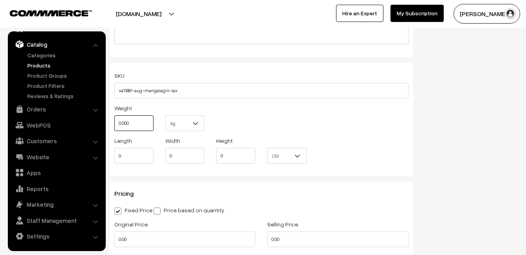
click at [135, 118] on input "0.000" at bounding box center [133, 123] width 39 height 16
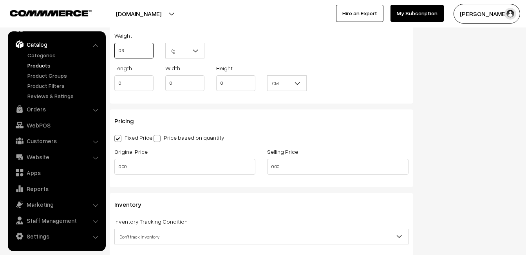
scroll to position [588, 0]
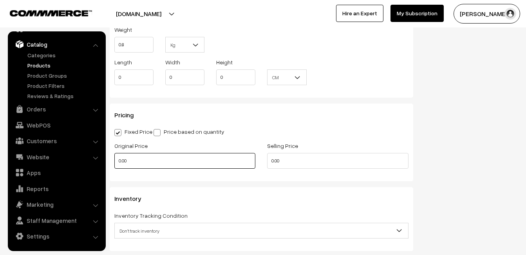
type input "0.80"
click at [142, 155] on input "0.00" at bounding box center [184, 161] width 141 height 16
type input "7350"
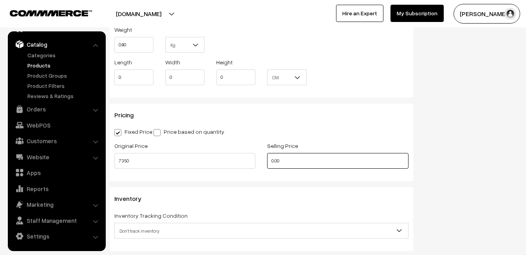
click at [308, 163] on input "0.00" at bounding box center [337, 161] width 141 height 16
click at [290, 159] on input "0" at bounding box center [337, 161] width 141 height 16
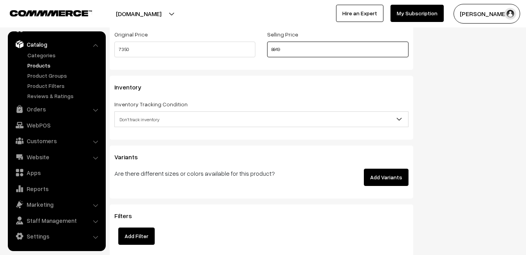
scroll to position [705, 0]
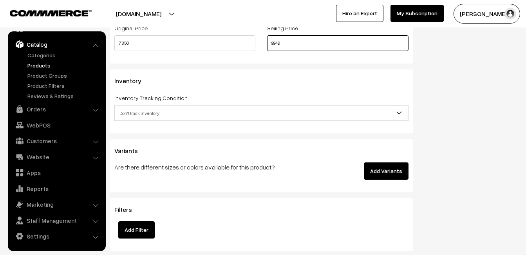
type input "8849"
click at [146, 110] on span "Don't track inventory" at bounding box center [261, 113] width 293 height 14
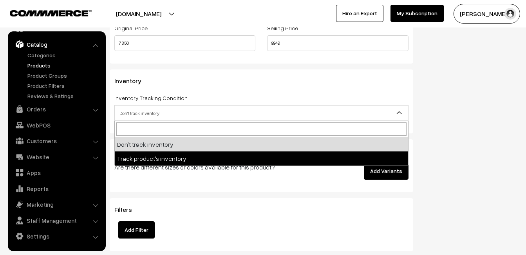
select select "2"
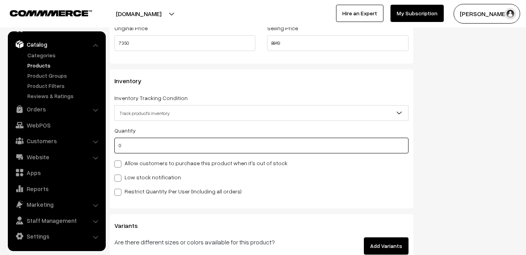
click at [149, 146] on input "0" at bounding box center [261, 146] width 294 height 16
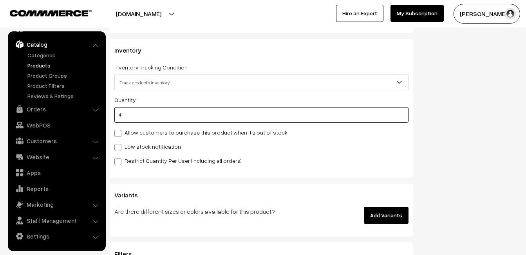
scroll to position [744, 0]
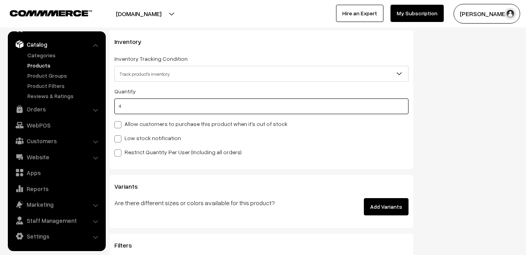
type input "4"
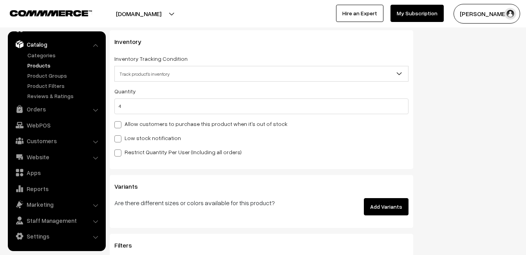
click at [123, 138] on label "Low stock notification" at bounding box center [147, 138] width 67 height 8
click at [119, 138] on input "Low stock notification" at bounding box center [116, 137] width 5 height 5
checkbox input "true"
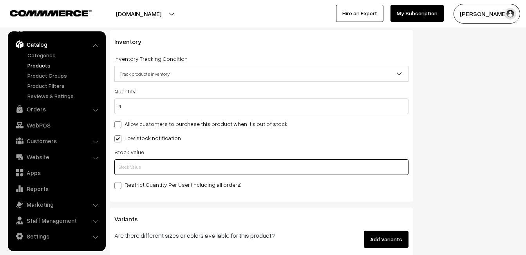
click at [125, 163] on input "text" at bounding box center [261, 167] width 294 height 16
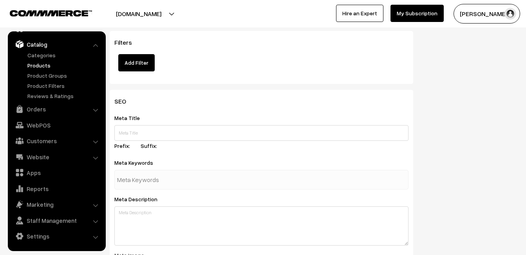
scroll to position [1163, 0]
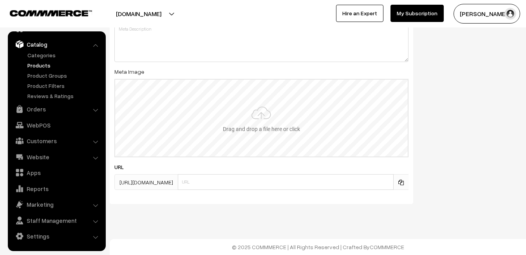
type input "2"
click at [268, 109] on input "file" at bounding box center [261, 118] width 293 height 77
type input "C:\fakepath\mangalagiri-pancha-va11881-aug.jpeg"
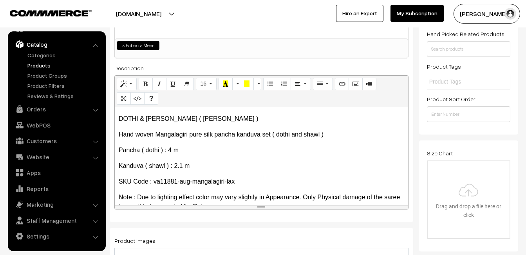
scroll to position [0, 0]
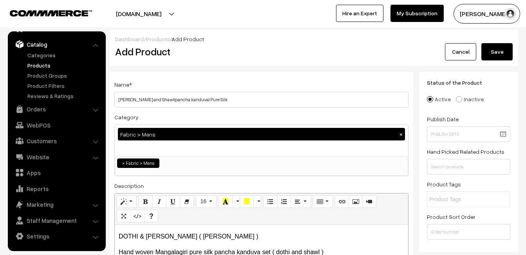
click at [494, 47] on button "Save" at bounding box center [497, 51] width 31 height 17
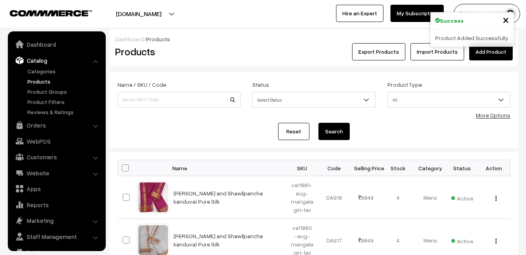
scroll to position [16, 0]
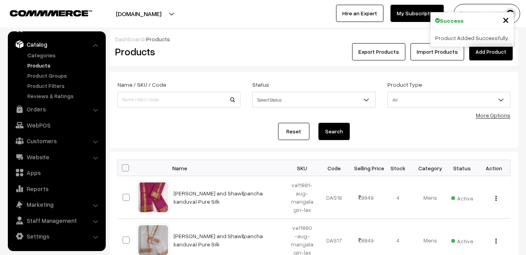
click at [257, 56] on div "Export Products Import Products Add Product" at bounding box center [382, 51] width 261 height 17
click at [486, 54] on link "Add Product" at bounding box center [490, 51] width 43 height 17
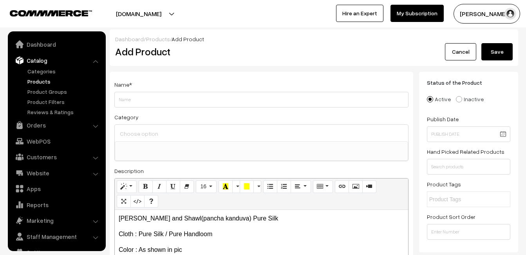
select select
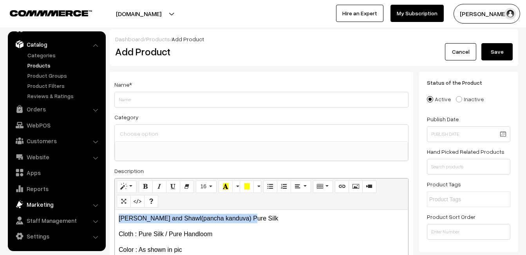
drag, startPoint x: 242, startPoint y: 216, endPoint x: 77, endPoint y: 209, distance: 165.5
copy p "[PERSON_NAME] and Shawl(pancha kanduva) Pure Silk"
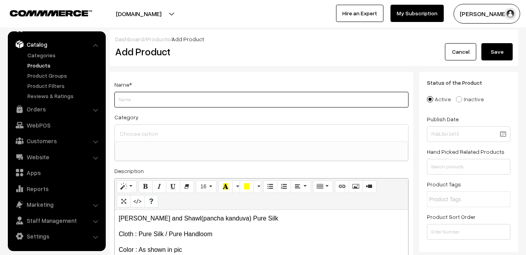
click at [139, 98] on input "Weight" at bounding box center [261, 100] width 294 height 16
paste input "[PERSON_NAME] and Shawl(pancha kanduva) Pure Silk"
type input "[PERSON_NAME] and Shawl(pancha kanduva) Pure Silk"
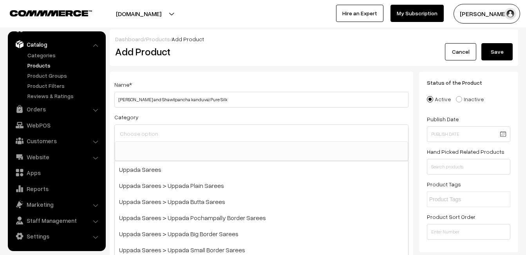
click at [143, 132] on input at bounding box center [261, 133] width 287 height 11
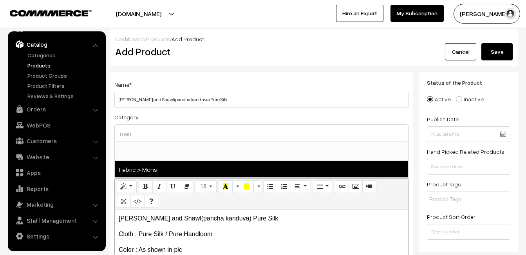
type input "men"
click at [165, 166] on span "Fabric > Mens" at bounding box center [261, 169] width 293 height 16
select select "52"
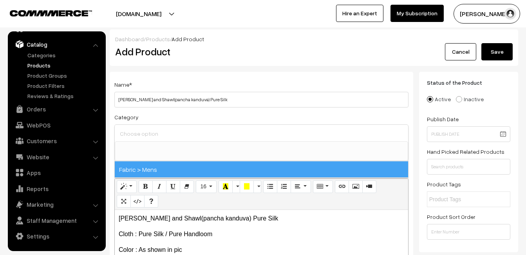
scroll to position [433, 0]
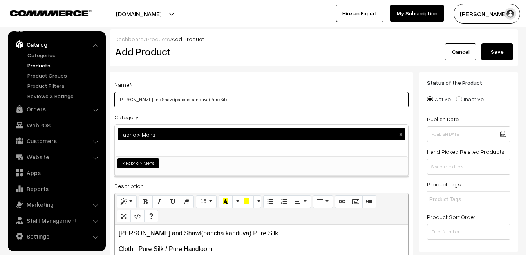
click at [191, 104] on input "[PERSON_NAME] and Shawl(pancha kanduva) Pure Silk" at bounding box center [261, 100] width 294 height 16
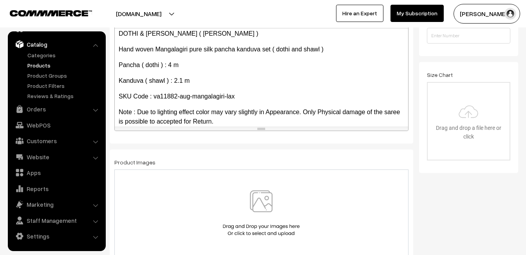
scroll to position [164, 0]
click at [259, 199] on img at bounding box center [261, 213] width 81 height 46
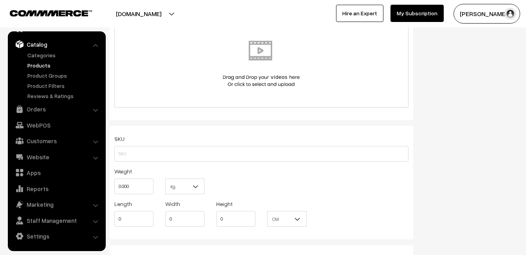
scroll to position [470, 0]
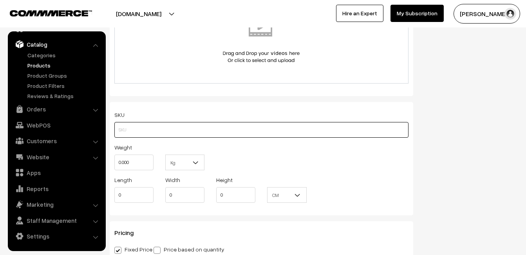
click at [134, 136] on input "text" at bounding box center [261, 130] width 294 height 16
paste input "va11882-aug-mangalagiri-lax"
type input "va11882-aug-mangalagiri-lax"
click at [136, 167] on input "0.000" at bounding box center [133, 162] width 39 height 16
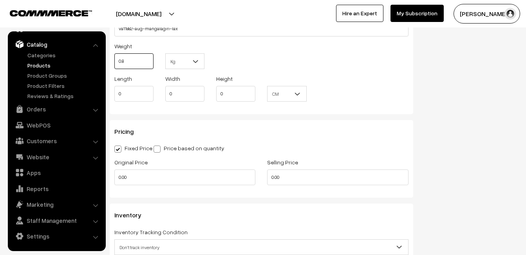
scroll to position [588, 0]
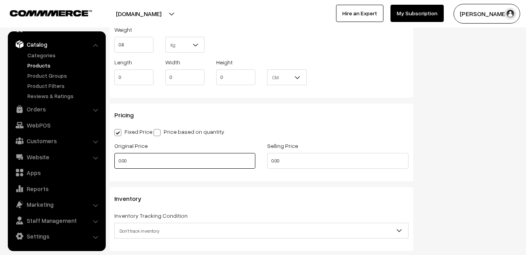
type input "0.80"
click at [136, 157] on input "0.00" at bounding box center [184, 161] width 141 height 16
click at [153, 164] on input "0" at bounding box center [184, 161] width 141 height 16
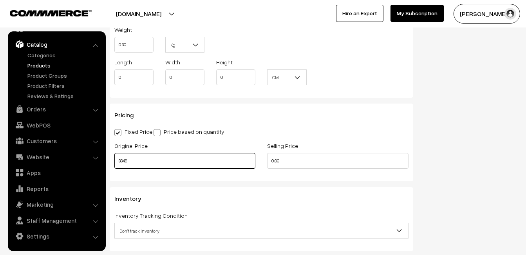
drag, startPoint x: 189, startPoint y: 161, endPoint x: 118, endPoint y: 158, distance: 70.6
click at [118, 158] on input "8849" at bounding box center [184, 161] width 141 height 16
type input "7350"
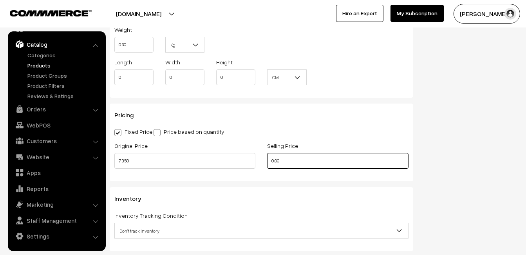
click at [284, 161] on input "0.00" at bounding box center [337, 161] width 141 height 16
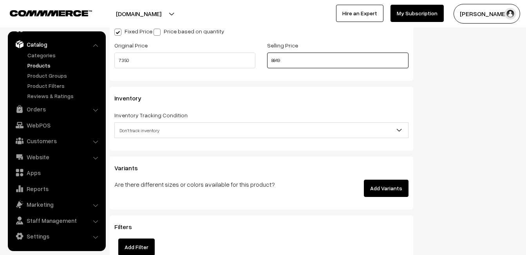
scroll to position [705, 0]
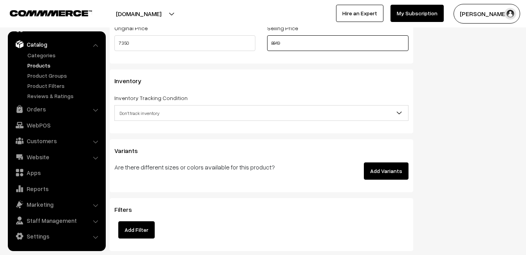
type input "8849"
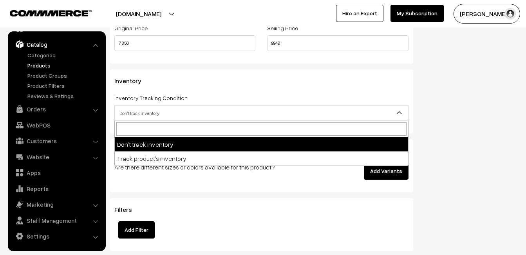
click at [145, 116] on span "Don't track inventory" at bounding box center [261, 113] width 293 height 14
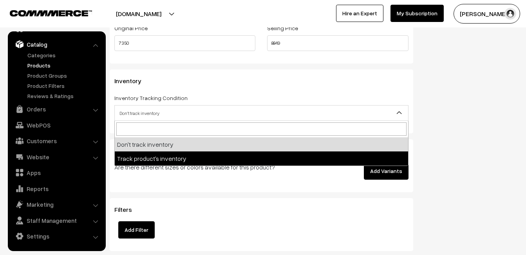
select select "2"
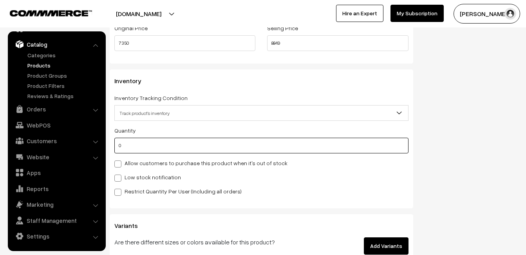
click at [141, 143] on input "0" at bounding box center [261, 146] width 294 height 16
type input "4"
click at [137, 180] on label "Low stock notification" at bounding box center [147, 177] width 67 height 8
click at [119, 179] on input "Low stock notification" at bounding box center [116, 176] width 5 height 5
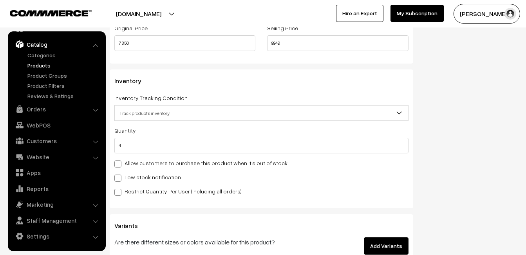
checkbox input "true"
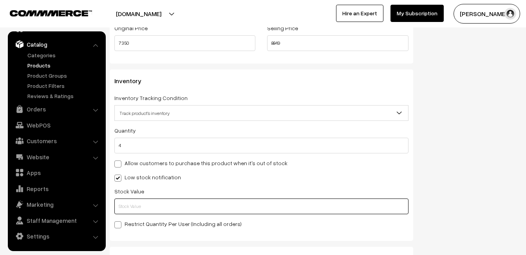
click at [136, 200] on input "text" at bounding box center [261, 206] width 294 height 16
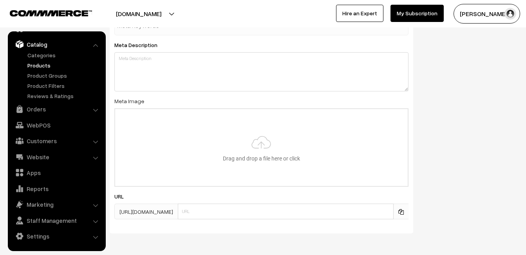
scroll to position [1163, 0]
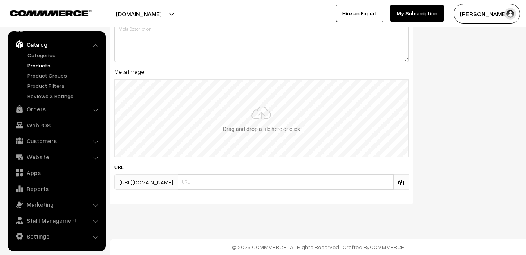
type input "2"
click at [268, 116] on input "file" at bounding box center [261, 118] width 293 height 77
type input "C:\fakepath\mangalagiri-pancha-va11882-aug.jpeg"
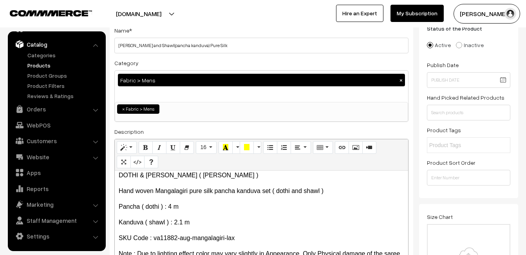
scroll to position [0, 0]
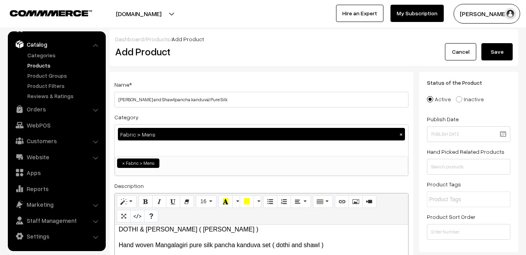
click at [488, 62] on div "Dashboard / Products / Add Product Add Product Cancel Save" at bounding box center [314, 47] width 409 height 36
click at [488, 57] on button "Save" at bounding box center [497, 51] width 31 height 17
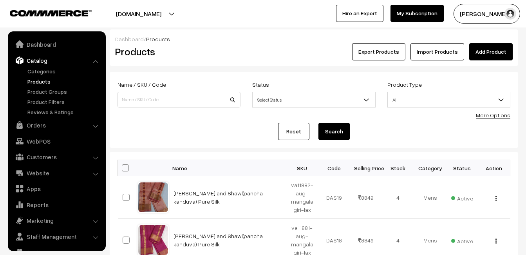
scroll to position [16, 0]
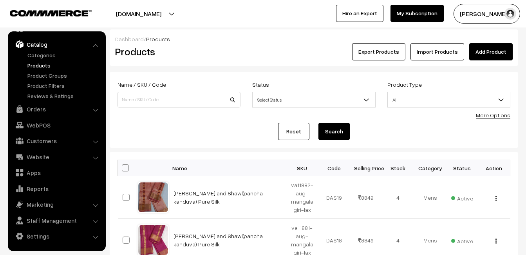
click at [272, 53] on div "Export Products Import Products Add Product" at bounding box center [382, 51] width 261 height 17
click at [483, 56] on link "Add Product" at bounding box center [490, 51] width 43 height 17
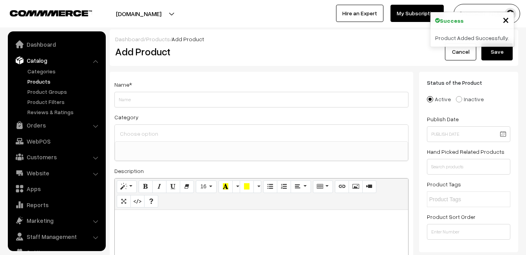
select select
click at [169, 218] on p at bounding box center [262, 218] width 286 height 9
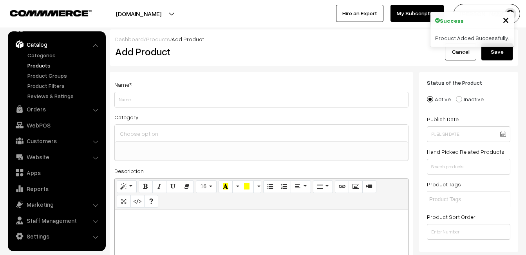
paste div
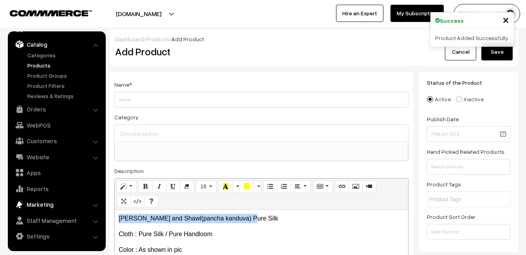
drag, startPoint x: 247, startPoint y: 215, endPoint x: 94, endPoint y: 208, distance: 152.6
copy p "[PERSON_NAME] and Shawl(pancha kanduva) Pure Silk"
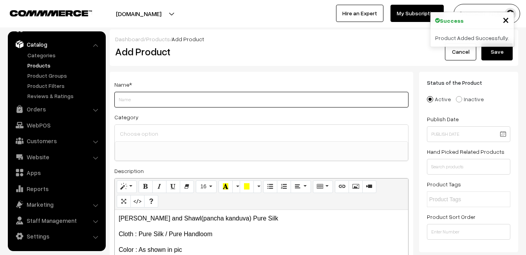
click at [135, 101] on input "Weight" at bounding box center [261, 100] width 294 height 16
paste input "[PERSON_NAME] and Shawl(pancha kanduva) Pure Silk"
type input "[PERSON_NAME] and Shawl(pancha kanduva) Pure Silk"
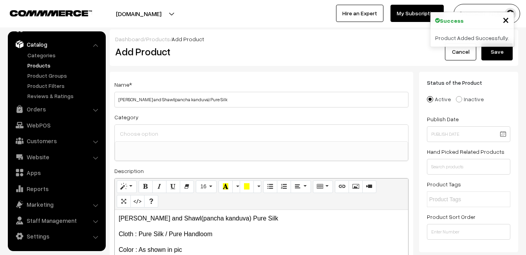
click at [137, 139] on input at bounding box center [261, 133] width 287 height 11
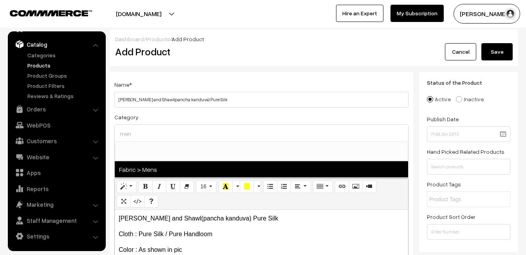
type input "men"
click at [163, 166] on span "Fabric > Mens" at bounding box center [261, 169] width 293 height 16
select select "52"
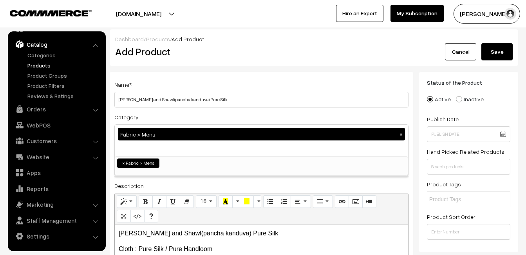
scroll to position [433, 0]
click at [190, 83] on div "Name * [PERSON_NAME] and Shawl(pancha kanduva) Pure Silk" at bounding box center [261, 94] width 294 height 28
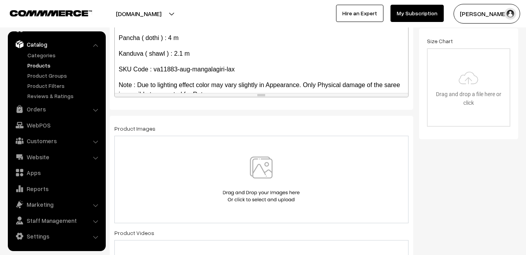
scroll to position [235, 0]
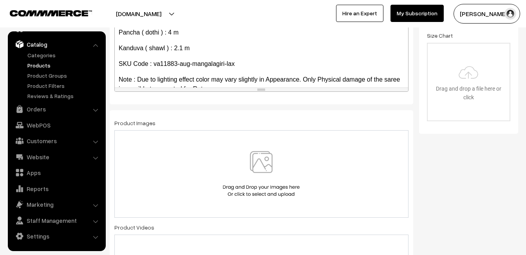
click at [259, 165] on img at bounding box center [261, 174] width 81 height 46
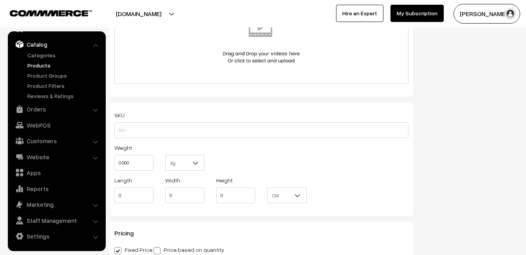
scroll to position [470, 0]
click at [124, 126] on input "text" at bounding box center [261, 130] width 294 height 16
paste input "va11883-aug-mangalagiri-lax"
type input "va11883-aug-mangalagiri-lax"
click at [132, 160] on input "0.000" at bounding box center [133, 162] width 39 height 16
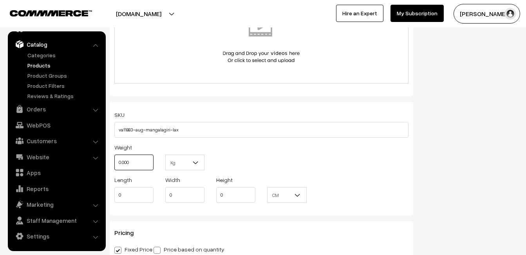
click at [132, 160] on input "0.000" at bounding box center [133, 162] width 39 height 16
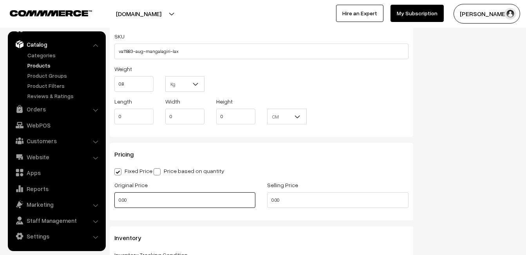
type input "0.80"
click at [133, 199] on input "0.00" at bounding box center [184, 200] width 141 height 16
click at [131, 197] on input "0" at bounding box center [184, 200] width 141 height 16
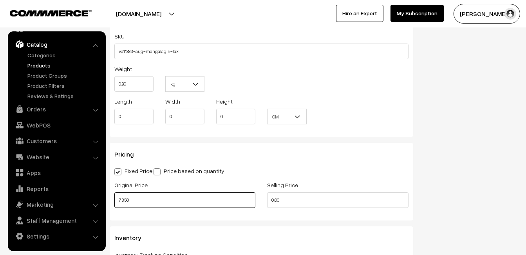
type input "7350"
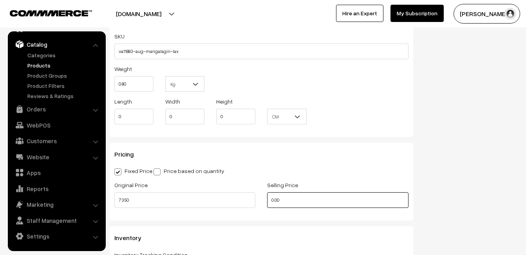
click at [313, 195] on input "0.00" at bounding box center [337, 200] width 141 height 16
type input "8849"
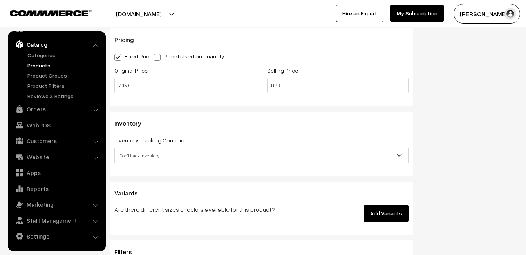
scroll to position [666, 0]
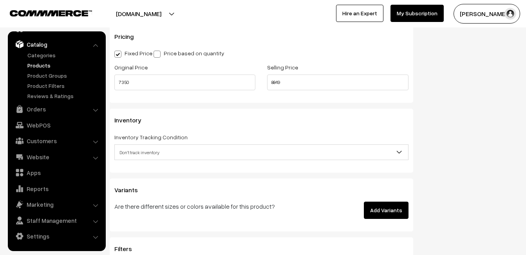
click at [148, 151] on span "Don't track inventory" at bounding box center [261, 152] width 293 height 14
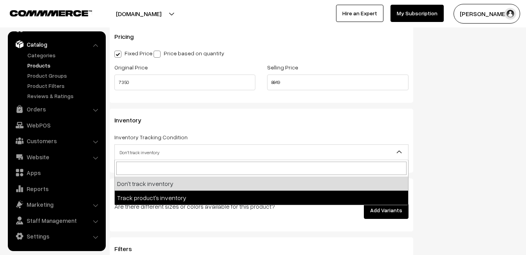
select select "2"
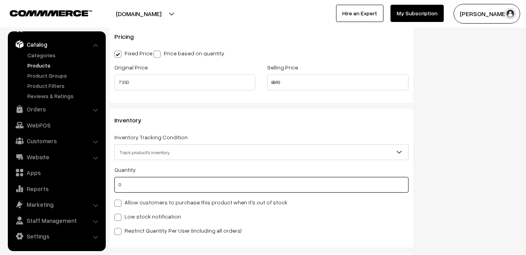
click at [147, 182] on input "0" at bounding box center [261, 185] width 294 height 16
type input "4"
click at [143, 217] on label "Low stock notification" at bounding box center [147, 216] width 67 height 8
click at [119, 217] on input "Low stock notification" at bounding box center [116, 215] width 5 height 5
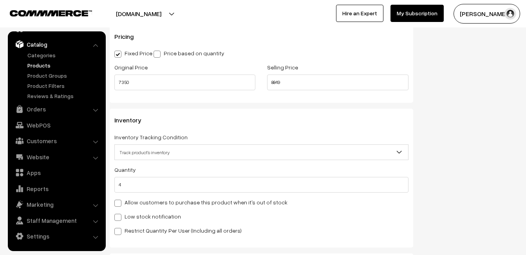
checkbox input "true"
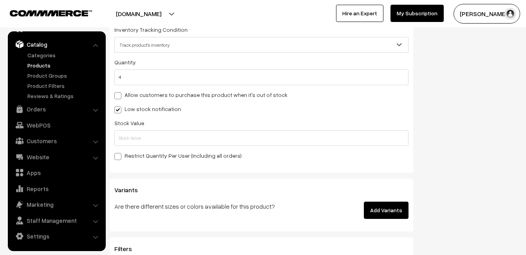
scroll to position [784, 0]
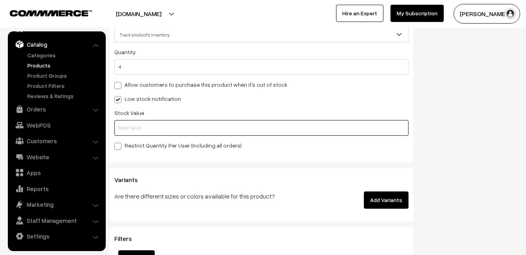
click at [128, 132] on input "text" at bounding box center [261, 128] width 294 height 16
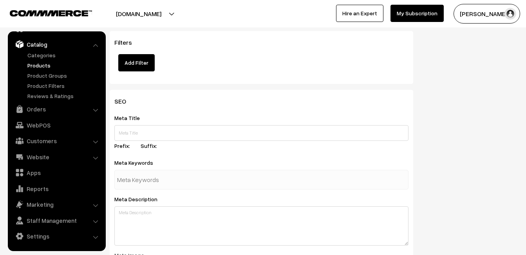
scroll to position [1163, 0]
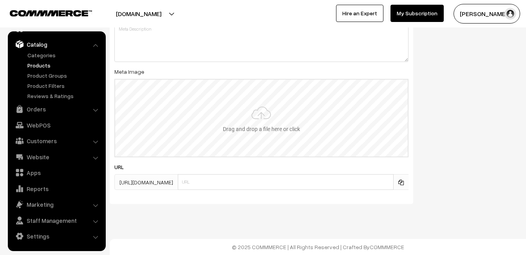
type input "2"
click at [238, 121] on input "file" at bounding box center [261, 118] width 293 height 77
type input "C:\fakepath\mangalagiri-pancha-va11883-aug.jpeg"
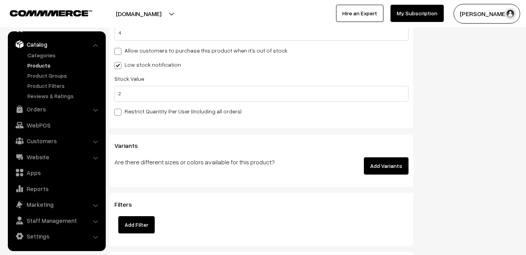
scroll to position [0, 0]
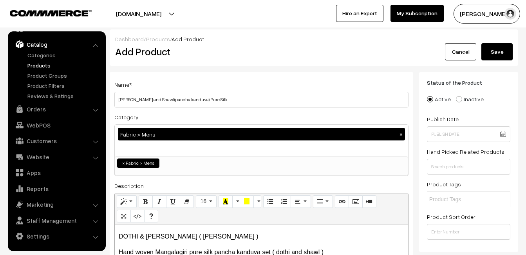
click at [489, 57] on button "Save" at bounding box center [497, 51] width 31 height 17
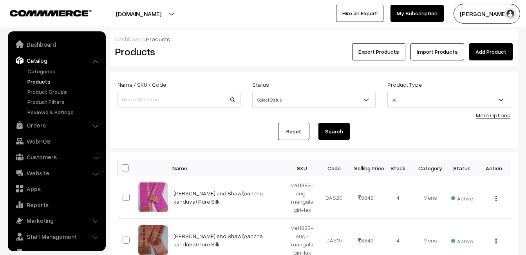
scroll to position [16, 0]
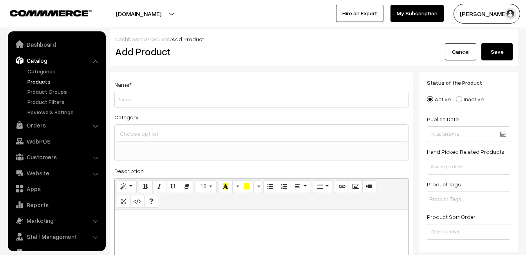
select select
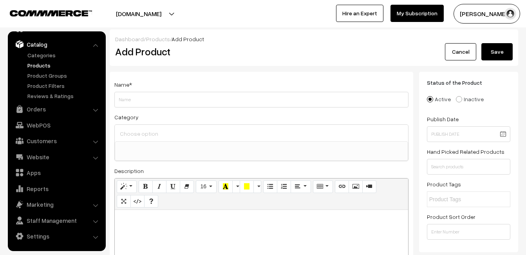
click at [165, 222] on p at bounding box center [262, 218] width 286 height 9
paste div
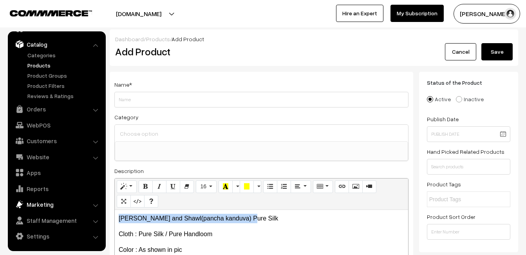
drag, startPoint x: 245, startPoint y: 216, endPoint x: 78, endPoint y: 208, distance: 167.5
copy p "[PERSON_NAME] and Shawl(pancha kanduva) Pure Silk"
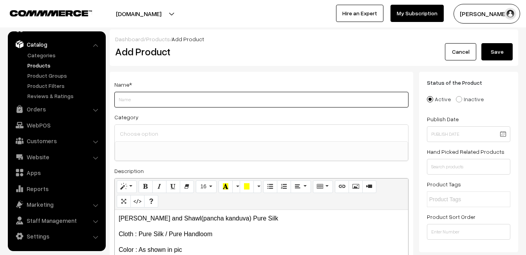
click at [138, 100] on input "Weight" at bounding box center [261, 100] width 294 height 16
paste input "[PERSON_NAME] and Shawl(pancha kanduva) Pure Silk"
type input "[PERSON_NAME] and Shawl(pancha kanduva) Pure Silk"
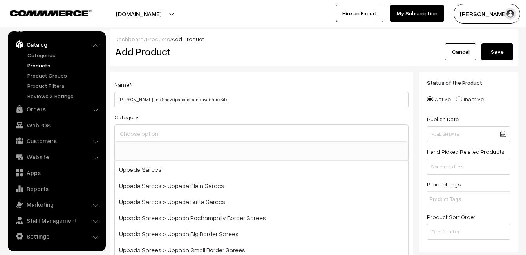
click at [139, 130] on input at bounding box center [261, 133] width 287 height 11
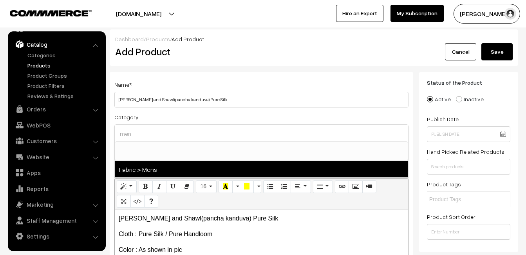
type input "men"
click at [159, 171] on span "Fabric > Mens" at bounding box center [261, 169] width 293 height 16
select select "52"
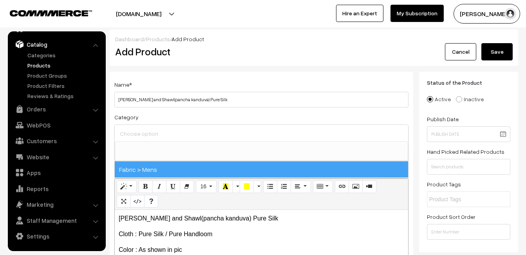
scroll to position [433, 0]
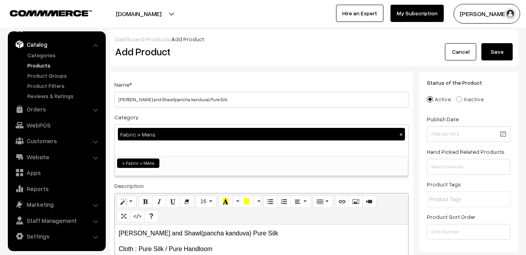
click at [188, 85] on div "Name * Dothi and Shawl(pancha kanduva) Pure Silk" at bounding box center [261, 94] width 294 height 28
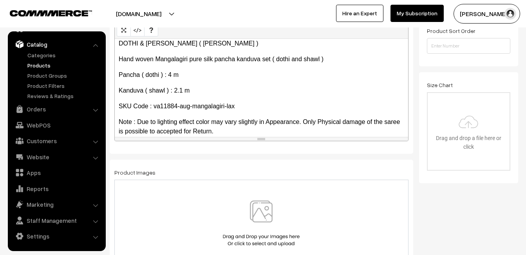
scroll to position [235, 0]
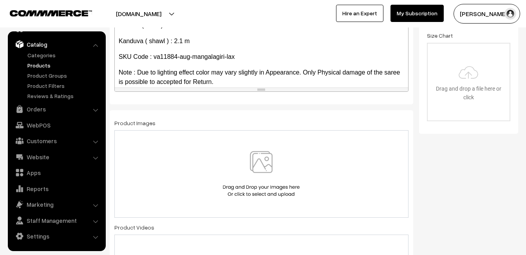
click at [261, 158] on img at bounding box center [261, 174] width 81 height 46
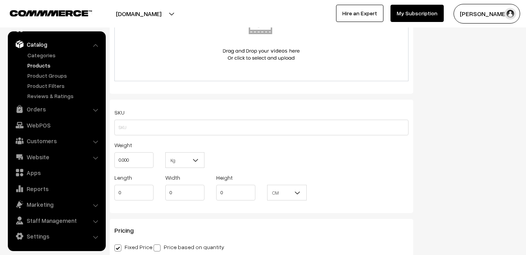
scroll to position [509, 0]
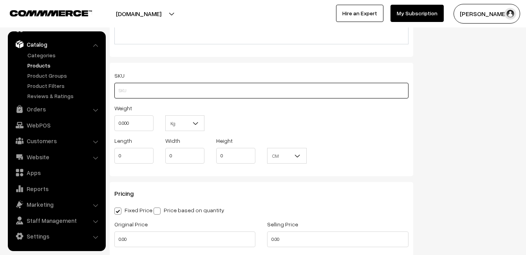
click at [129, 87] on input "text" at bounding box center [261, 91] width 294 height 16
paste input "va11884-aug-mangalagiri-lax"
type input "va11884-aug-mangalagiri-lax"
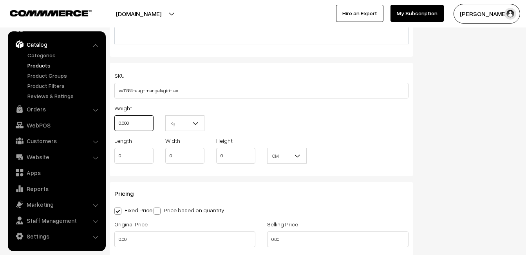
click at [131, 122] on input "0.000" at bounding box center [133, 123] width 39 height 16
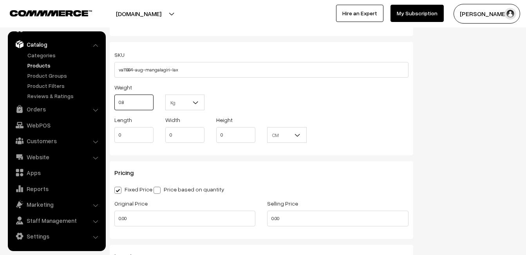
scroll to position [588, 0]
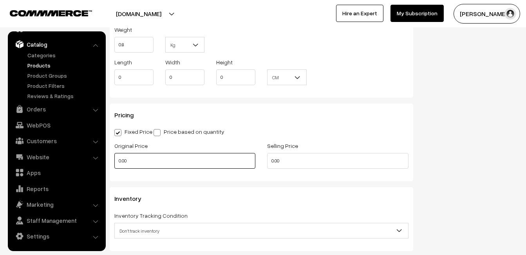
type input "0.80"
click at [137, 158] on input "0.00" at bounding box center [184, 161] width 141 height 16
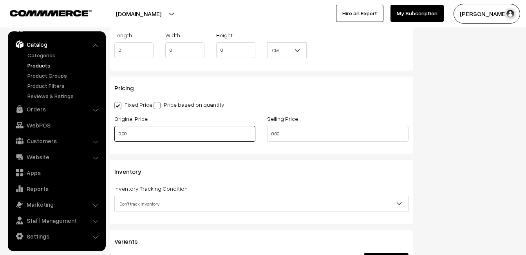
scroll to position [627, 0]
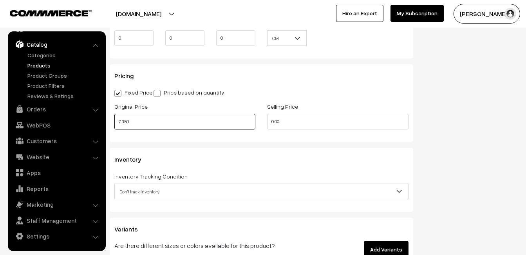
type input "7350"
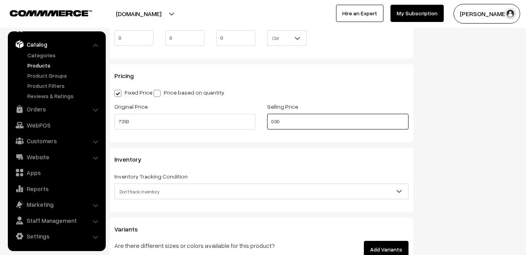
click at [288, 120] on input "0.00" at bounding box center [337, 122] width 141 height 16
click at [291, 119] on input "0" at bounding box center [337, 122] width 141 height 16
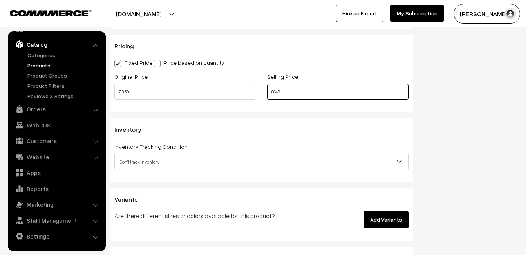
scroll to position [705, 0]
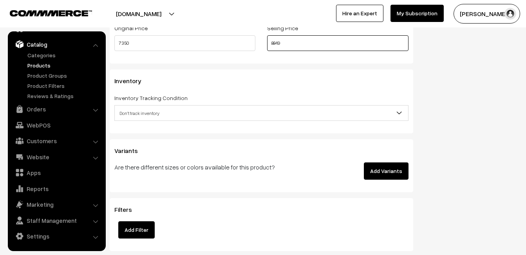
type input "8849"
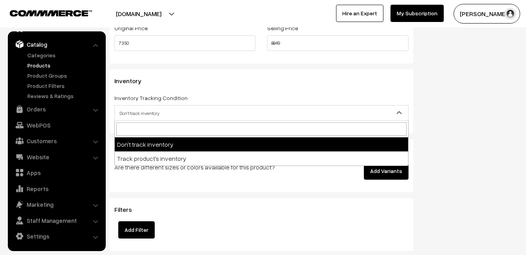
click at [137, 108] on span "Don't track inventory" at bounding box center [261, 113] width 293 height 14
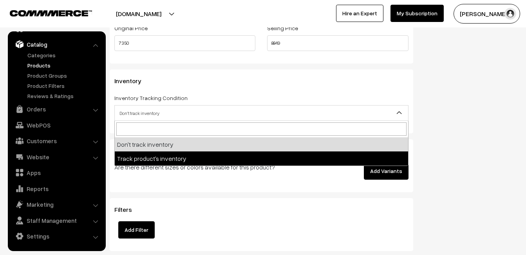
select select "2"
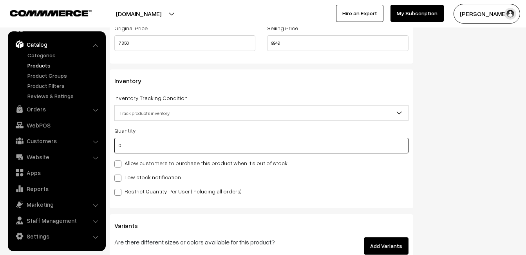
click at [133, 148] on input "0" at bounding box center [261, 146] width 294 height 16
type input "4"
click at [134, 178] on label "Low stock notification" at bounding box center [147, 177] width 67 height 8
click at [119, 178] on input "Low stock notification" at bounding box center [116, 176] width 5 height 5
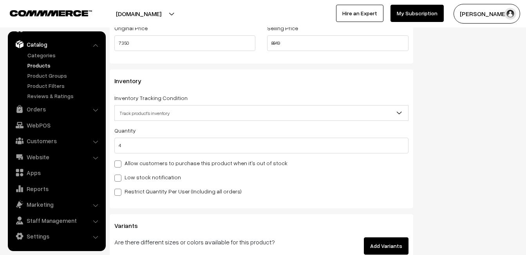
checkbox input "true"
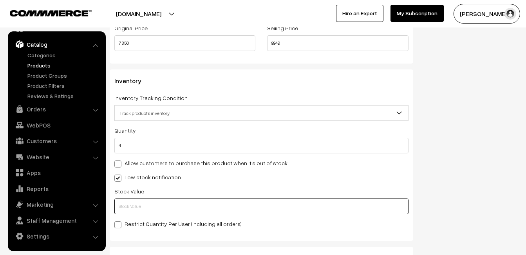
click at [135, 204] on input "text" at bounding box center [261, 206] width 294 height 16
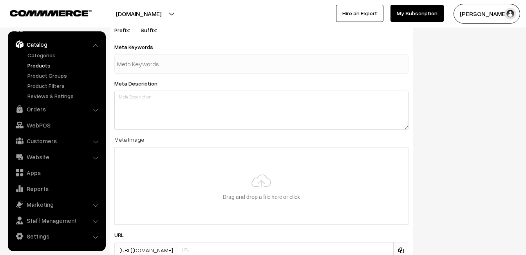
scroll to position [1163, 0]
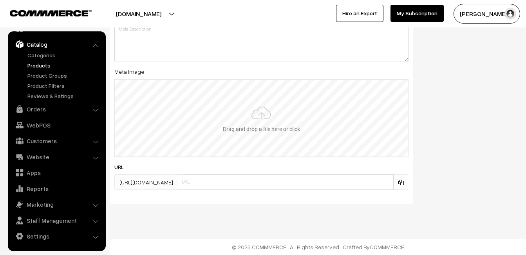
type input "2"
click at [243, 124] on input "file" at bounding box center [261, 118] width 293 height 77
type input "C:\fakepath\mangalagiri-pancha-va11884-aug.jpeg"
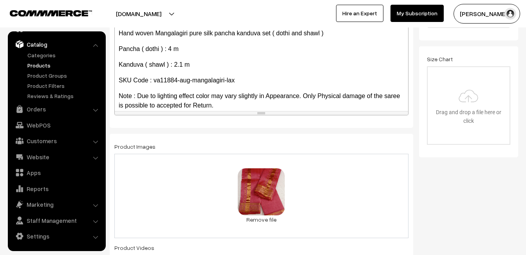
scroll to position [0, 0]
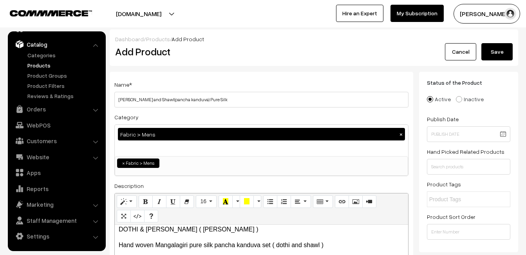
click at [496, 55] on button "Save" at bounding box center [497, 51] width 31 height 17
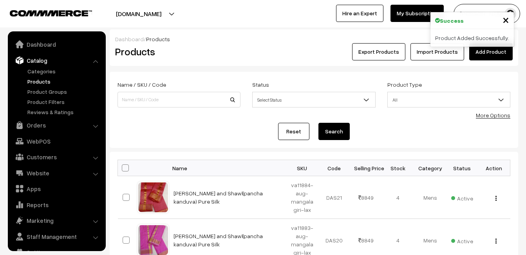
scroll to position [16, 0]
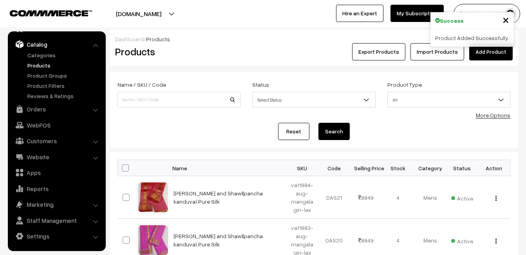
click at [214, 57] on h2 "Products" at bounding box center [177, 51] width 125 height 12
click at [505, 51] on link "Add Product" at bounding box center [490, 51] width 43 height 17
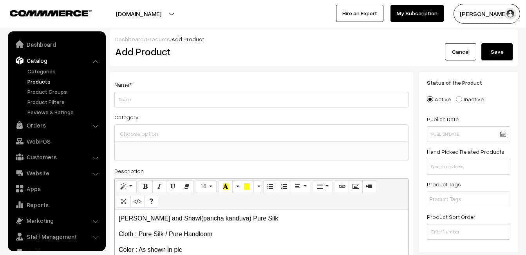
select select
click at [198, 218] on p "[PERSON_NAME] and Shawl(pancha kanduva) Pure Silk" at bounding box center [262, 218] width 286 height 9
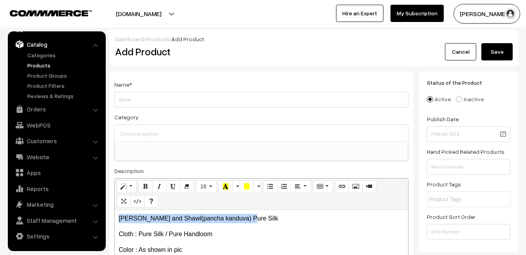
drag, startPoint x: 244, startPoint y: 215, endPoint x: 100, endPoint y: 212, distance: 145.0
copy p "Dothi and Shawl(pancha kanduva) Pure Silk"
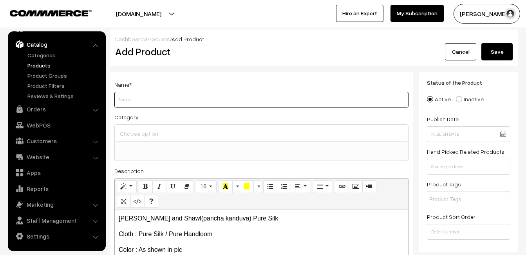
click at [135, 100] on input "Weight" at bounding box center [261, 100] width 294 height 16
paste input "Dothi and Shawl(pancha kanduva) Pure Silk"
type input "Dothi and Shawl(pancha kanduva) Pure Silk"
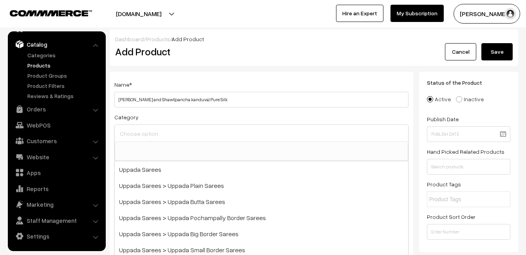
click at [139, 136] on input at bounding box center [261, 133] width 287 height 11
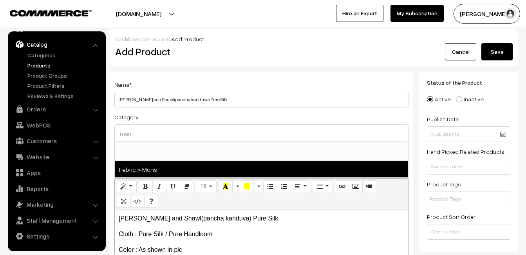
type input "men"
click at [168, 168] on span "Fabric > Mens" at bounding box center [261, 169] width 293 height 16
select select "52"
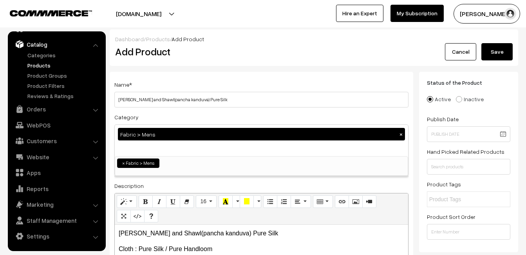
scroll to position [433, 0]
click at [208, 73] on div "Name * Dothi and Shawl(pancha kanduva) Pure Silk Category Fabric > Mens × Uppad…" at bounding box center [262, 206] width 304 height 268
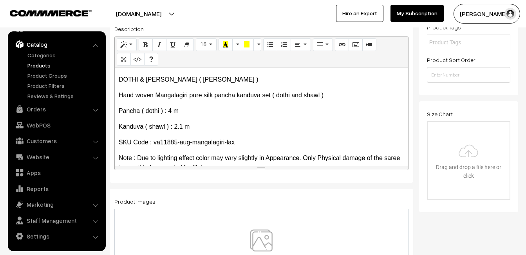
scroll to position [164, 0]
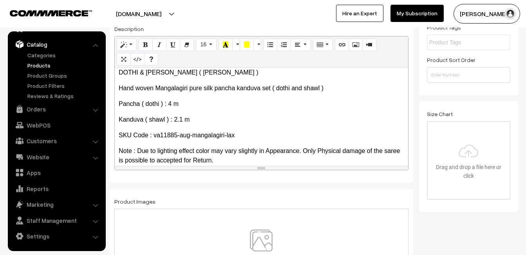
click at [262, 237] on img at bounding box center [261, 252] width 81 height 46
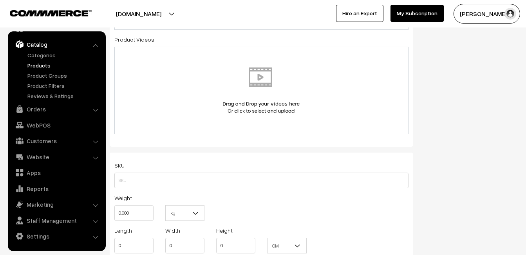
scroll to position [431, 0]
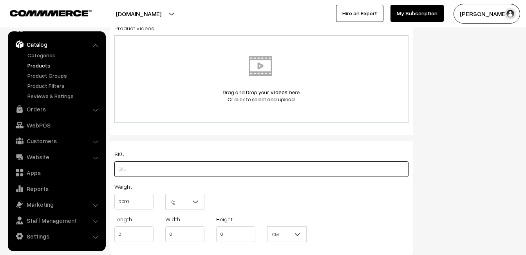
click at [122, 171] on input "text" at bounding box center [261, 169] width 294 height 16
paste input "va11885-aug-mangalagiri-lax"
type input "va11885-aug-mangalagiri-lax"
click at [134, 200] on input "0.000" at bounding box center [133, 202] width 39 height 16
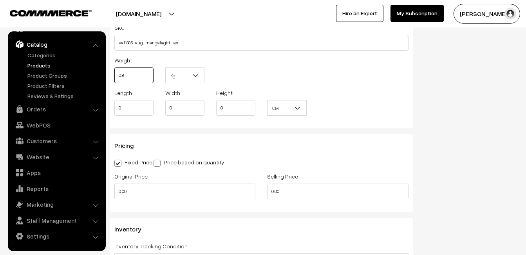
scroll to position [588, 0]
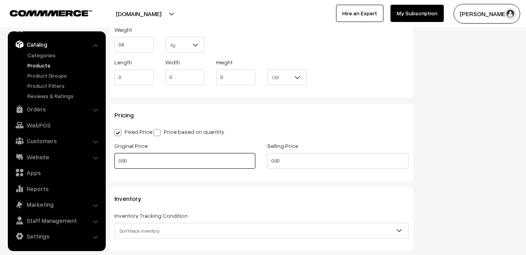
type input "0.80"
click at [137, 160] on input "0.00" at bounding box center [184, 161] width 141 height 16
click at [121, 161] on input "0" at bounding box center [184, 161] width 141 height 16
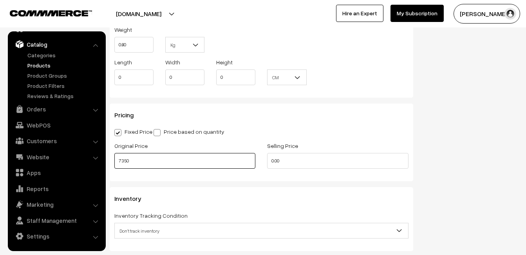
type input "7350"
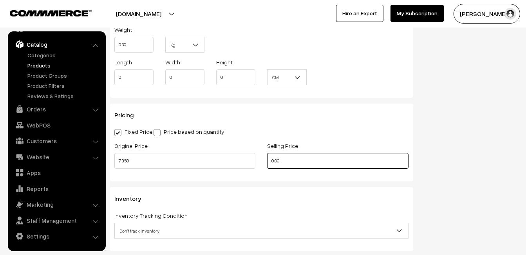
click at [317, 163] on input "0.00" at bounding box center [337, 161] width 141 height 16
click at [291, 159] on input "0" at bounding box center [337, 161] width 141 height 16
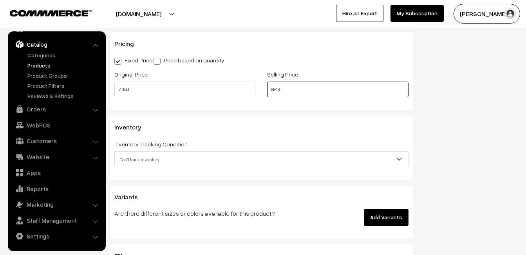
scroll to position [666, 0]
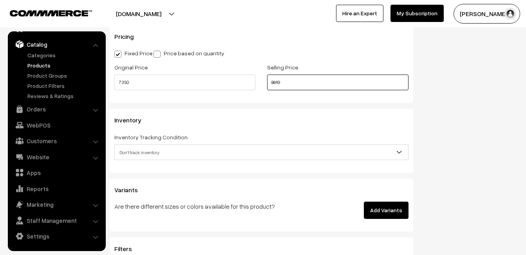
type input "8849"
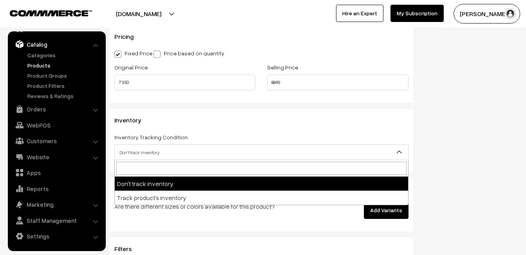
click at [134, 149] on span "Don't track inventory" at bounding box center [261, 152] width 293 height 14
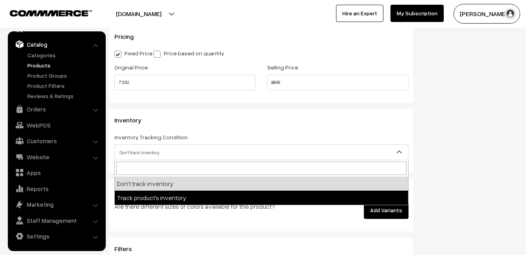
select select "2"
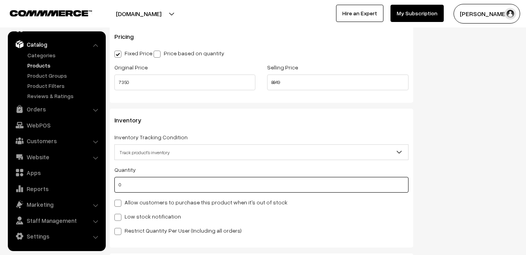
click at [137, 186] on input "0" at bounding box center [261, 185] width 294 height 16
type input "4"
click at [136, 214] on label "Low stock notification" at bounding box center [147, 216] width 67 height 8
click at [119, 214] on input "Low stock notification" at bounding box center [116, 215] width 5 height 5
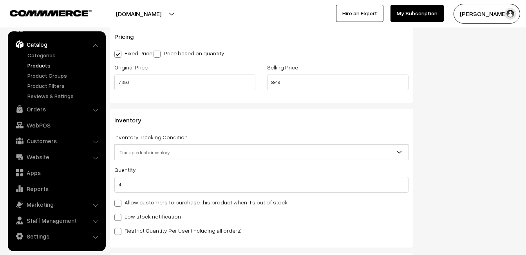
checkbox input "true"
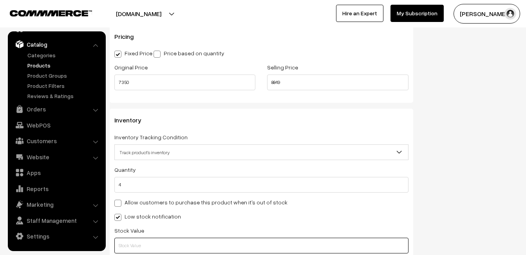
click at [140, 240] on input "text" at bounding box center [261, 245] width 294 height 16
type input "5"
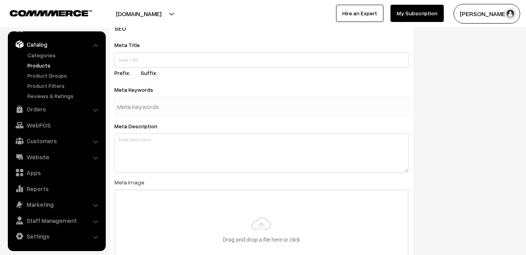
scroll to position [1163, 0]
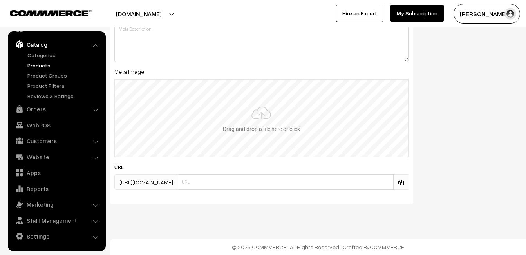
type input "2"
click at [261, 128] on input "file" at bounding box center [261, 118] width 293 height 77
type input "C:\fakepath\mangalagiri-pancha-va11885-aug.jpeg"
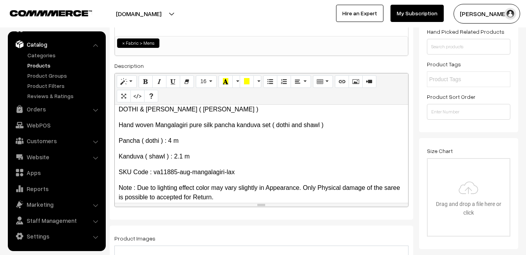
scroll to position [0, 0]
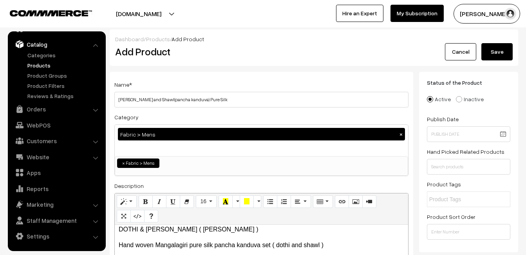
click at [505, 49] on button "Save" at bounding box center [497, 51] width 31 height 17
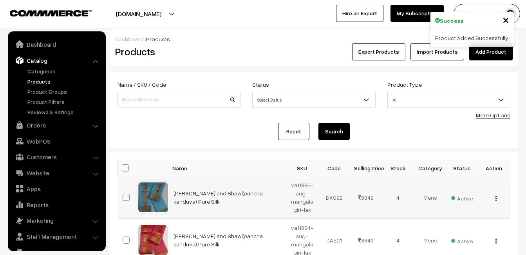
scroll to position [16, 0]
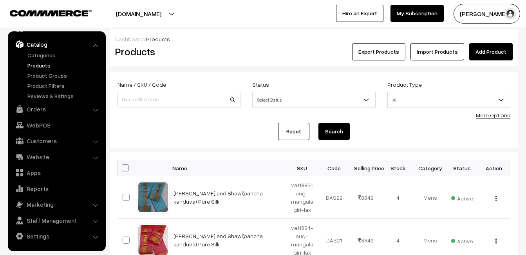
click at [494, 49] on link "Add Product" at bounding box center [490, 51] width 43 height 17
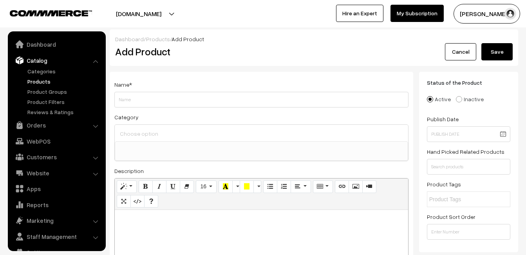
select select
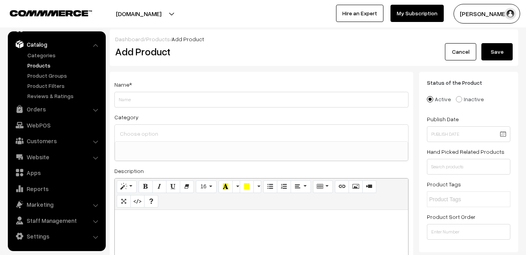
click at [154, 231] on div at bounding box center [261, 259] width 293 height 98
paste div
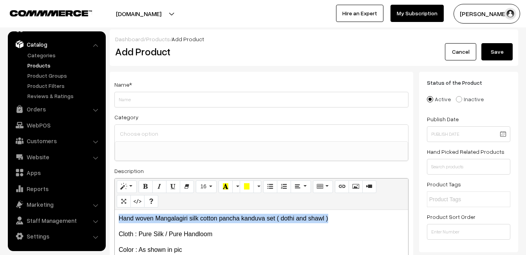
drag, startPoint x: 335, startPoint y: 215, endPoint x: 89, endPoint y: 196, distance: 246.8
copy p "Hand woven Mangalagiri silk cotton pancha kanduva set ( dothi and shawl )"
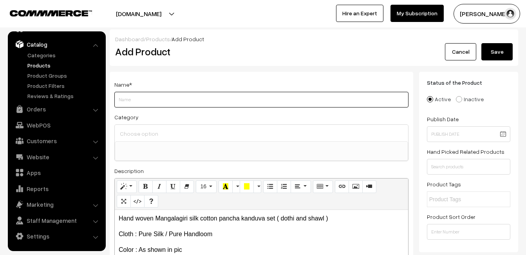
click at [127, 100] on input "Weight" at bounding box center [261, 100] width 294 height 16
paste input "Hand woven Mangalagiri silk cotton pancha kanduva set ( dothi and shawl )"
type input "Hand woven Mangalagiri silk cotton pancha kanduva set ( dothi and shawl )"
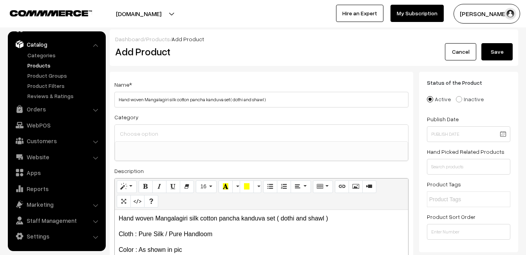
click at [129, 126] on div at bounding box center [261, 133] width 293 height 16
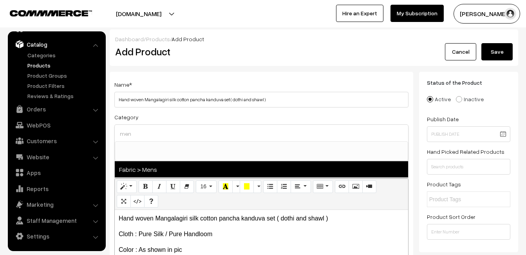
type input "men"
click at [144, 165] on span "Fabric > Mens" at bounding box center [261, 169] width 293 height 16
select select "52"
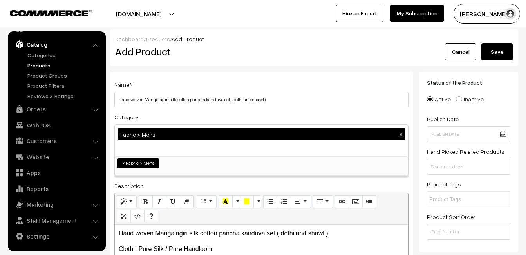
scroll to position [433, 0]
click at [184, 76] on div "Name * Hand woven Mangalagiri silk cotton pancha kanduva set ( dothi and shawl …" at bounding box center [262, 206] width 304 height 268
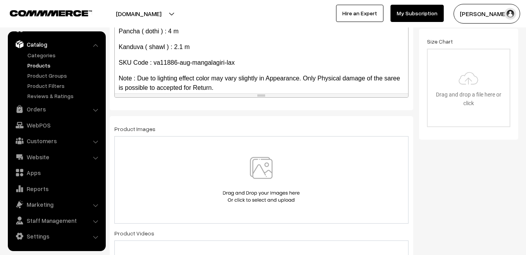
scroll to position [235, 0]
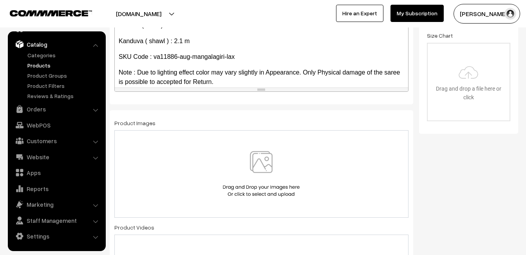
click at [259, 163] on img at bounding box center [261, 174] width 81 height 46
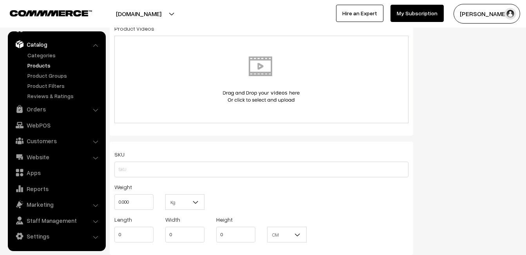
scroll to position [431, 0]
click at [147, 166] on input "text" at bounding box center [261, 169] width 294 height 16
paste input "va11886-aug-mangalagiri-lax"
type input "va11886-aug-mangalagiri-lax"
click at [139, 199] on input "0.000" at bounding box center [133, 202] width 39 height 16
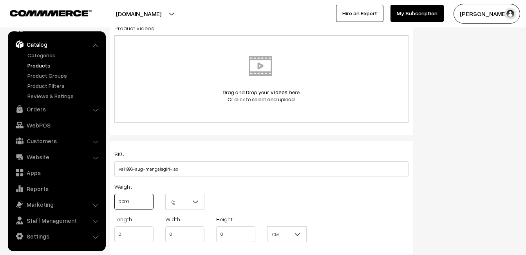
click at [139, 199] on input "0.000" at bounding box center [133, 202] width 39 height 16
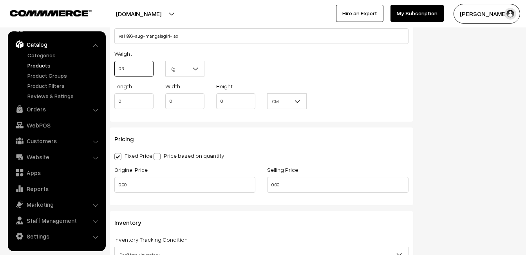
scroll to position [588, 0]
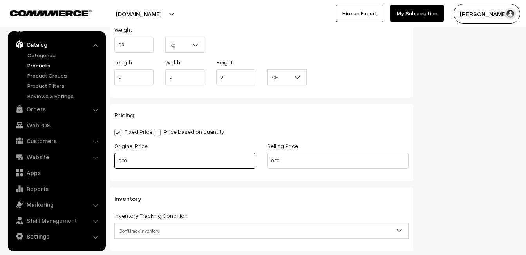
type input "0.80"
click at [135, 161] on input "0.00" at bounding box center [184, 161] width 141 height 16
type input "0"
type input "3360"
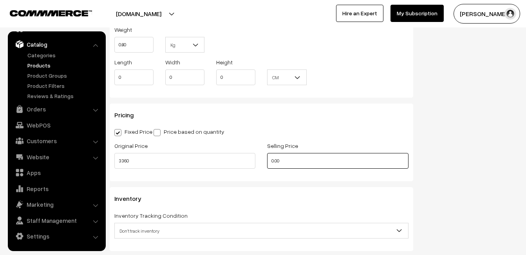
click at [303, 155] on input "0.00" at bounding box center [337, 161] width 141 height 16
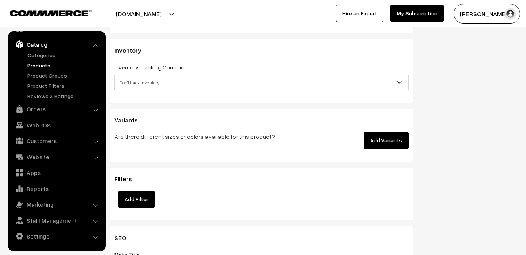
scroll to position [744, 0]
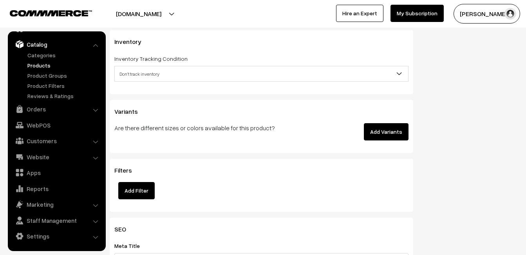
type input "4499"
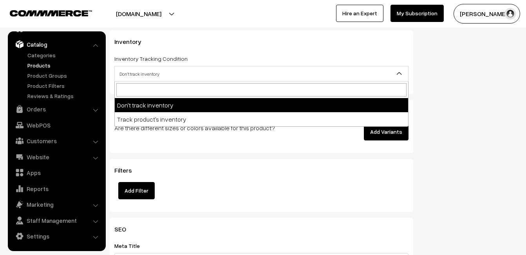
click at [139, 78] on span "Don't track inventory" at bounding box center [261, 74] width 293 height 14
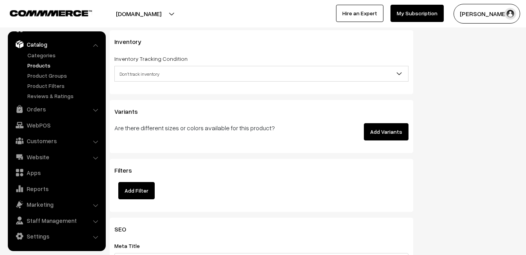
click at [150, 129] on p "Are there different sizes or colors available for this product?" at bounding box center [210, 127] width 192 height 9
click at [147, 73] on span "Don't track inventory" at bounding box center [261, 74] width 293 height 14
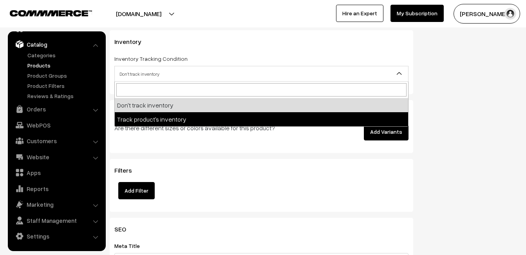
select select "2"
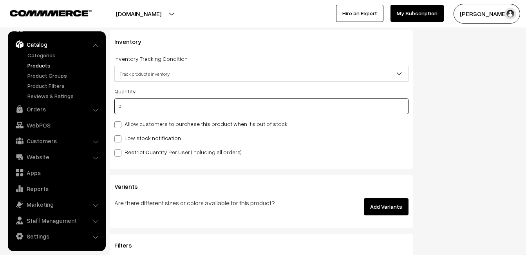
click at [145, 112] on input "0" at bounding box center [261, 106] width 294 height 16
type input "4"
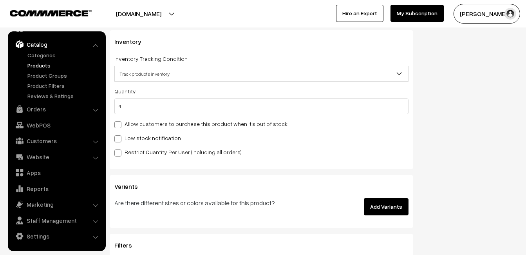
click at [143, 136] on label "Low stock notification" at bounding box center [147, 138] width 67 height 8
click at [119, 136] on input "Low stock notification" at bounding box center [116, 137] width 5 height 5
checkbox input "true"
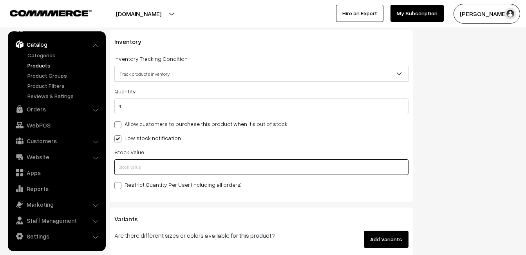
click at [143, 164] on input "text" at bounding box center [261, 167] width 294 height 16
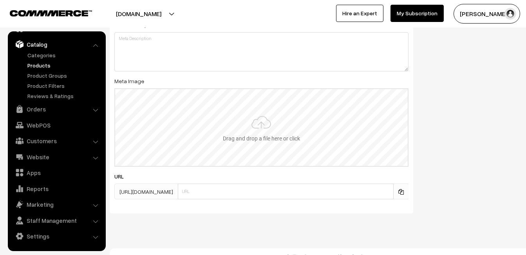
scroll to position [1163, 0]
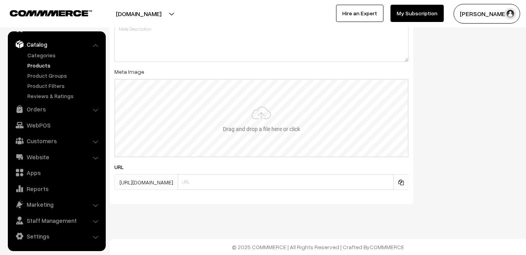
type input "2"
click at [263, 84] on input "file" at bounding box center [261, 118] width 293 height 77
type input "C:\fakepath\mangalagiri-pancha-va11886-aug.jpeg"
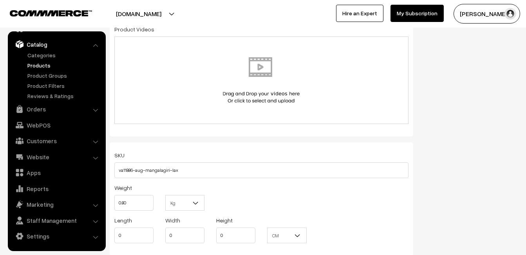
scroll to position [0, 0]
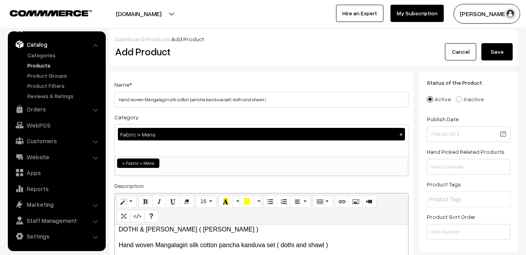
click at [498, 47] on button "Save" at bounding box center [497, 51] width 31 height 17
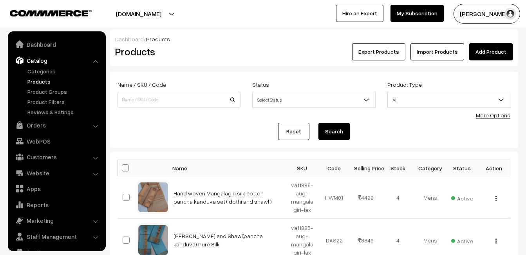
scroll to position [16, 0]
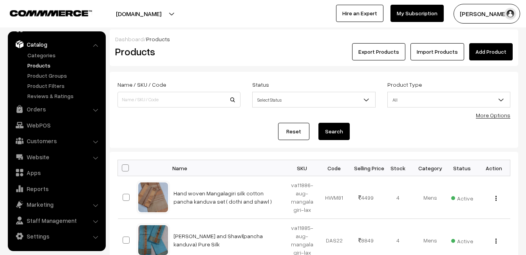
click at [501, 52] on link "Add Product" at bounding box center [490, 51] width 43 height 17
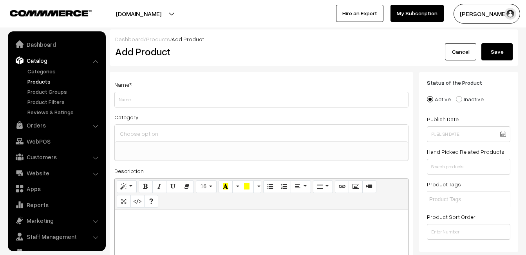
select select
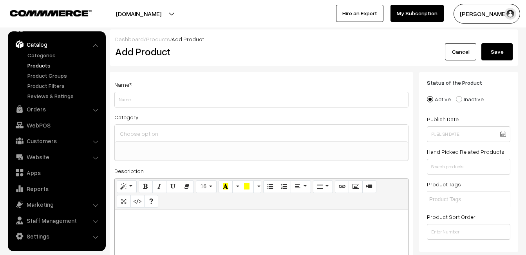
click at [205, 226] on div at bounding box center [261, 259] width 293 height 98
paste div
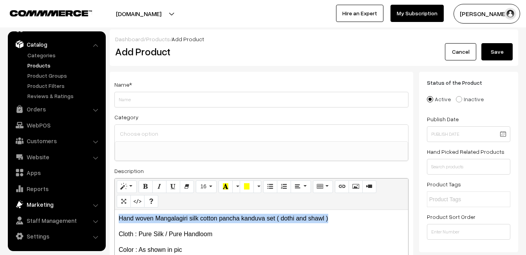
drag, startPoint x: 340, startPoint y: 217, endPoint x: 91, endPoint y: 209, distance: 249.7
copy p "Hand woven Mangalagiri silk cotton pancha kanduva set ( dothi and shawl )"
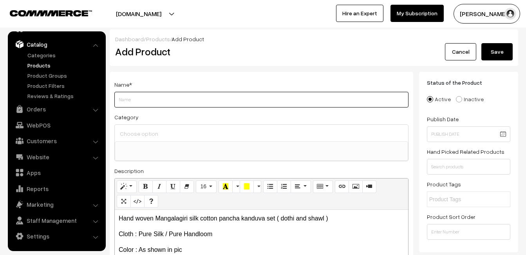
click at [123, 106] on input "Weight" at bounding box center [261, 100] width 294 height 16
paste input "Hand woven Mangalagiri silk cotton pancha kanduva set ( dothi and shawl )"
type input "Hand woven Mangalagiri silk cotton pancha kanduva set ( dothi and shawl )"
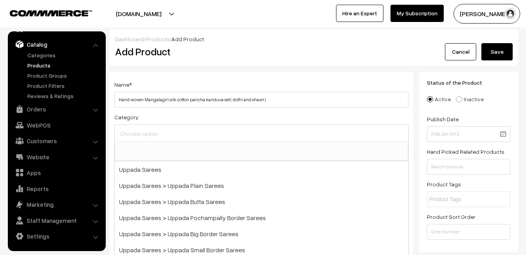
click at [129, 134] on input at bounding box center [261, 133] width 287 height 11
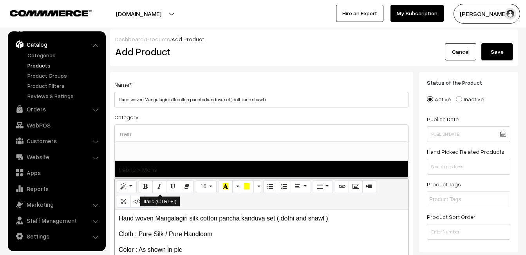
type input "men"
click at [156, 170] on span "Fabric > Mens" at bounding box center [261, 169] width 293 height 16
select select "52"
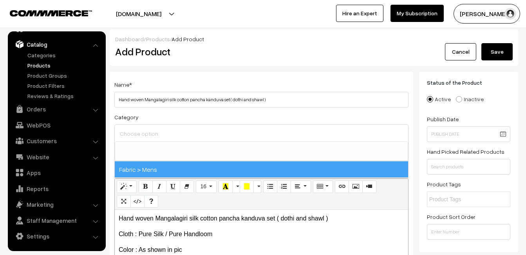
scroll to position [433, 0]
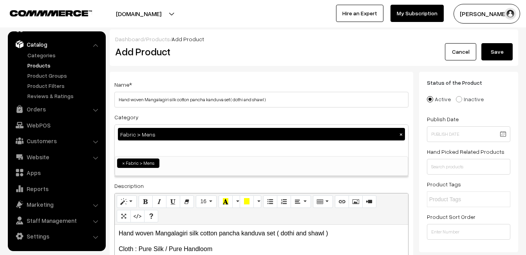
click at [204, 89] on div "Name * Hand woven Mangalagiri silk cotton pancha kanduva set ( dothi and shawl )" at bounding box center [261, 94] width 294 height 28
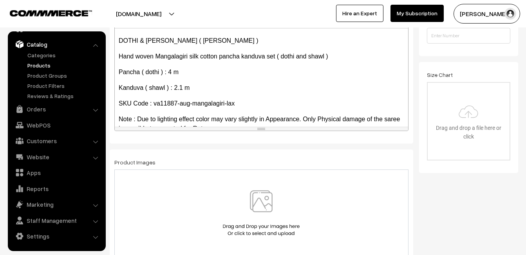
scroll to position [157, 0]
click at [256, 212] on img at bounding box center [261, 213] width 81 height 46
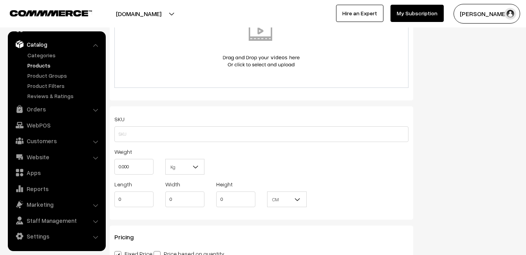
scroll to position [470, 0]
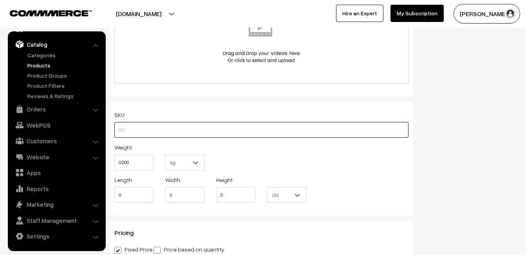
click at [145, 129] on input "text" at bounding box center [261, 130] width 294 height 16
paste input "va11887-aug-mangalagiri-lax"
type input "va11887-aug-mangalagiri-lax"
click at [138, 163] on input "0.000" at bounding box center [133, 162] width 39 height 16
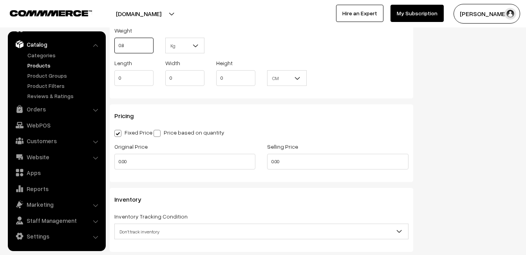
scroll to position [588, 0]
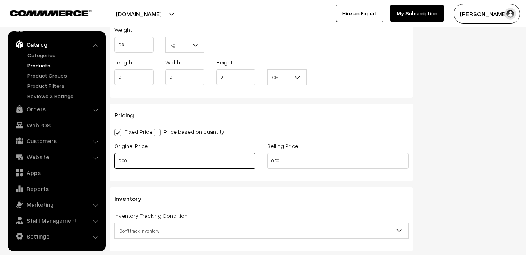
type input "0.80"
click at [130, 154] on input "0.00" at bounding box center [184, 161] width 141 height 16
type input "0"
type input "3360"
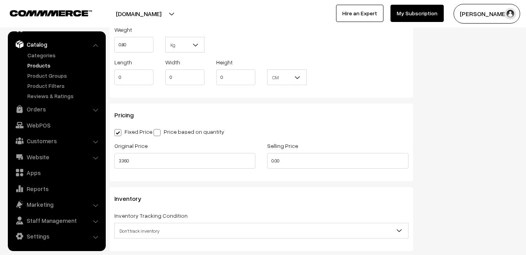
type input "0"
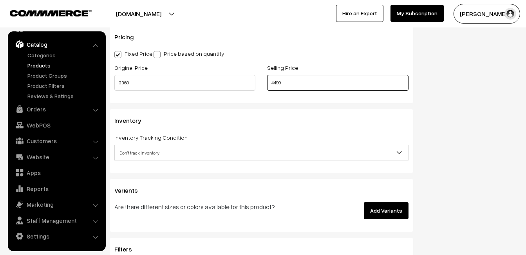
scroll to position [666, 0]
type input "4499"
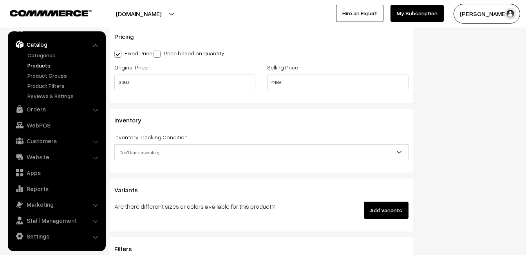
click at [138, 152] on span "Don't track inventory" at bounding box center [261, 152] width 293 height 14
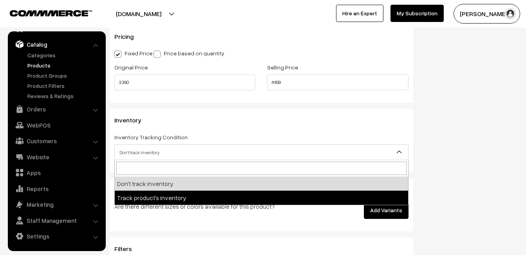
select select "2"
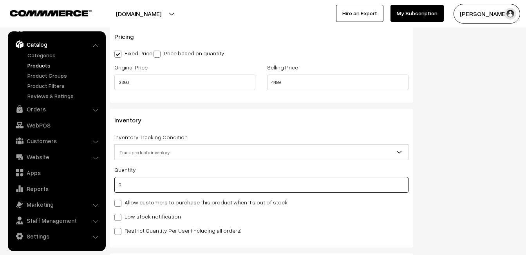
click at [138, 185] on input "0" at bounding box center [261, 185] width 294 height 16
type input "4"
click at [135, 215] on label "Low stock notification" at bounding box center [147, 216] width 67 height 8
click at [119, 215] on input "Low stock notification" at bounding box center [116, 215] width 5 height 5
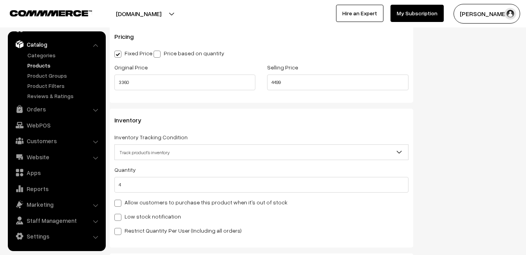
checkbox input "true"
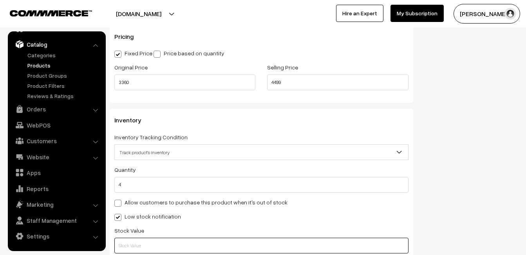
click at [135, 246] on input "text" at bounding box center [261, 245] width 294 height 16
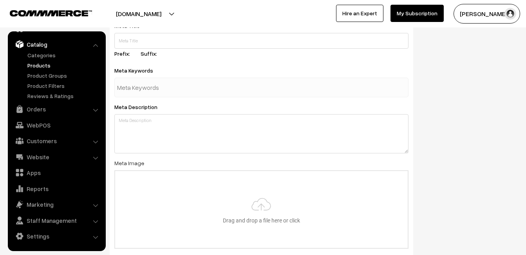
scroll to position [1163, 0]
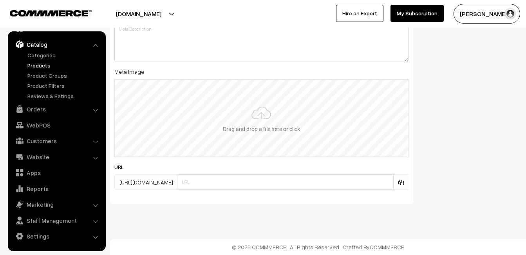
type input "2"
click at [249, 124] on input "file" at bounding box center [261, 118] width 293 height 77
type input "C:\fakepath\mangalagiri-pancha-va11887-aug.jpeg"
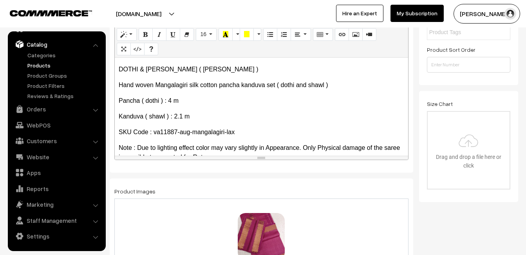
scroll to position [0, 0]
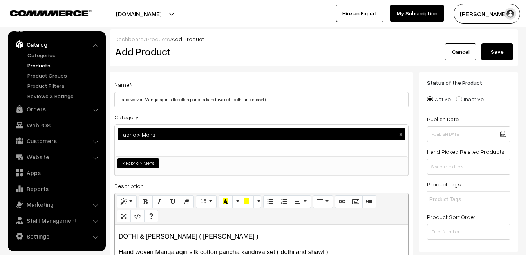
click at [498, 51] on button "Save" at bounding box center [497, 51] width 31 height 17
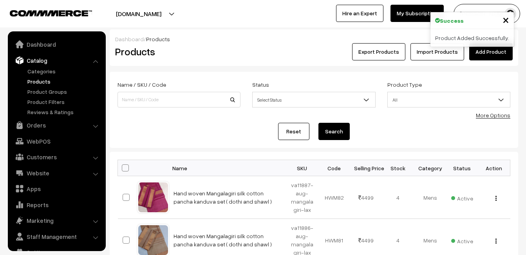
scroll to position [16, 0]
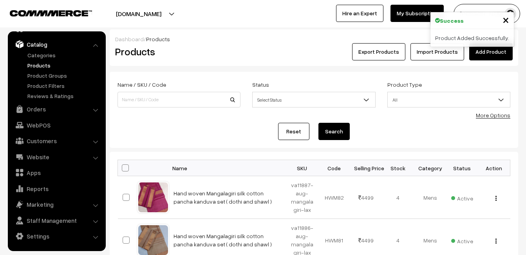
click at [225, 51] on h2 "Products" at bounding box center [177, 51] width 125 height 12
click at [494, 52] on link "Add Product" at bounding box center [490, 51] width 43 height 17
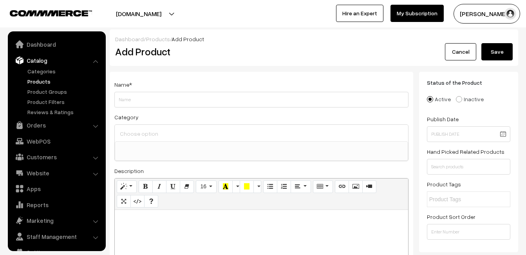
select select
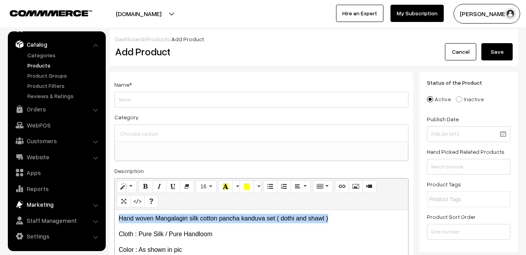
drag, startPoint x: 344, startPoint y: 216, endPoint x: 90, endPoint y: 210, distance: 254.0
copy p "Hand woven Mangalagiri silk cotton pancha kanduva set ( dothi and shawl )"
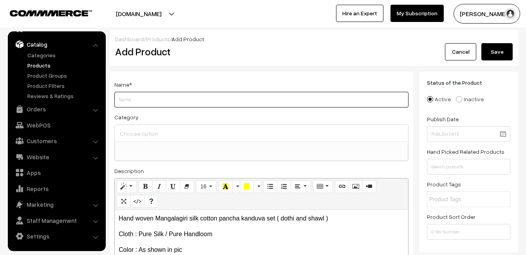
click at [148, 100] on input "Weight" at bounding box center [261, 100] width 294 height 16
paste input "Hand woven Mangalagiri silk cotton pancha kanduva set ( dothi and shawl )"
type input "Hand woven Mangalagiri silk cotton pancha kanduva set ( dothi and shawl )"
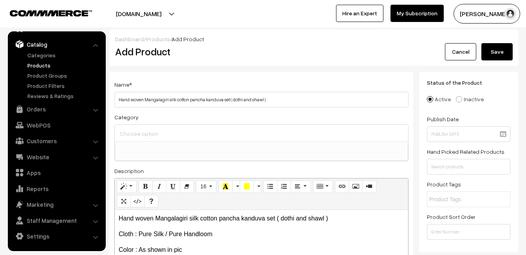
click at [148, 130] on input at bounding box center [261, 133] width 287 height 11
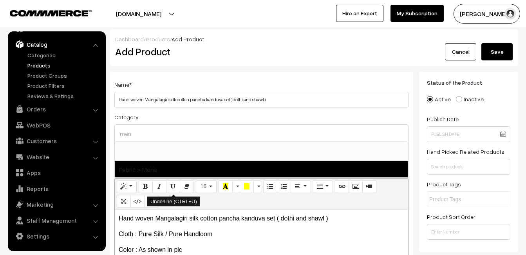
type input "men"
click at [150, 168] on span "Fabric > Mens" at bounding box center [261, 169] width 293 height 16
select select "52"
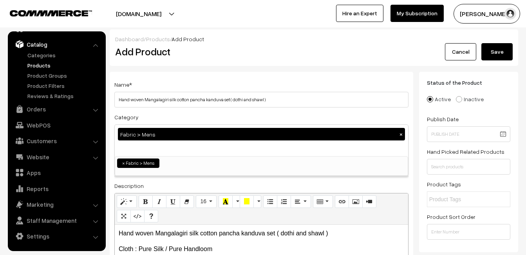
click at [197, 64] on div "Dashboard / Products / Add Product Add Product Cancel Save" at bounding box center [314, 47] width 409 height 36
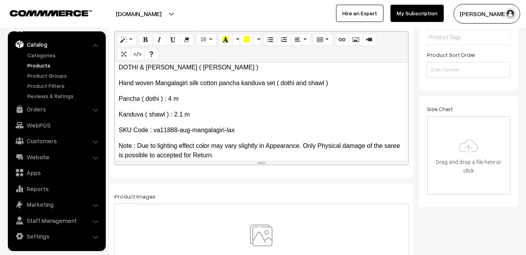
scroll to position [196, 0]
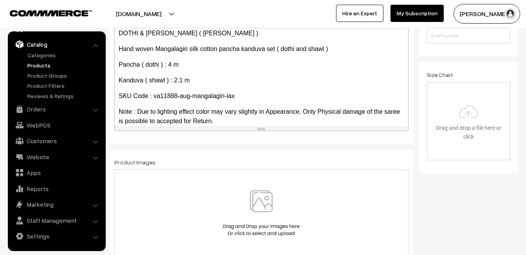
click at [263, 199] on img at bounding box center [261, 213] width 81 height 46
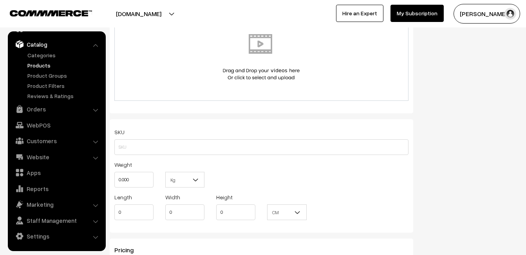
scroll to position [470, 0]
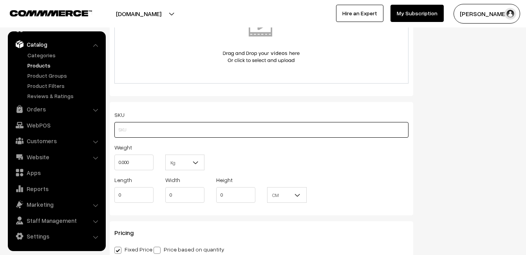
click at [139, 130] on input "text" at bounding box center [261, 130] width 294 height 16
paste input "va11888-aug-mangalagiri-lax"
type input "va11888-aug-mangalagiri-lax"
click at [137, 160] on input "0.000" at bounding box center [133, 162] width 39 height 16
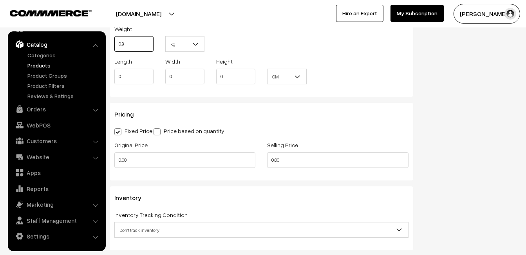
scroll to position [627, 0]
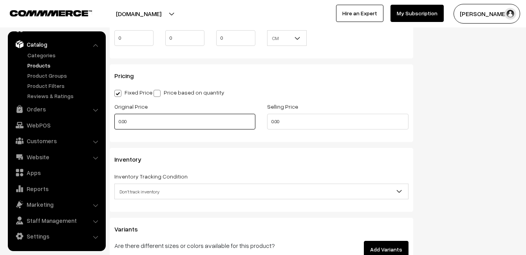
type input "0.80"
click at [135, 124] on input "0.00" at bounding box center [184, 122] width 141 height 16
type input "0"
type input "3360"
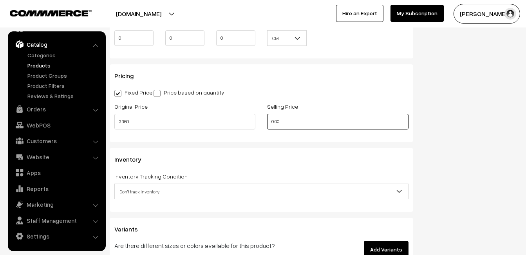
click at [295, 119] on input "0.00" at bounding box center [337, 122] width 141 height 16
type input "0"
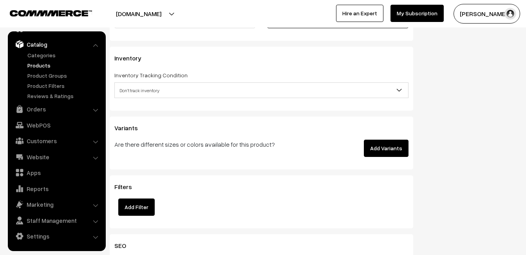
scroll to position [744, 0]
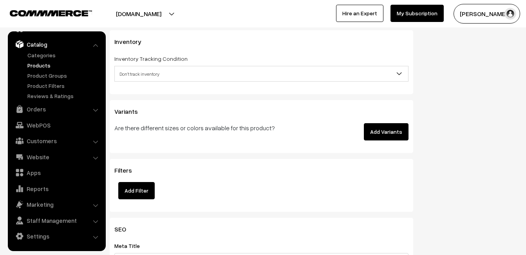
type input "4499"
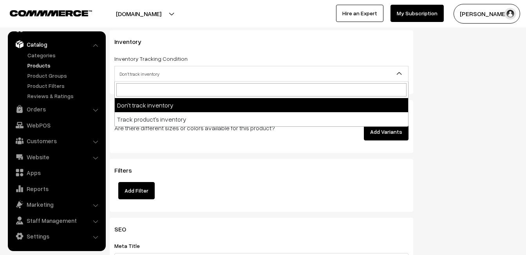
click at [136, 77] on span "Don't track inventory" at bounding box center [261, 74] width 293 height 14
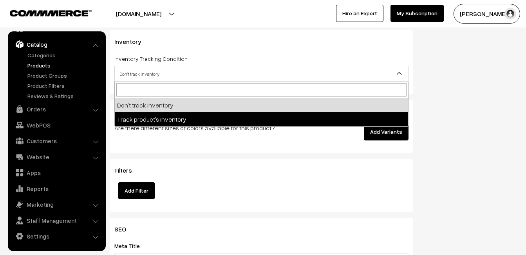
select select "2"
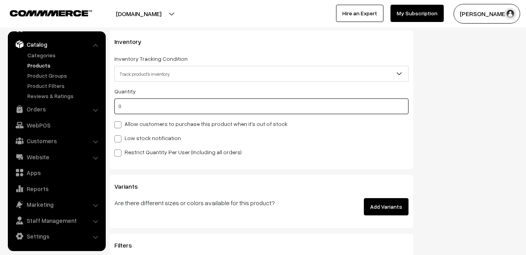
click at [132, 106] on input "0" at bounding box center [261, 106] width 294 height 16
type input "4"
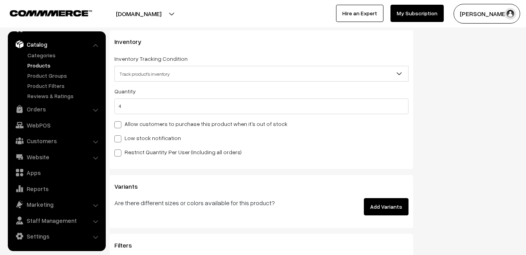
click at [126, 135] on label "Low stock notification" at bounding box center [147, 138] width 67 height 8
click at [119, 135] on input "Low stock notification" at bounding box center [116, 137] width 5 height 5
checkbox input "true"
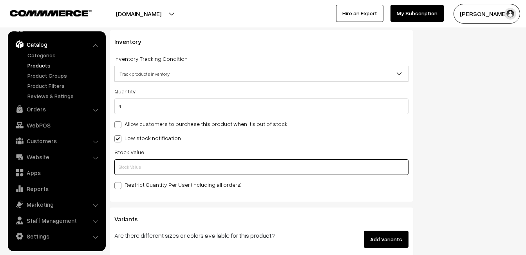
click at [136, 170] on input "text" at bounding box center [261, 167] width 294 height 16
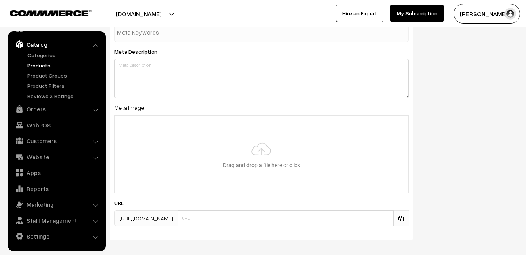
scroll to position [1163, 0]
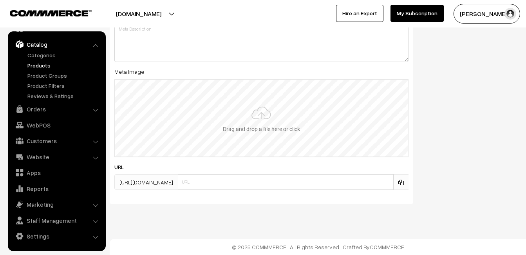
type input "2"
click at [263, 118] on input "file" at bounding box center [261, 118] width 293 height 77
type input "C:\fakepath\mangalagiri-pancha-va11888-aug.jpeg"
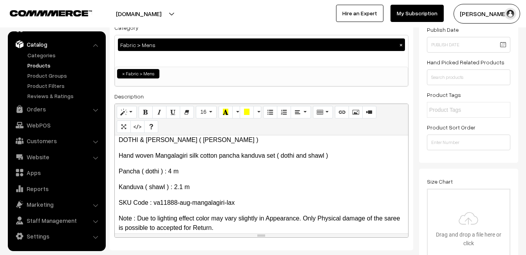
scroll to position [0, 0]
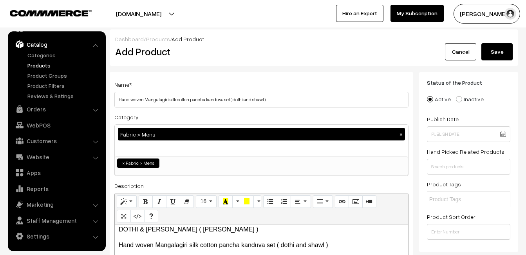
click at [498, 53] on button "Save" at bounding box center [497, 51] width 31 height 17
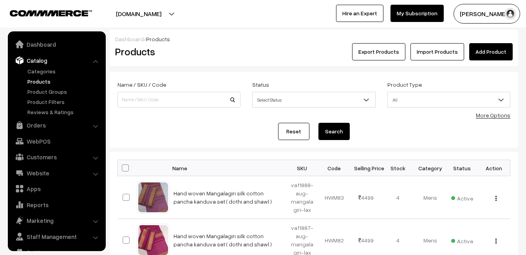
scroll to position [16, 0]
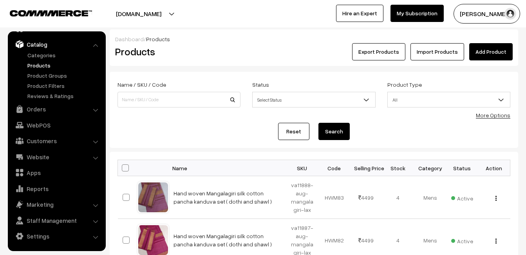
click at [240, 56] on h2 "Products" at bounding box center [177, 51] width 125 height 12
click at [471, 50] on link "Add Product" at bounding box center [490, 51] width 43 height 17
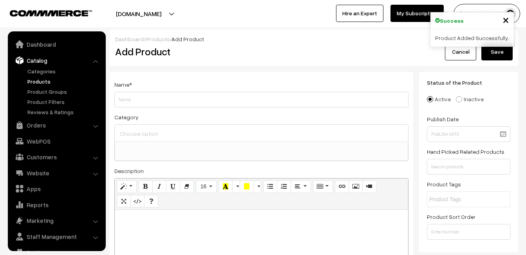
select select
click at [179, 223] on p at bounding box center [262, 218] width 286 height 9
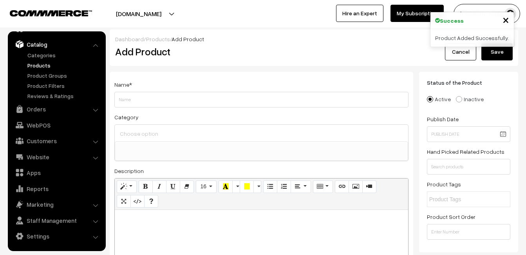
paste div
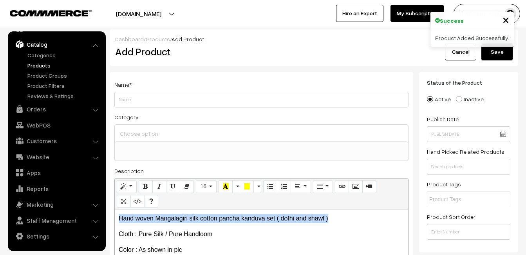
drag, startPoint x: 340, startPoint y: 215, endPoint x: 112, endPoint y: 214, distance: 228.0
click at [112, 214] on div "Name * Category Uppada Sarees Uppada Sarees > Uppada Plain Sarees Uppada Sarees…" at bounding box center [262, 198] width 304 height 253
copy p "Hand woven Mangalagiri silk cotton pancha kanduva set ( dothi and shawl )"
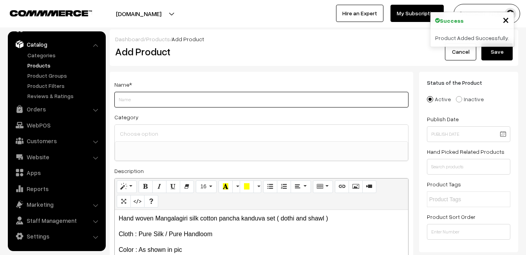
click at [165, 100] on input "Weight" at bounding box center [261, 100] width 294 height 16
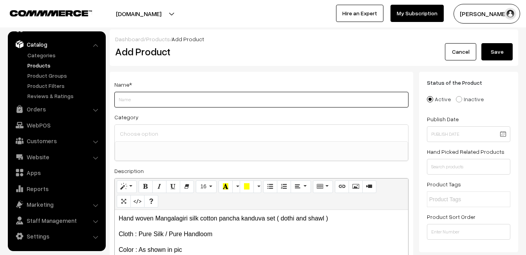
paste input "Hand woven Mangalagiri silk cotton pancha kanduva set ( dothi and shawl )"
type input "Hand woven Mangalagiri silk cotton pancha kanduva set ( dothi and shawl )"
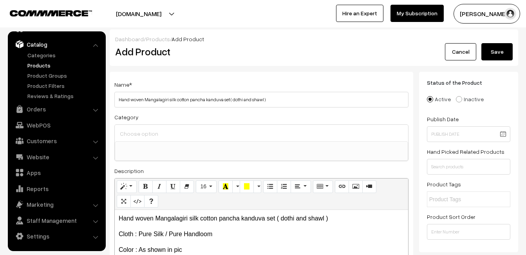
click at [153, 133] on input at bounding box center [261, 133] width 287 height 11
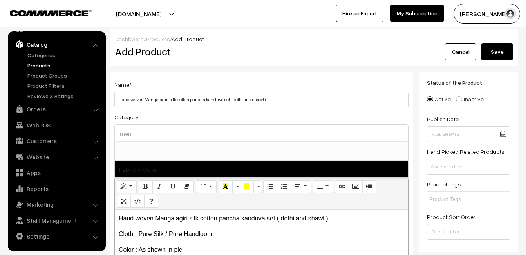
type input "men"
click at [160, 164] on span "Fabric > Mens" at bounding box center [261, 169] width 293 height 16
select select "52"
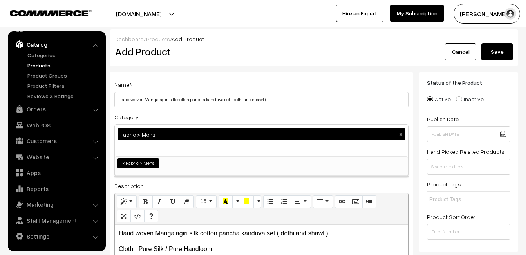
scroll to position [433, 0]
click at [192, 75] on div "Name * Hand woven Mangalagiri silk cotton pancha kanduva set ( dothi and shawl …" at bounding box center [262, 206] width 304 height 268
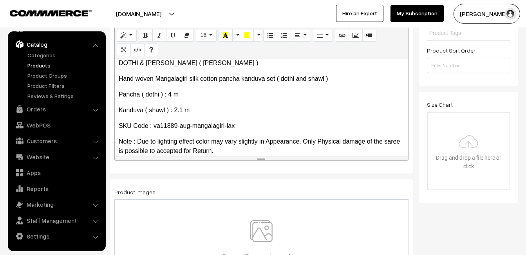
scroll to position [196, 0]
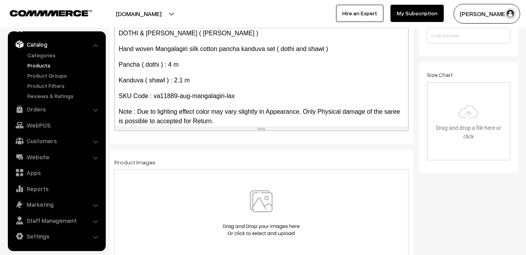
click at [263, 197] on img at bounding box center [261, 213] width 81 height 46
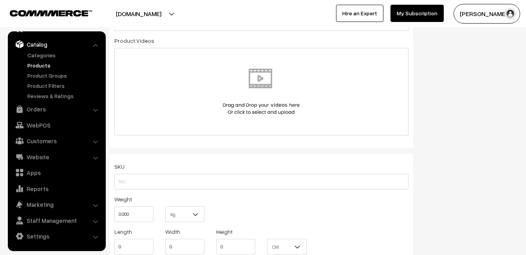
scroll to position [431, 0]
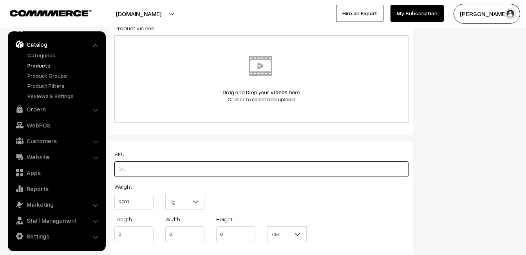
click at [125, 170] on input "text" at bounding box center [261, 169] width 294 height 16
paste input "va11889-aug-mangalagiri-lax"
type input "va11889-aug-mangalagiri-lax"
click at [132, 202] on input "0.000" at bounding box center [133, 202] width 39 height 16
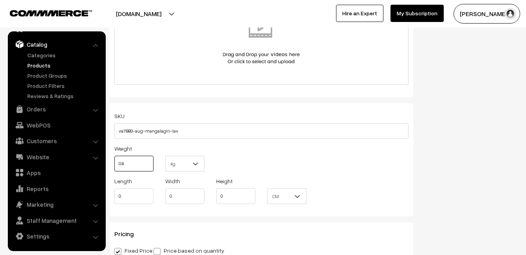
scroll to position [588, 0]
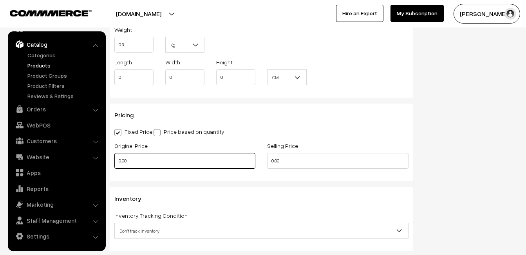
type input "0.80"
click at [141, 161] on input "0.00" at bounding box center [184, 161] width 141 height 16
type input "0"
type input "3360"
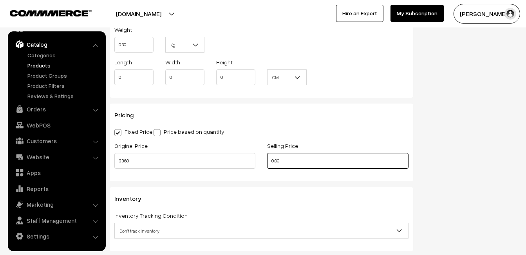
click at [285, 162] on input "0.00" at bounding box center [337, 161] width 141 height 16
type input "0"
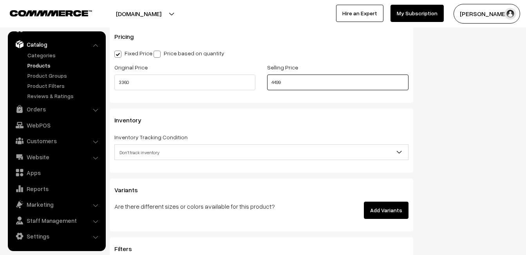
scroll to position [705, 0]
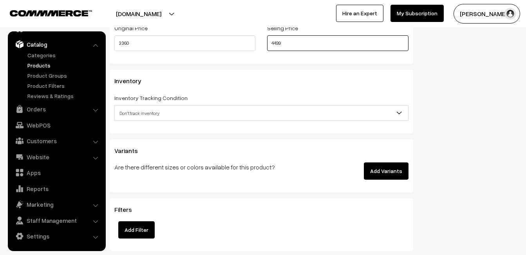
type input "4499"
click at [129, 104] on div "Inventory Tracking Condition Don't track inventory Track product's inventory Do…" at bounding box center [261, 107] width 294 height 28
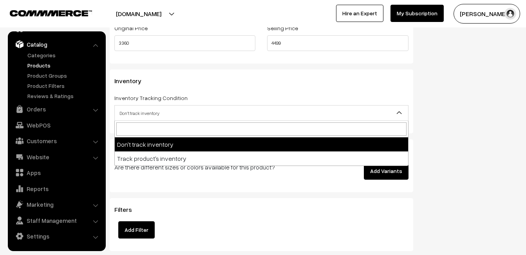
click at [129, 109] on span "Don't track inventory" at bounding box center [261, 113] width 293 height 14
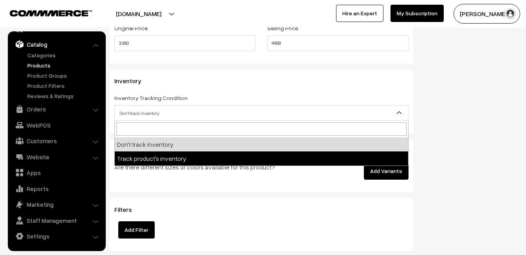
select select "2"
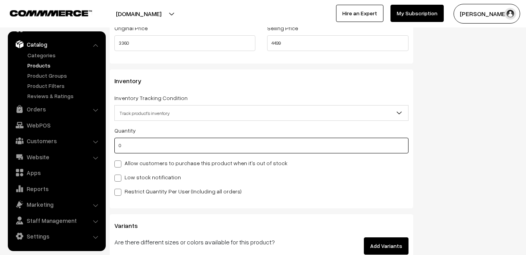
click at [131, 148] on input "0" at bounding box center [261, 146] width 294 height 16
type input "4"
click at [135, 177] on label "Low stock notification" at bounding box center [147, 177] width 67 height 8
click at [119, 177] on input "Low stock notification" at bounding box center [116, 176] width 5 height 5
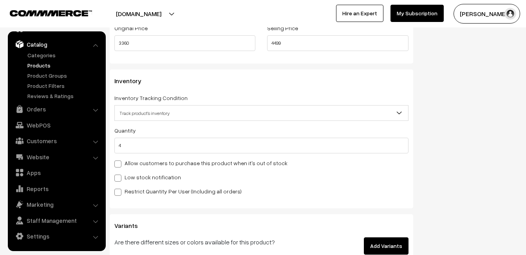
checkbox input "true"
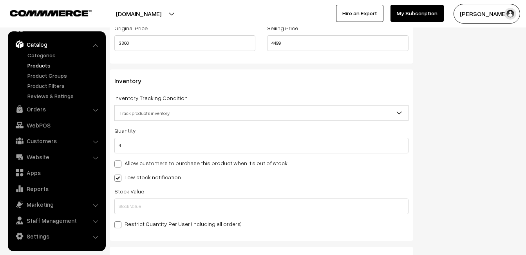
click at [136, 201] on div "Stock Value" at bounding box center [261, 200] width 294 height 28
click at [137, 202] on input "text" at bounding box center [261, 206] width 294 height 16
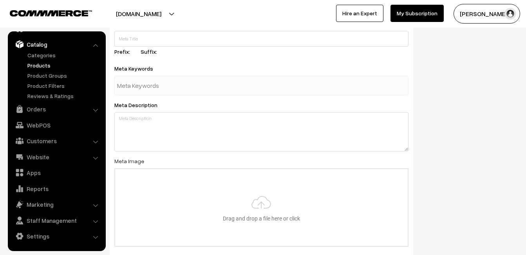
scroll to position [1163, 0]
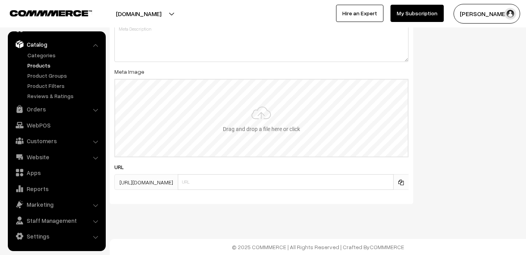
type input "2"
click at [253, 123] on input "file" at bounding box center [261, 118] width 293 height 77
type input "C:\fakepath\mangalagiri-pancha-va11889-aug.jpeg"
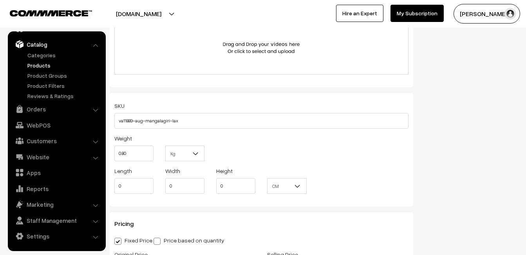
scroll to position [0, 0]
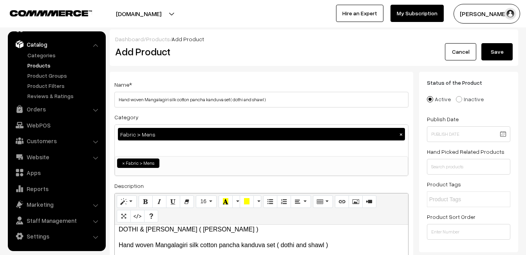
click at [495, 53] on button "Save" at bounding box center [497, 51] width 31 height 17
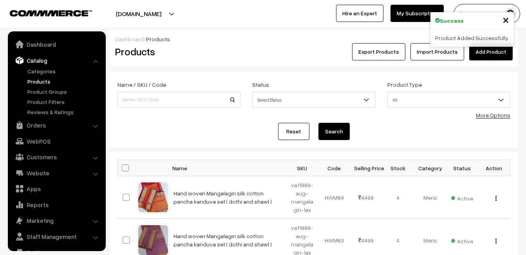
scroll to position [16, 0]
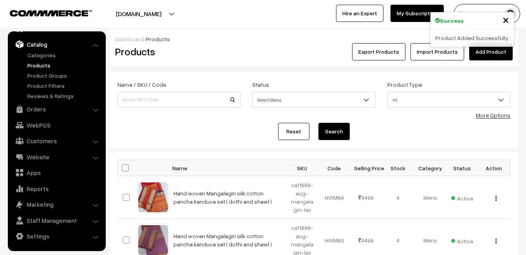
click at [241, 39] on div "Dashboard / Products" at bounding box center [314, 39] width 398 height 8
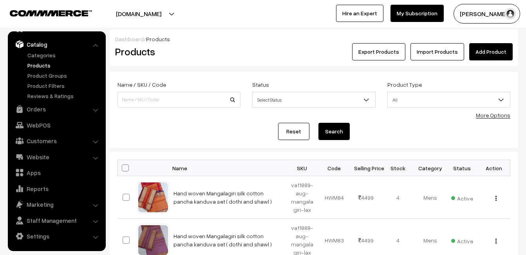
click at [477, 50] on link "Add Product" at bounding box center [490, 51] width 43 height 17
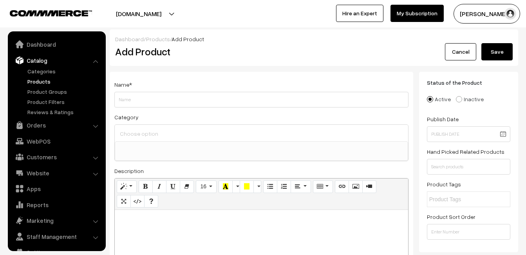
select select
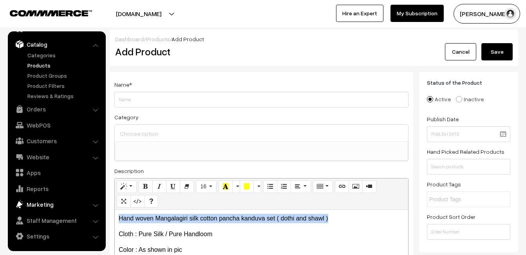
drag, startPoint x: 335, startPoint y: 219, endPoint x: 83, endPoint y: 210, distance: 252.1
copy p "Hand woven Mangalagiri silk cotton pancha kanduva set ( dothi and shawl )"
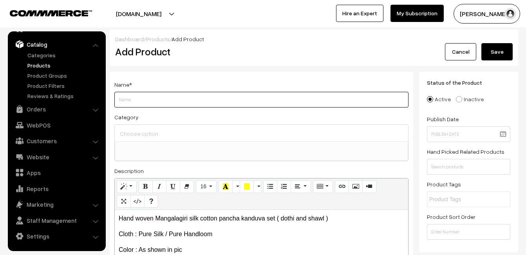
click at [135, 97] on input "Weight" at bounding box center [261, 100] width 294 height 16
paste input "Hand woven Mangalagiri silk cotton pancha kanduva set ( dothi and shawl )"
type input "Hand woven Mangalagiri silk cotton pancha kanduva set ( dothi and shawl )"
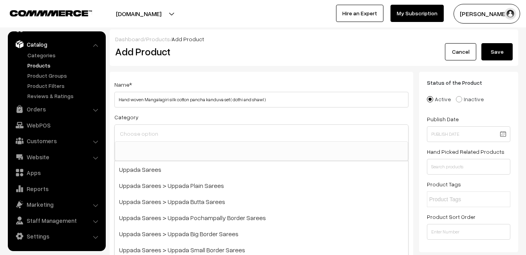
click at [135, 134] on input at bounding box center [261, 133] width 287 height 11
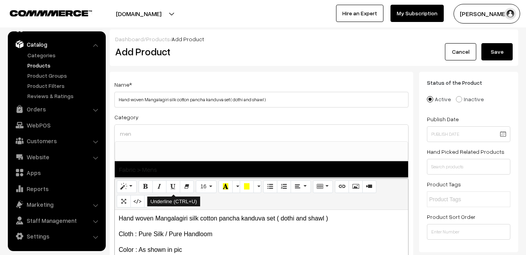
type input "men"
click at [161, 171] on span "Fabric > Mens" at bounding box center [261, 169] width 293 height 16
select select "52"
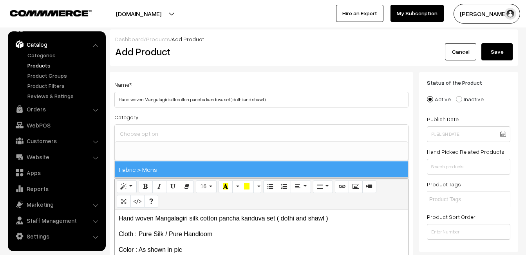
scroll to position [433, 0]
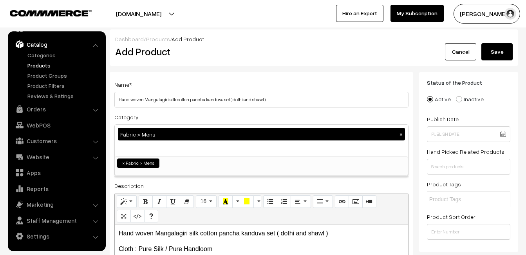
click at [203, 63] on div "Dashboard / Products / Add Product Add Product Cancel Save" at bounding box center [314, 47] width 409 height 36
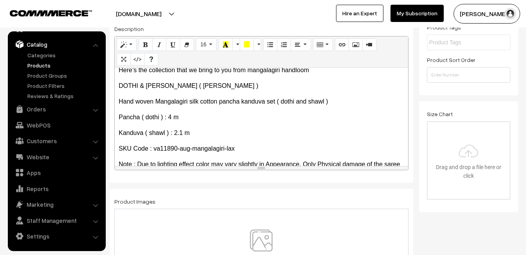
scroll to position [164, 0]
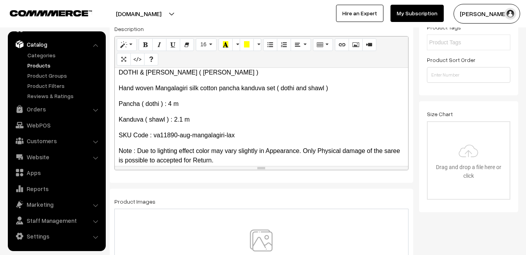
click at [266, 234] on img at bounding box center [261, 252] width 81 height 46
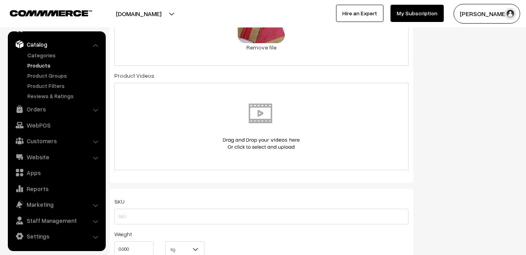
scroll to position [392, 0]
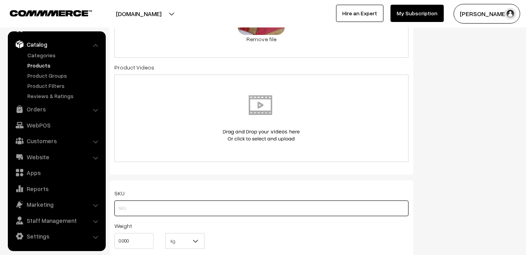
click at [121, 213] on input "text" at bounding box center [261, 208] width 294 height 16
paste input "va11890-aug-mangalagiri-lax"
type input "va11890-aug-mangalagiri-lax"
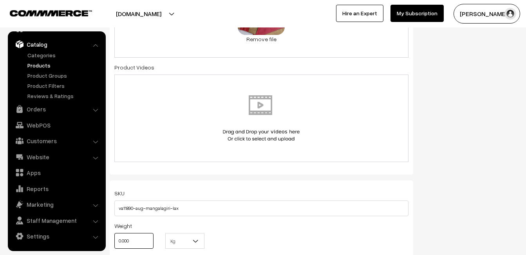
click at [136, 241] on input "0.000" at bounding box center [133, 241] width 39 height 16
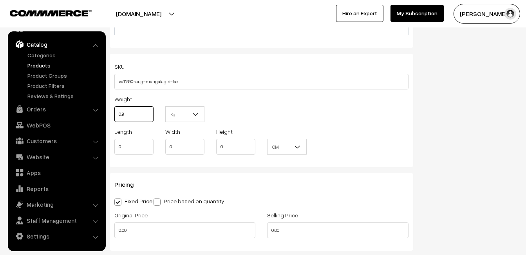
scroll to position [549, 0]
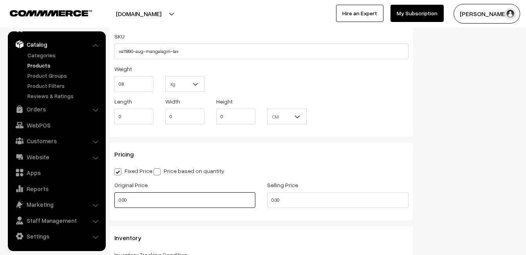
type input "0.80"
click at [142, 197] on input "0.00" at bounding box center [184, 200] width 141 height 16
type input "0"
type input "3360"
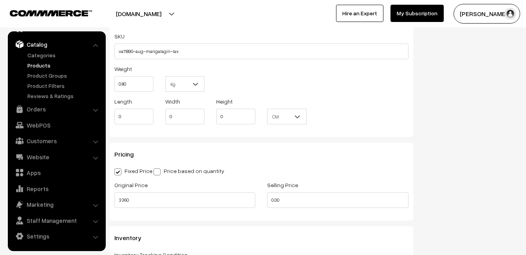
type input "0"
type input "4499"
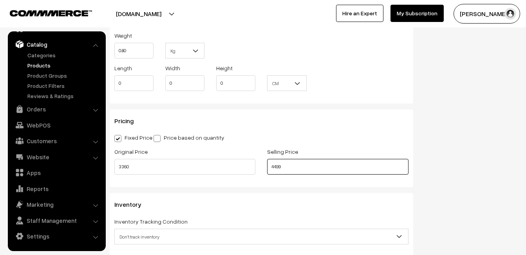
scroll to position [705, 0]
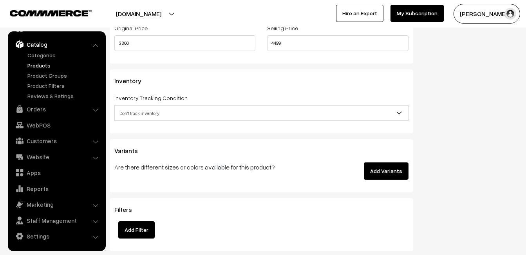
click at [165, 112] on span "Don't track inventory" at bounding box center [261, 113] width 293 height 14
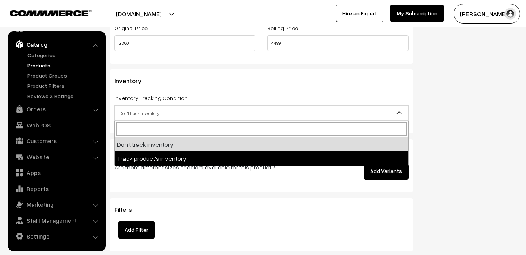
select select "2"
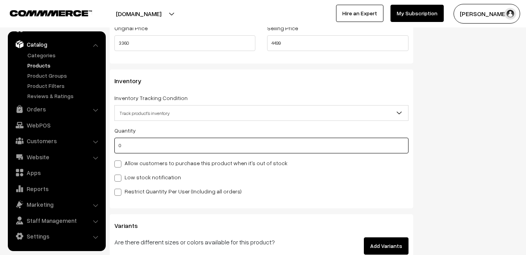
click at [158, 139] on input "0" at bounding box center [261, 146] width 294 height 16
type input "4"
click at [132, 177] on label "Low stock notification" at bounding box center [147, 177] width 67 height 8
click at [119, 177] on input "Low stock notification" at bounding box center [116, 176] width 5 height 5
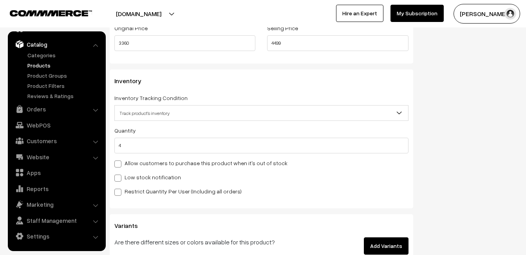
checkbox input "true"
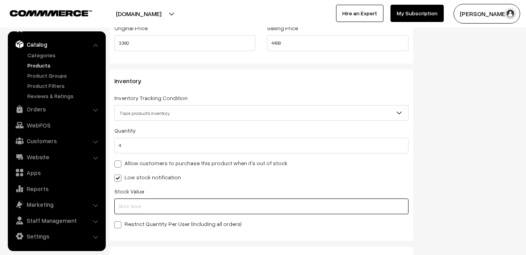
click at [131, 210] on input "text" at bounding box center [261, 206] width 294 height 16
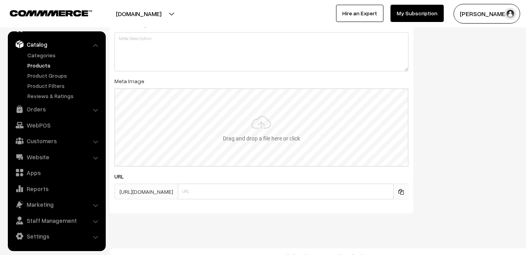
scroll to position [1163, 0]
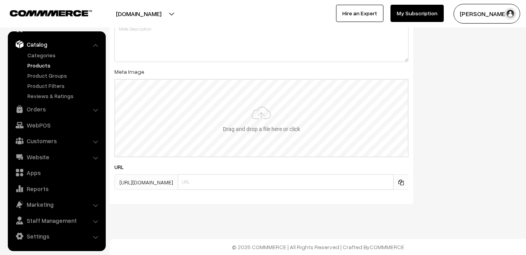
type input "2"
click at [244, 129] on input "file" at bounding box center [261, 118] width 293 height 77
type input "C:\fakepath\mangalagiri-pancha-va11890-aug.jpeg"
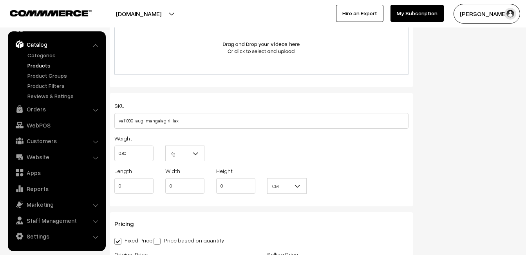
scroll to position [0, 0]
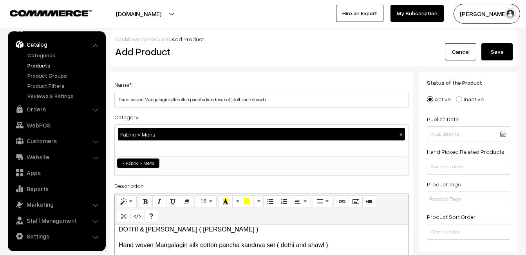
click at [498, 52] on button "Save" at bounding box center [497, 51] width 31 height 17
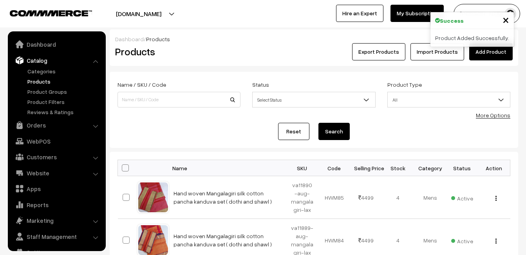
scroll to position [16, 0]
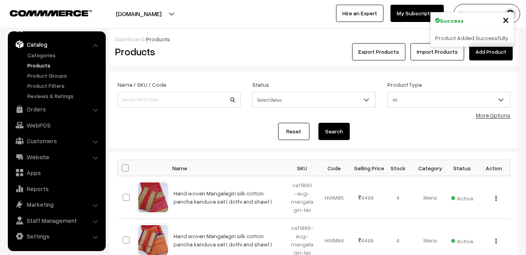
click at [257, 53] on div "Export Products Import Products Add Product" at bounding box center [382, 51] width 261 height 17
click at [491, 47] on link "Add Product" at bounding box center [490, 51] width 43 height 17
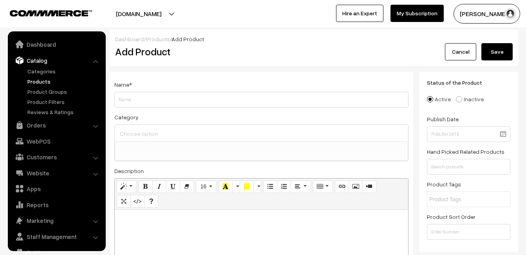
select select
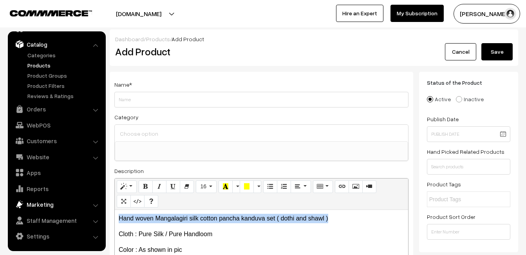
drag, startPoint x: 333, startPoint y: 216, endPoint x: 95, endPoint y: 203, distance: 239.0
copy p "Hand woven Mangalagiri silk cotton pancha kanduva set ( dothi and shawl )"
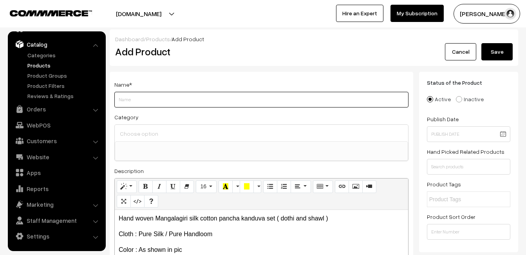
click at [134, 101] on input "Weight" at bounding box center [261, 100] width 294 height 16
paste input "Hand woven Mangalagiri silk cotton pancha kanduva set ( dothi and shawl )"
type input "Hand woven Mangalagiri silk cotton pancha kanduva set ( dothi and shawl )"
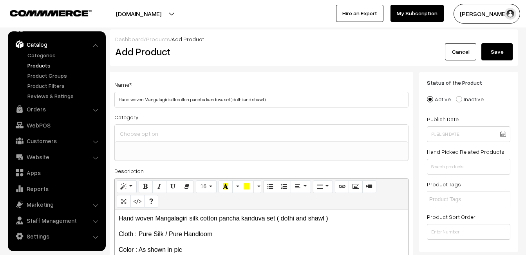
click at [140, 129] on input at bounding box center [261, 133] width 287 height 11
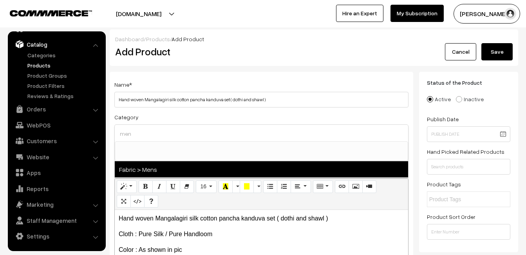
type input "men"
click at [151, 167] on span "Fabric > Mens" at bounding box center [261, 169] width 293 height 16
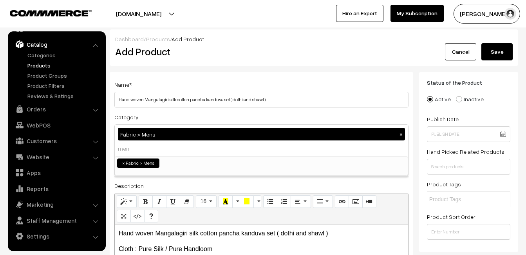
select select "52"
click at [192, 63] on div "Dashboard / Products / Add Product Add Product Cancel Save" at bounding box center [314, 47] width 409 height 36
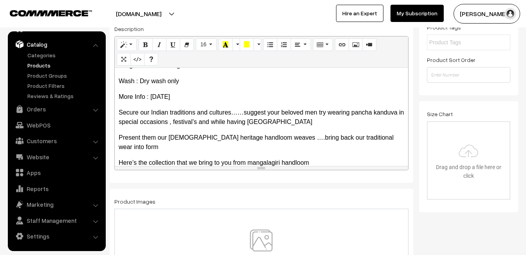
scroll to position [157, 0]
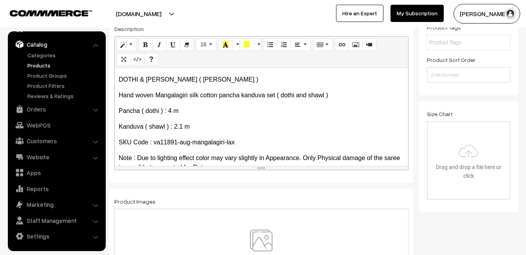
click at [259, 243] on img at bounding box center [261, 252] width 81 height 46
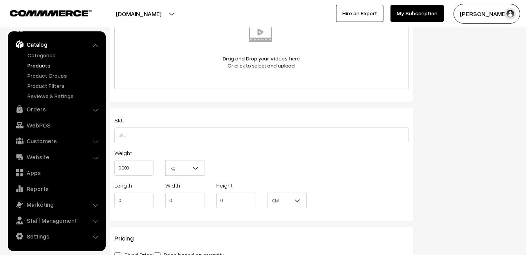
scroll to position [470, 0]
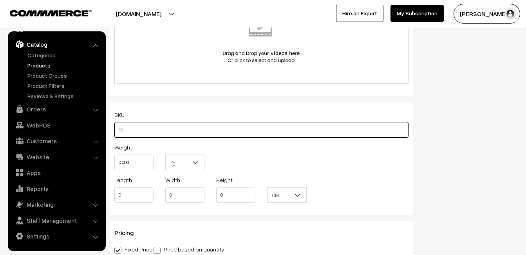
click at [144, 132] on input "text" at bounding box center [261, 130] width 294 height 16
paste input "va11891-aug-mangalagiri-lax"
type input "va11891-aug-mangalagiri-lax"
click at [139, 162] on input "0.000" at bounding box center [133, 162] width 39 height 16
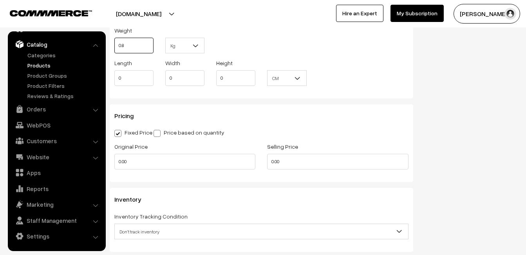
scroll to position [588, 0]
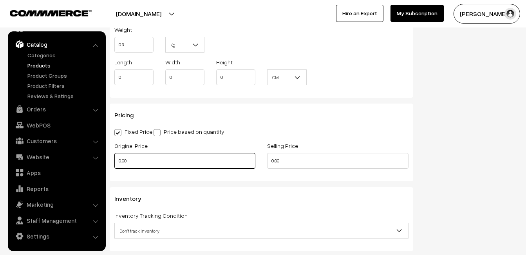
type input "0.80"
click at [134, 159] on input "0.00" at bounding box center [184, 161] width 141 height 16
type input "0"
type input "3360"
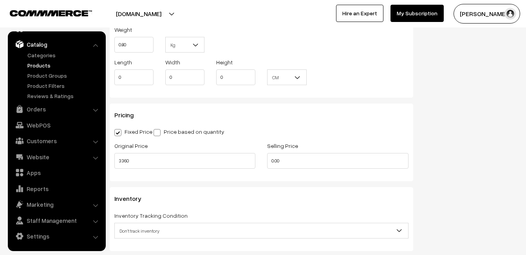
type input "0"
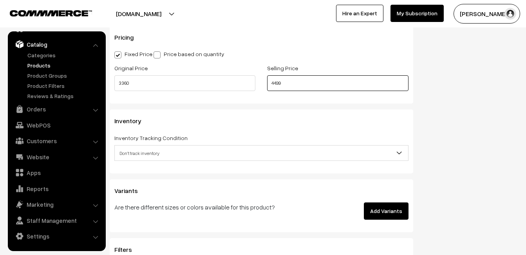
scroll to position [666, 0]
type input "4499"
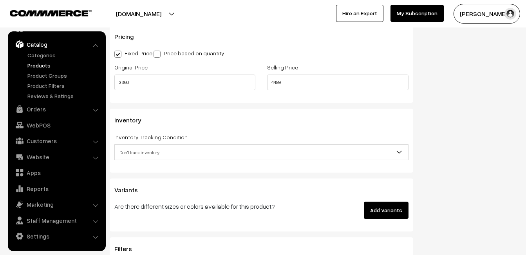
click at [148, 154] on span "Don't track inventory" at bounding box center [261, 152] width 293 height 14
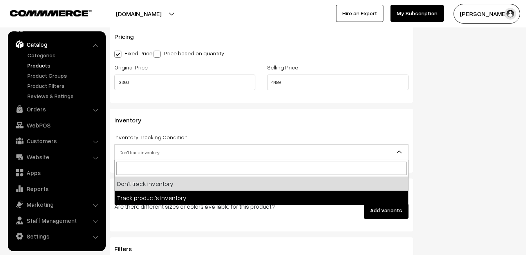
select select "2"
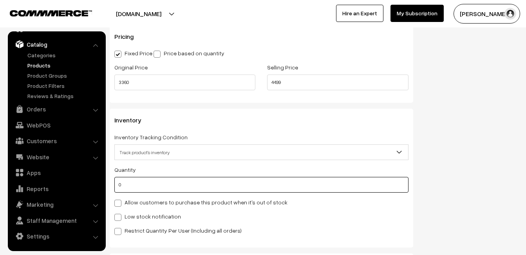
click at [139, 182] on input "0" at bounding box center [261, 185] width 294 height 16
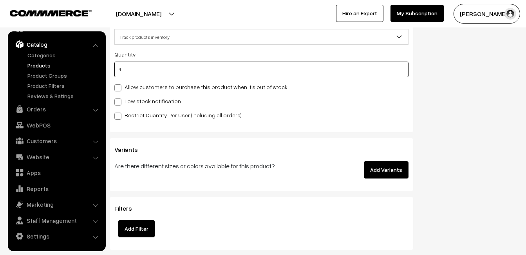
scroll to position [784, 0]
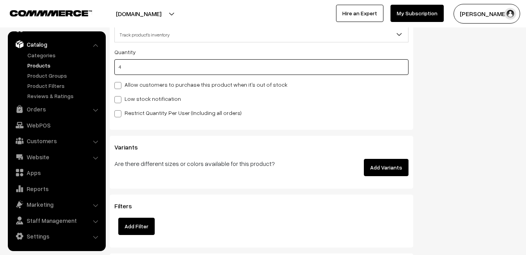
type input "4"
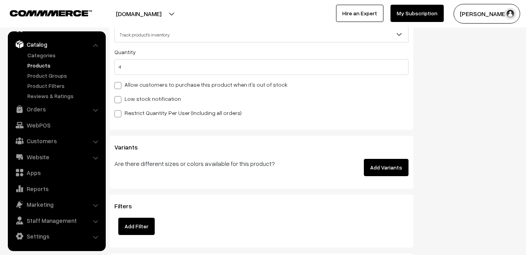
click at [125, 96] on label "Low stock notification" at bounding box center [147, 98] width 67 height 8
click at [119, 96] on input "Low stock notification" at bounding box center [116, 98] width 5 height 5
checkbox input "true"
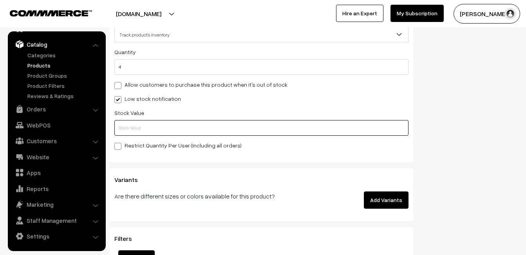
click at [128, 124] on input "text" at bounding box center [261, 128] width 294 height 16
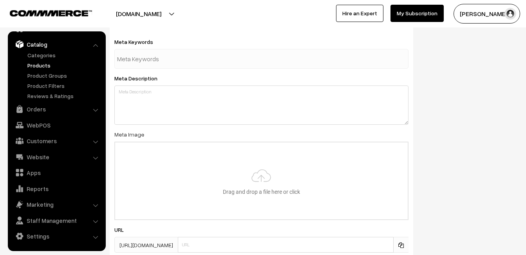
scroll to position [1163, 0]
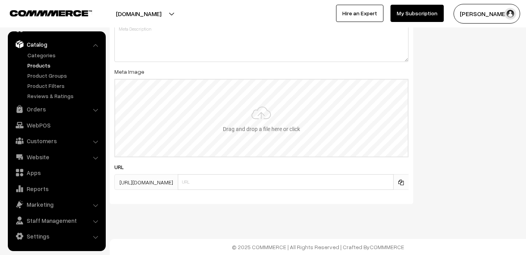
type input "2"
click at [261, 114] on input "file" at bounding box center [261, 118] width 293 height 77
type input "C:\fakepath\mangalagiri-pancha-va11891-aug.jpeg"
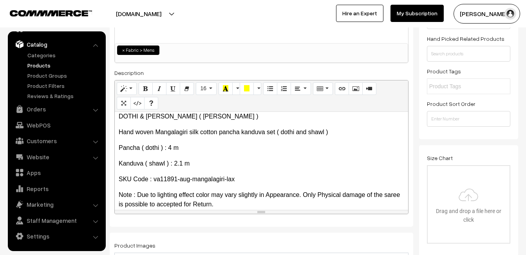
scroll to position [0, 0]
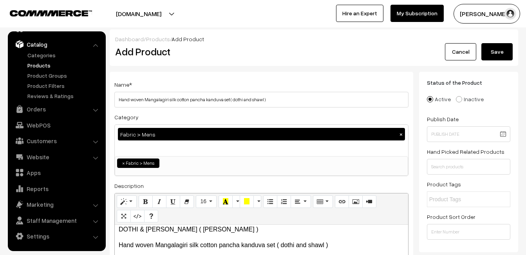
click at [506, 51] on button "Save" at bounding box center [497, 51] width 31 height 17
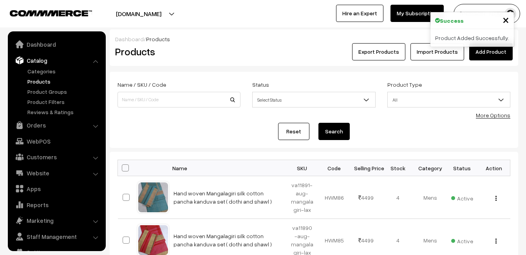
scroll to position [16, 0]
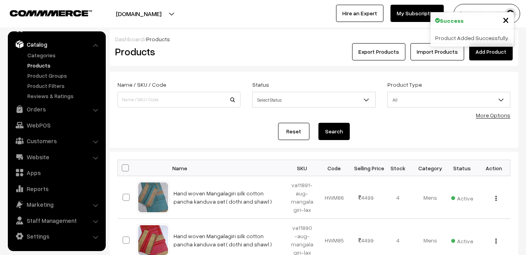
click at [221, 54] on h2 "Products" at bounding box center [177, 51] width 125 height 12
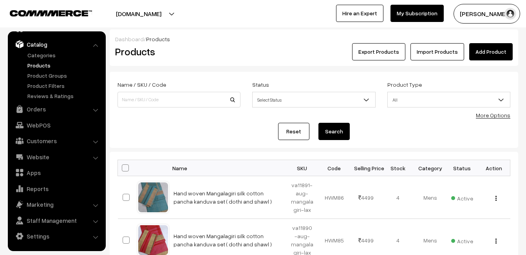
click at [493, 52] on link "Add Product" at bounding box center [490, 51] width 43 height 17
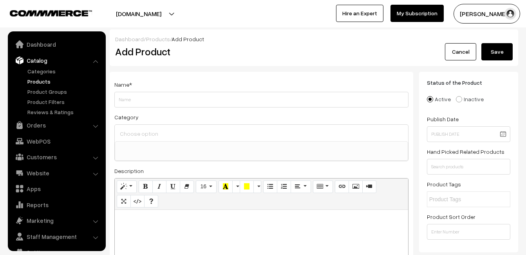
select select
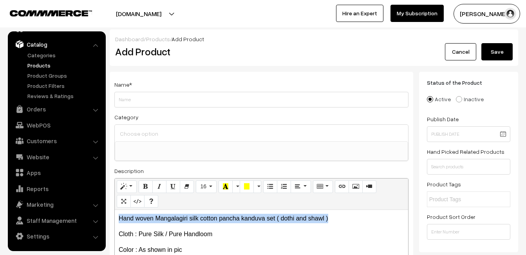
drag, startPoint x: 339, startPoint y: 215, endPoint x: 109, endPoint y: 203, distance: 231.1
drag, startPoint x: 118, startPoint y: 208, endPoint x: 123, endPoint y: 214, distance: 8.1
copy p "Hand woven Mangalagiri silk cotton pancha kanduva set ( dothi and shawl )"
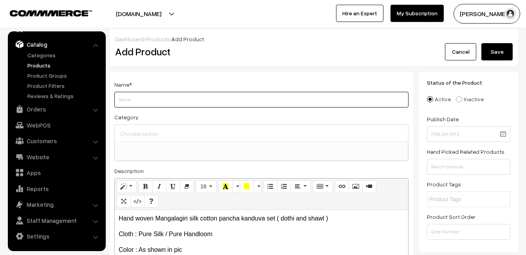
paste input "Hand woven Mangalagiri silk cotton pancha kanduva set ( dothi and shawl )"
type input "Hand woven Mangalagiri silk cotton pancha kanduva set ( dothi and shawl )"
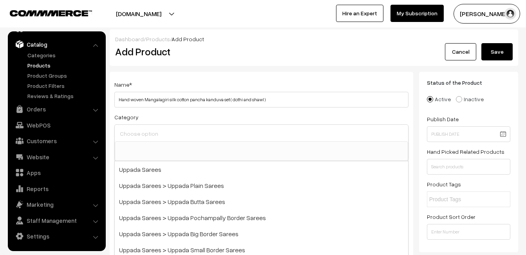
click at [139, 134] on input at bounding box center [261, 133] width 287 height 11
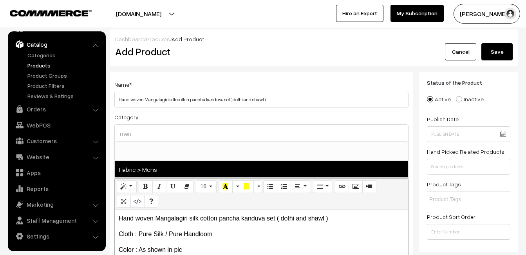
type input "men"
click at [164, 165] on span "Fabric > Mens" at bounding box center [261, 169] width 293 height 16
select select "52"
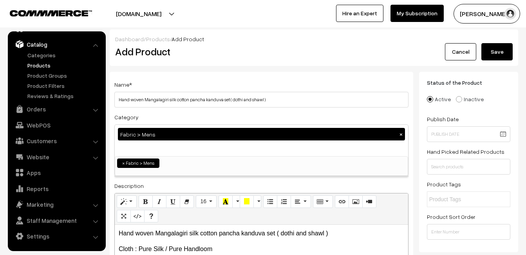
click at [234, 57] on h2 "Add Product" at bounding box center [262, 51] width 295 height 12
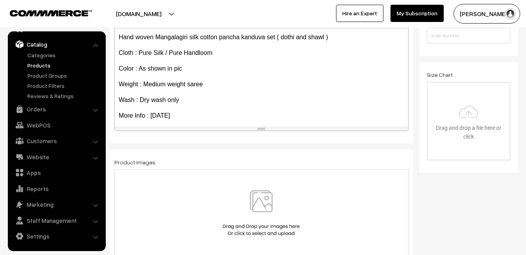
scroll to position [157, 0]
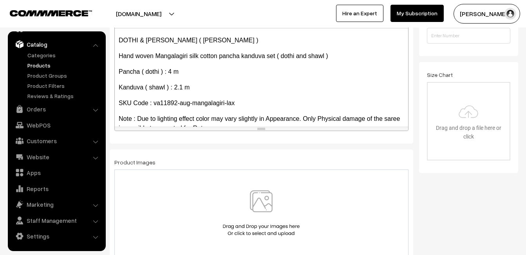
click at [264, 190] on img at bounding box center [261, 213] width 81 height 46
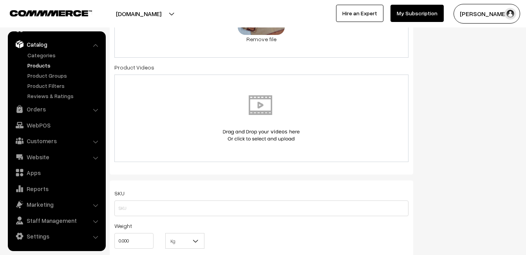
scroll to position [431, 0]
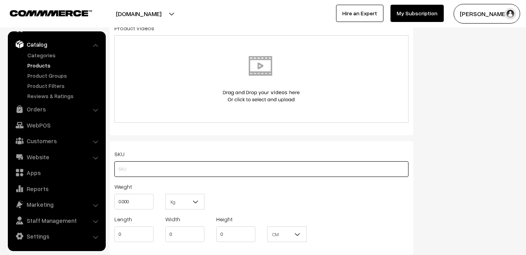
click at [118, 176] on input "text" at bounding box center [261, 169] width 294 height 16
paste input "va11892-aug-mangalagiri-lax"
type input "va11892-aug-mangalagiri-lax"
click at [132, 203] on input "0.000" at bounding box center [133, 202] width 39 height 16
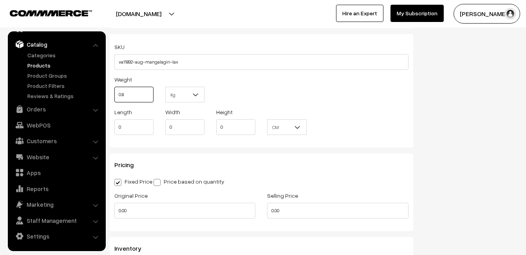
scroll to position [549, 0]
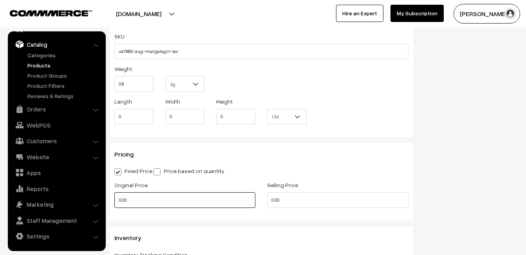
type input "0.80"
click at [142, 199] on input "0.00" at bounding box center [184, 200] width 141 height 16
type input "0"
type input "3360"
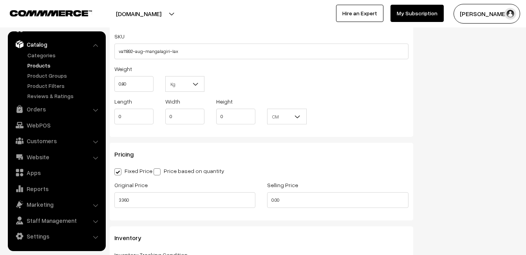
type input "0"
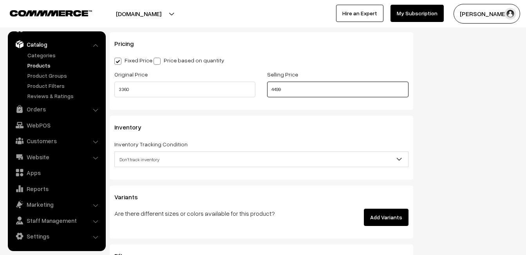
scroll to position [705, 0]
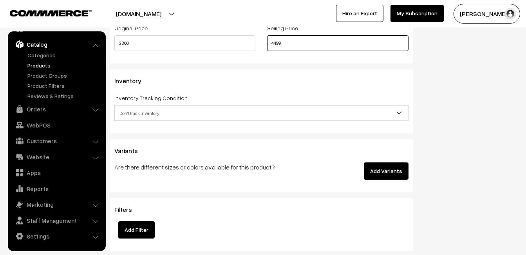
type input "4499"
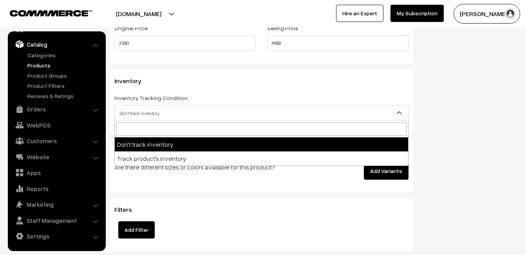
click at [145, 108] on span "Don't track inventory" at bounding box center [261, 113] width 293 height 14
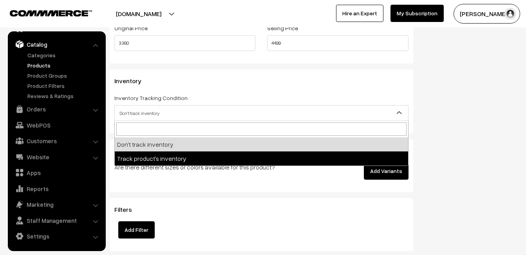
select select "2"
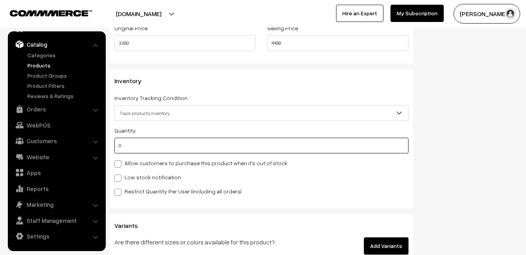
click at [150, 151] on input "0" at bounding box center [261, 146] width 294 height 16
type input "4"
click at [144, 185] on div "Quantity 4 Allow customers to purchase this product when it's out of stock Low …" at bounding box center [261, 160] width 294 height 70
click at [145, 175] on label "Low stock notification" at bounding box center [147, 177] width 67 height 8
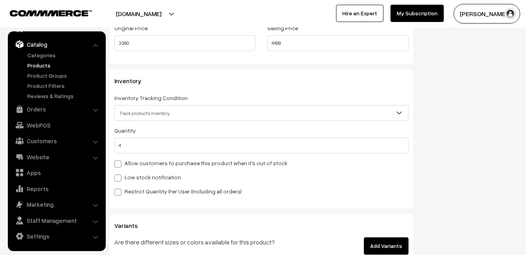
click at [119, 175] on input "Low stock notification" at bounding box center [116, 176] width 5 height 5
checkbox input "true"
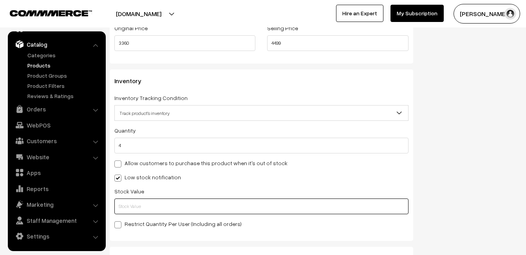
click at [142, 203] on input "text" at bounding box center [261, 206] width 294 height 16
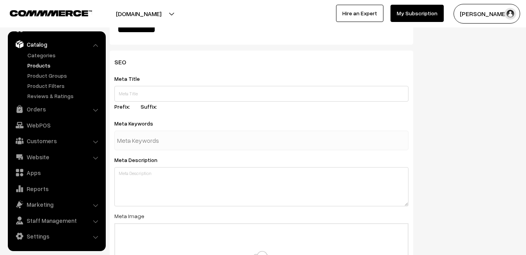
scroll to position [1163, 0]
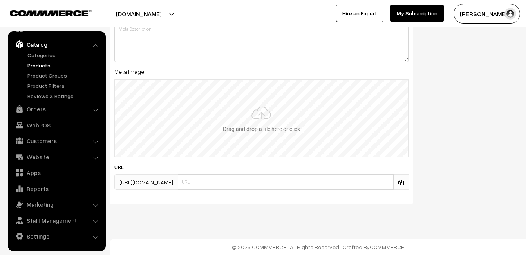
type input "2"
click at [268, 117] on input "file" at bounding box center [261, 118] width 293 height 77
type input "C:\fakepath\mangalagiri-pancha-va11892-aug.jpeg"
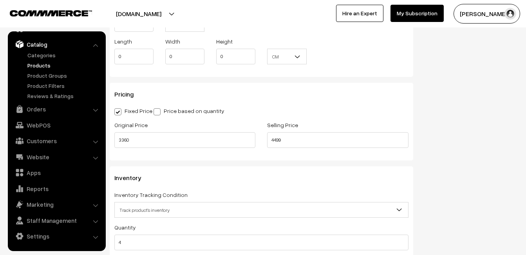
scroll to position [0, 0]
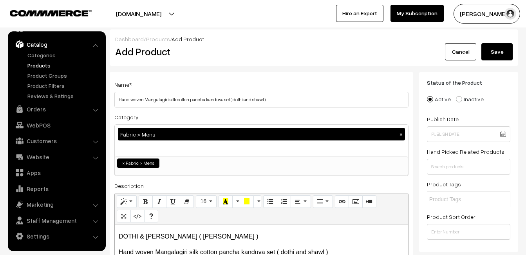
click at [503, 51] on button "Save" at bounding box center [497, 51] width 31 height 17
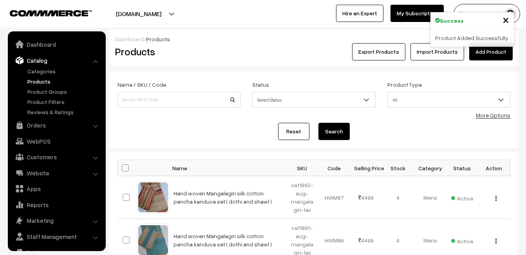
scroll to position [16, 0]
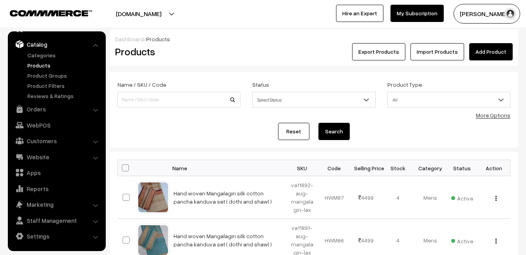
click at [246, 53] on div "Export Products Import Products Add Product" at bounding box center [382, 51] width 273 height 17
click at [489, 55] on link "Add Product" at bounding box center [490, 51] width 43 height 17
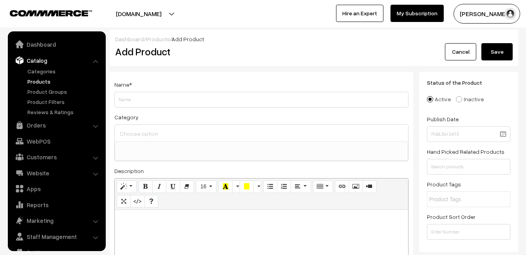
select select
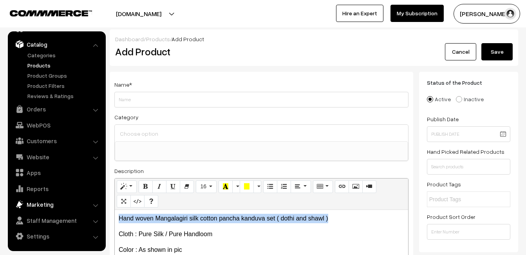
drag, startPoint x: 333, startPoint y: 215, endPoint x: 96, endPoint y: 201, distance: 237.8
copy p "Hand woven Mangalagiri silk cotton pancha kanduva set ( dothi and shawl )"
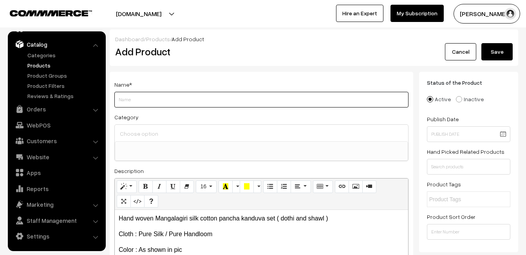
click at [122, 101] on input "Weight" at bounding box center [261, 100] width 294 height 16
paste input "Hand woven Mangalagiri silk cotton pancha kanduva set ( dothi and shawl )"
type input "Hand woven Mangalagiri silk cotton pancha kanduva set ( dothi and shawl )"
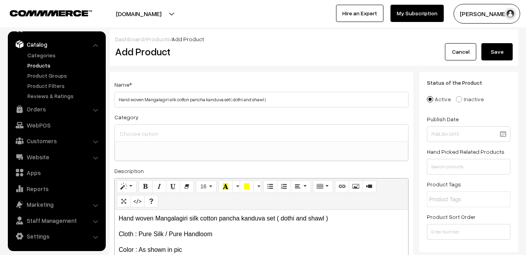
click at [141, 130] on input at bounding box center [261, 133] width 287 height 11
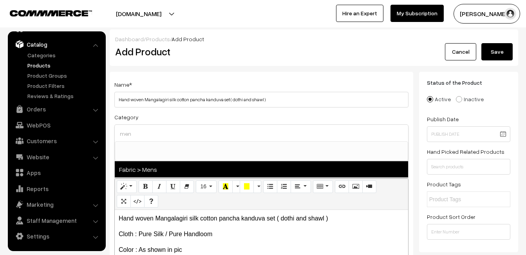
type input "men"
click at [153, 168] on span "Fabric > Mens" at bounding box center [261, 169] width 293 height 16
select select "52"
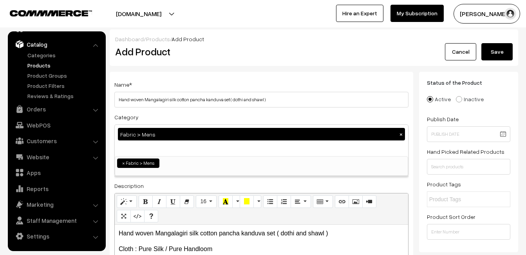
scroll to position [433, 0]
click at [184, 74] on div "Name * Hand woven Mangalagiri silk cotton pancha kanduva set ( dothi and shawl …" at bounding box center [262, 206] width 304 height 268
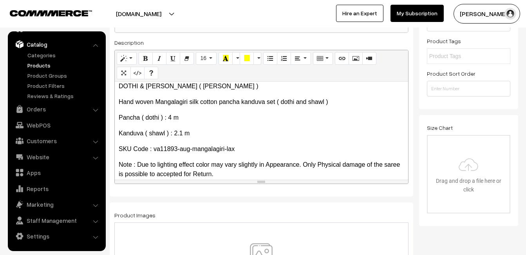
scroll to position [196, 0]
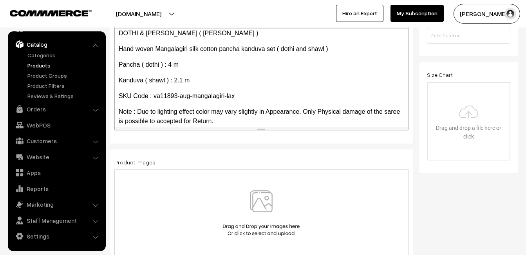
click at [255, 203] on img at bounding box center [261, 213] width 81 height 46
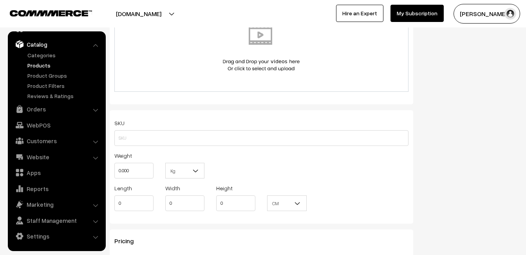
scroll to position [470, 0]
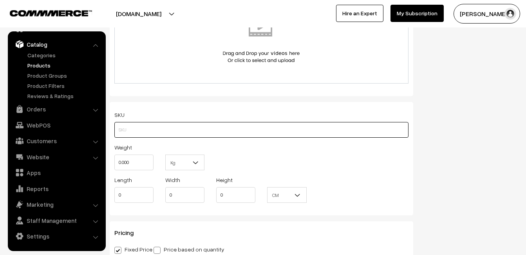
click at [158, 132] on input "text" at bounding box center [261, 130] width 294 height 16
paste input "va11893-aug-mangalagiri-lax"
type input "va11893-aug-mangalagiri-lax"
click at [150, 157] on input "0.000" at bounding box center [133, 162] width 39 height 16
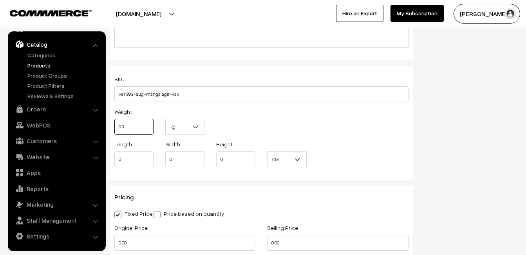
scroll to position [588, 0]
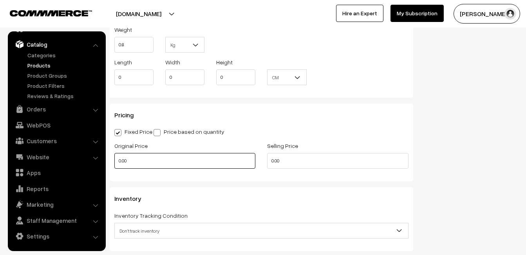
type input "0.80"
click at [125, 164] on input "0.00" at bounding box center [184, 161] width 141 height 16
type input "0"
type input "3360"
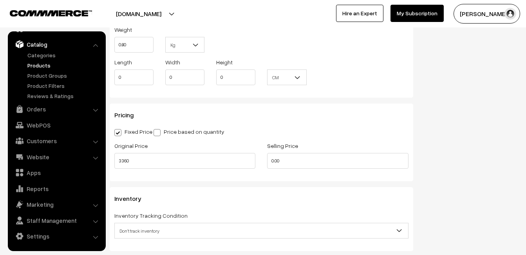
type input "0"
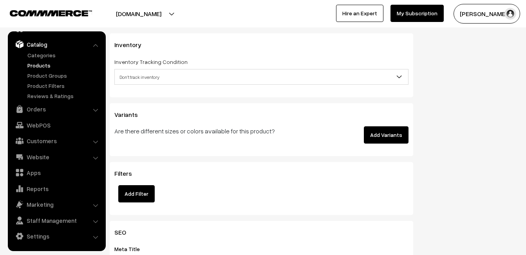
scroll to position [744, 0]
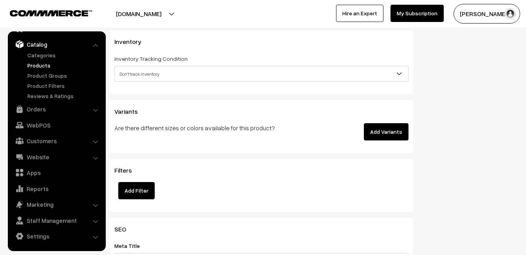
type input "4499"
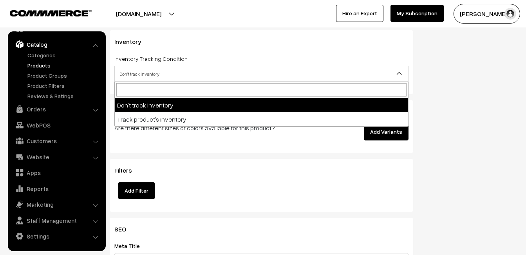
click at [134, 73] on span "Don't track inventory" at bounding box center [261, 74] width 293 height 14
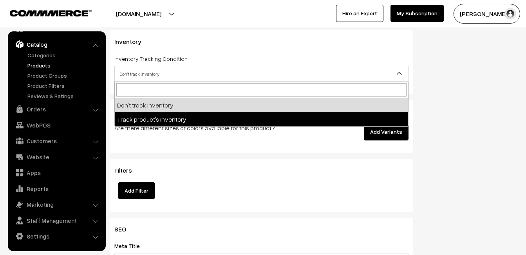
select select "2"
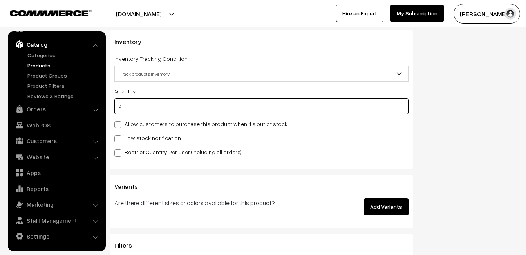
click at [135, 109] on input "0" at bounding box center [261, 106] width 294 height 16
type input "4"
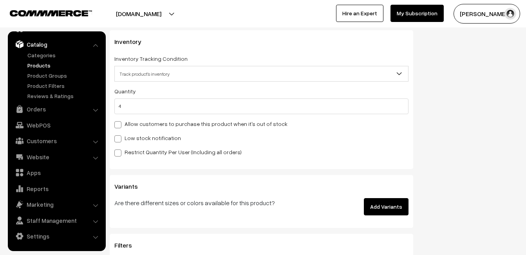
click at [130, 141] on label "Low stock notification" at bounding box center [147, 138] width 67 height 8
click at [119, 140] on input "Low stock notification" at bounding box center [116, 137] width 5 height 5
checkbox input "true"
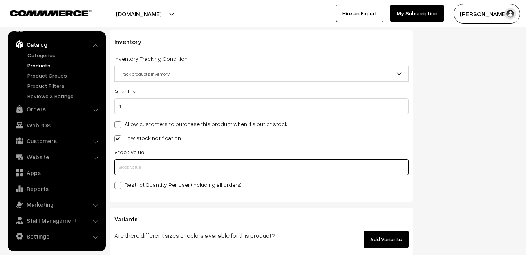
click at [131, 163] on input "text" at bounding box center [261, 167] width 294 height 16
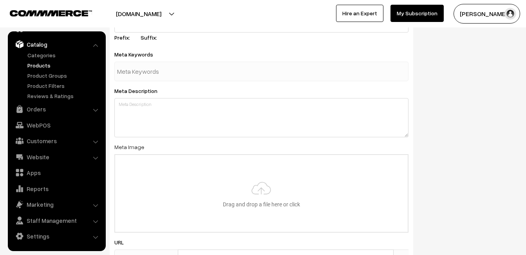
scroll to position [1163, 0]
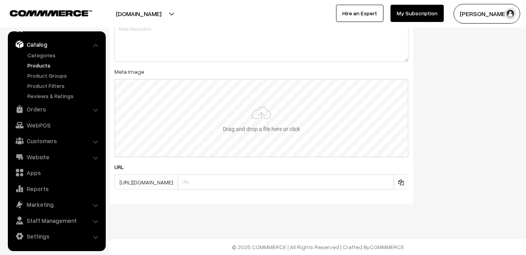
type input "2"
click at [243, 117] on input "file" at bounding box center [261, 118] width 293 height 77
type input "C:\fakepath\mangalagiri-pancha-va11893-aug.jpeg"
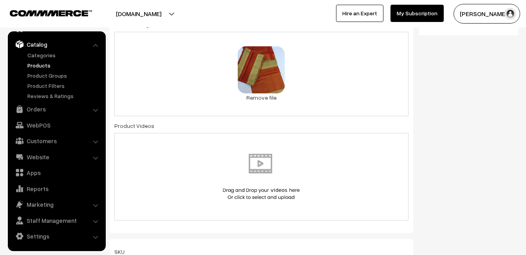
scroll to position [0, 0]
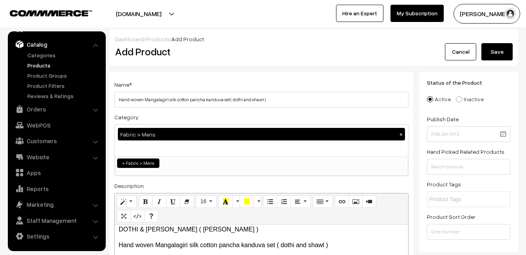
click at [494, 60] on div "Dashboard / Products / Add Product Add Product Cancel Save" at bounding box center [314, 47] width 409 height 36
click at [494, 51] on button "Save" at bounding box center [497, 51] width 31 height 17
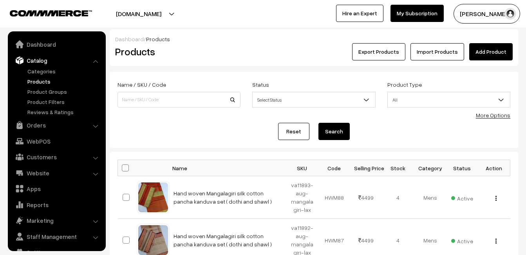
scroll to position [16, 0]
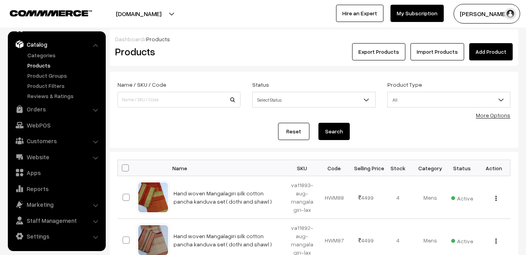
click at [252, 50] on div "Export Products Import Products Add Product" at bounding box center [382, 51] width 261 height 17
click at [487, 47] on link "Add Product" at bounding box center [490, 51] width 43 height 17
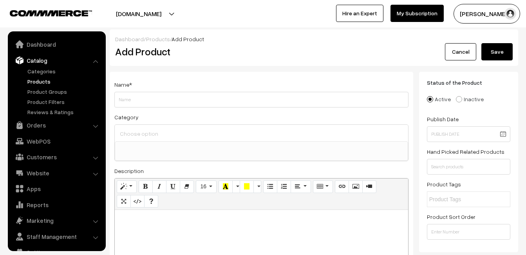
select select
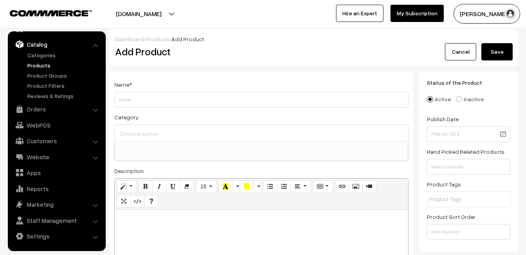
click at [212, 228] on div at bounding box center [261, 259] width 293 height 98
paste div
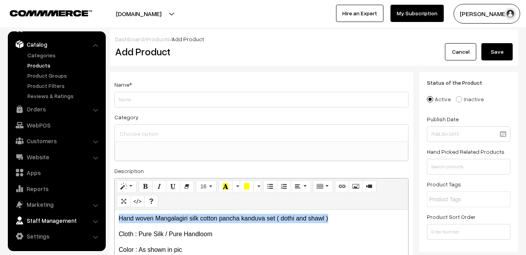
drag, startPoint x: 335, startPoint y: 215, endPoint x: 95, endPoint y: 217, distance: 239.8
copy p "Hand woven Mangalagiri silk cotton pancha kanduva set ( dothi and shawl )"
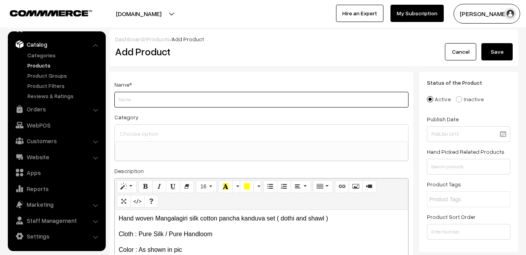
click at [153, 98] on input "Weight" at bounding box center [261, 100] width 294 height 16
paste input "Hand woven Mangalagiri silk cotton pancha kanduva set ( dothi and shawl )"
type input "Hand woven Mangalagiri silk cotton pancha kanduva set ( dothi and shawl )"
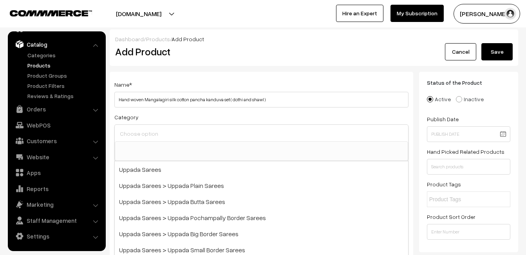
click at [153, 128] on input at bounding box center [261, 133] width 287 height 11
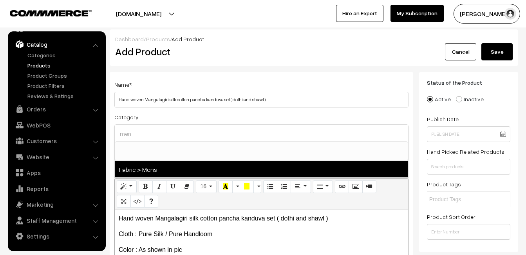
type input "men"
click at [161, 167] on span "Fabric > Mens" at bounding box center [261, 169] width 293 height 16
select select "52"
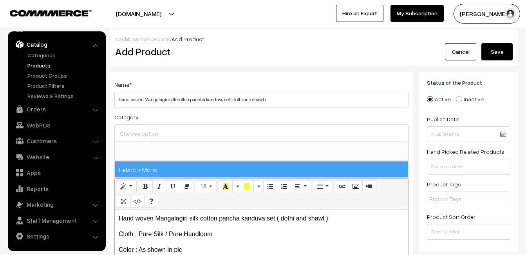
scroll to position [433, 0]
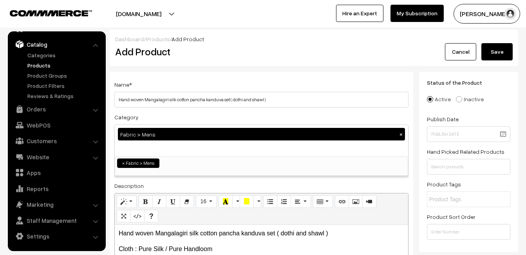
click at [199, 85] on div "Name * Hand woven Mangalagiri silk cotton pancha kanduva set ( dothi and shawl )" at bounding box center [261, 94] width 294 height 28
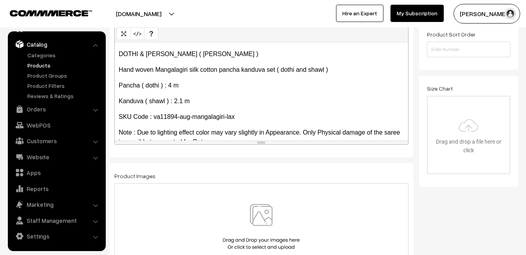
scroll to position [196, 0]
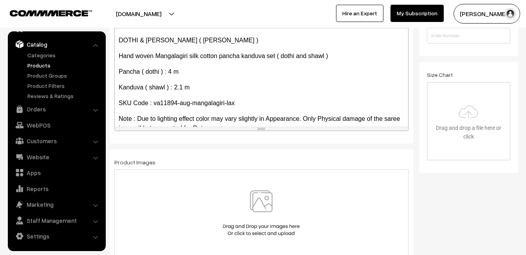
click at [259, 202] on img at bounding box center [261, 213] width 81 height 46
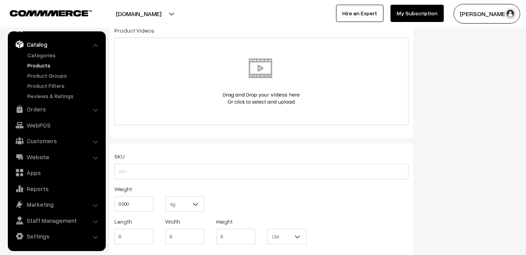
scroll to position [431, 0]
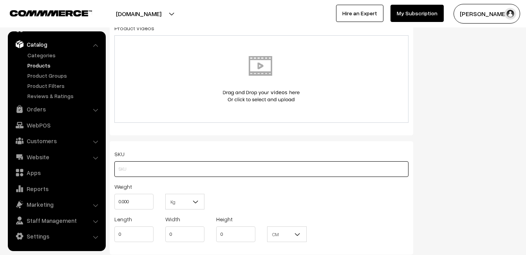
click at [136, 168] on input "text" at bounding box center [261, 169] width 294 height 16
paste input "va11894-aug-mangalagiri-lax"
type input "va11894-aug-mangalagiri-lax"
click at [137, 201] on input "0.000" at bounding box center [133, 202] width 39 height 16
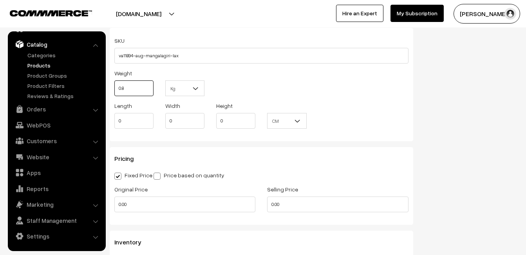
scroll to position [549, 0]
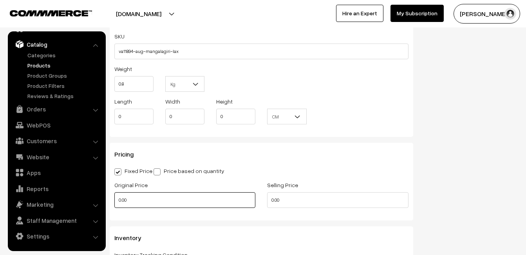
type input "0.80"
click at [130, 198] on input "0.00" at bounding box center [184, 200] width 141 height 16
type input "0"
type input "3360"
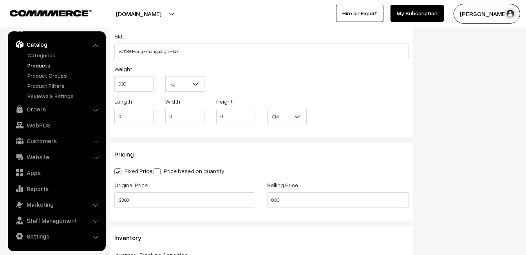
type input "0"
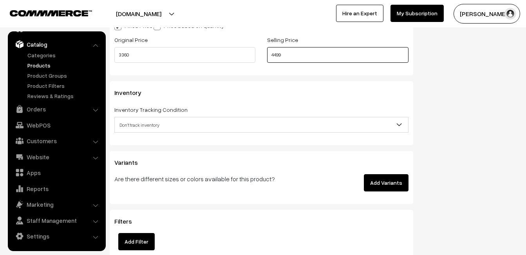
scroll to position [705, 0]
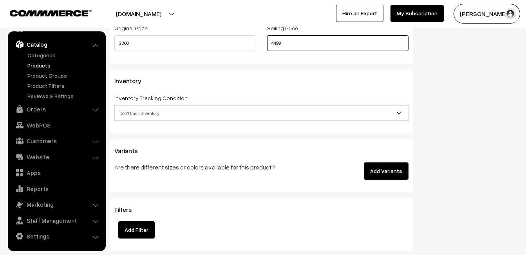
type input "4499"
click at [176, 114] on span "Don't track inventory" at bounding box center [261, 113] width 293 height 14
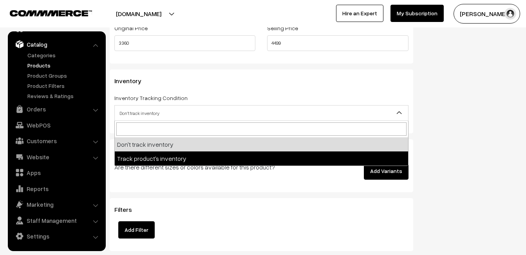
select select "2"
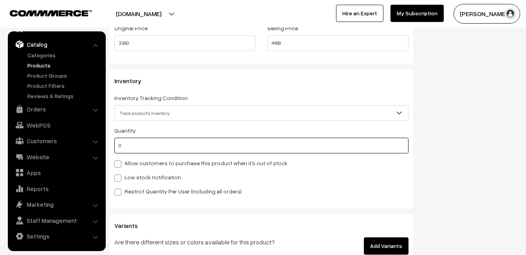
click at [180, 148] on input "0" at bounding box center [261, 146] width 294 height 16
type input "4"
click at [170, 173] on label "Low stock notification" at bounding box center [147, 177] width 67 height 8
click at [119, 174] on input "Low stock notification" at bounding box center [116, 176] width 5 height 5
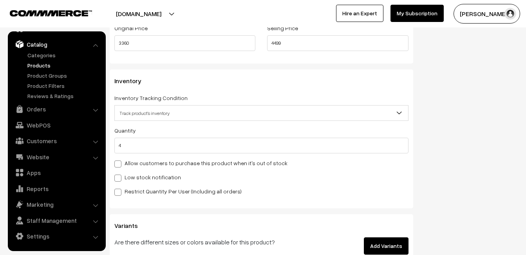
checkbox input "true"
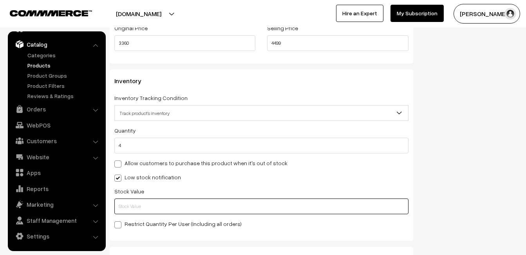
click at [173, 206] on input "text" at bounding box center [261, 206] width 294 height 16
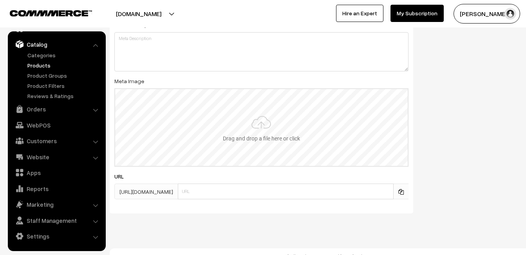
scroll to position [1163, 0]
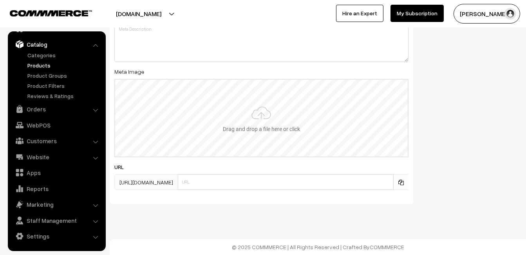
type input "2"
click at [265, 122] on input "file" at bounding box center [261, 118] width 293 height 77
type input "C:\fakepath\mangalagiri-pancha-va11894-aug.jpeg"
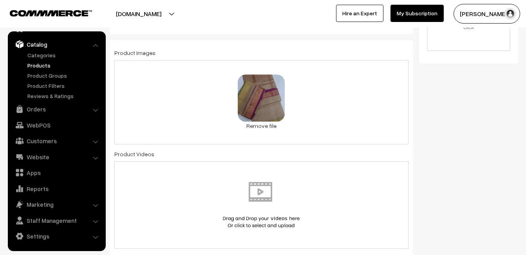
scroll to position [0, 0]
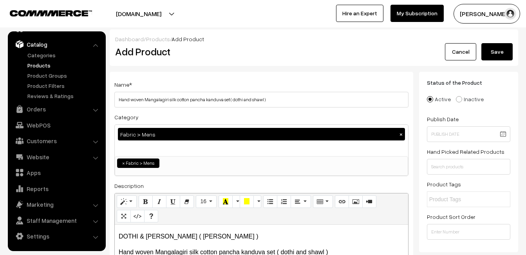
click at [502, 45] on button "Save" at bounding box center [497, 51] width 31 height 17
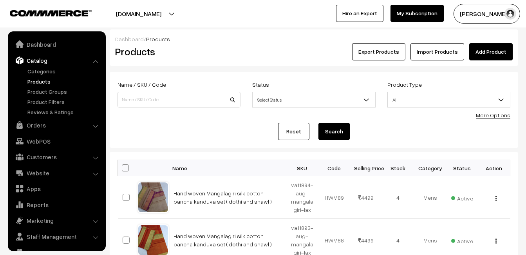
scroll to position [16, 0]
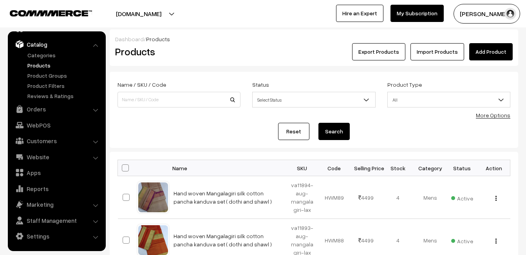
click at [258, 53] on div "Export Products Import Products Add Product" at bounding box center [382, 51] width 261 height 17
click at [478, 47] on link "Add Product" at bounding box center [490, 51] width 43 height 17
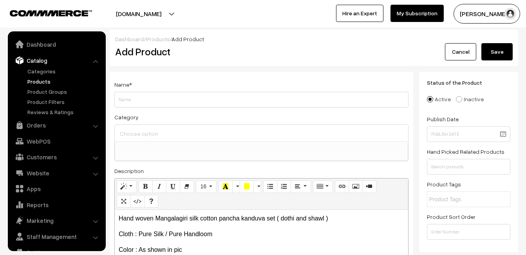
select select
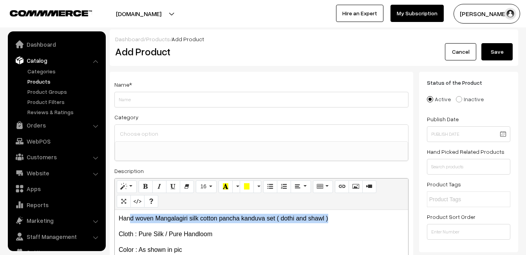
scroll to position [16, 0]
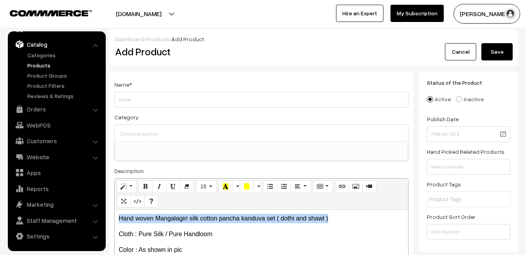
click at [110, 197] on div "Name * Category Uppada Sarees Uppada Sarees > Uppada Plain Sarees Uppada Sarees…" at bounding box center [262, 198] width 304 height 253
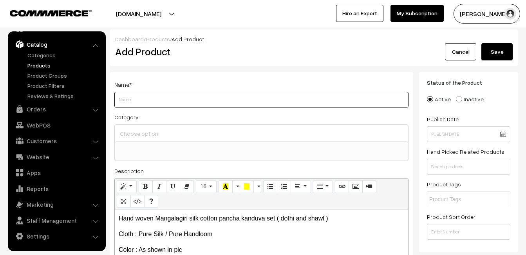
click at [134, 96] on input "Weight" at bounding box center [261, 100] width 294 height 16
paste input "Hand woven Mangalagiri silk cotton pancha kanduva set ( dothi and shawl )"
type input "Hand woven Mangalagiri silk cotton pancha kanduva set ( dothi and shawl )"
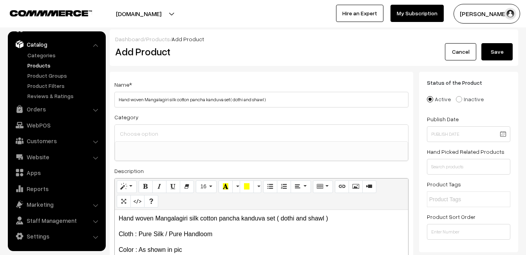
click at [139, 129] on input at bounding box center [261, 133] width 287 height 11
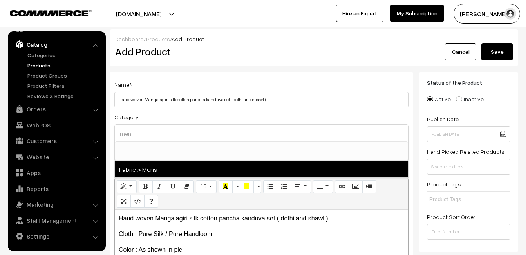
type input "men"
click at [159, 168] on span "Fabric > Mens" at bounding box center [261, 169] width 293 height 16
select select "52"
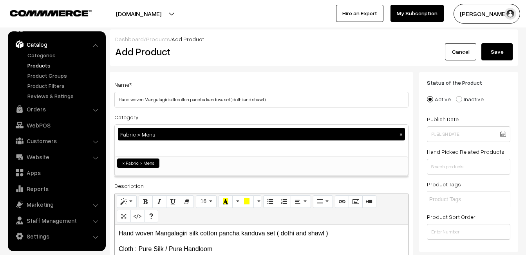
scroll to position [433, 0]
click at [210, 72] on div "Name * Hand woven Mangalagiri silk cotton pancha kanduva set ( dothi and shawl …" at bounding box center [262, 206] width 304 height 268
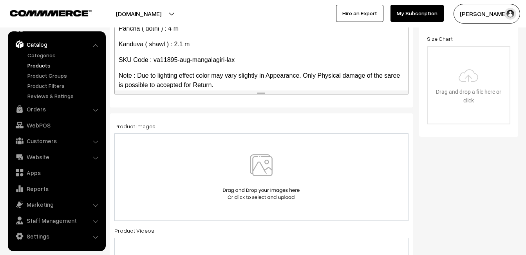
scroll to position [235, 0]
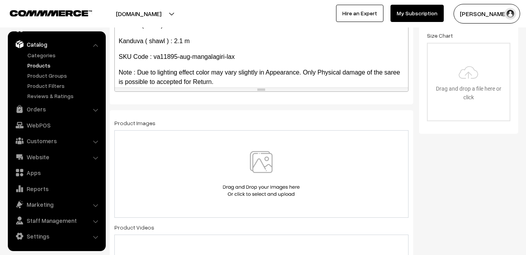
click at [273, 161] on img at bounding box center [261, 174] width 81 height 46
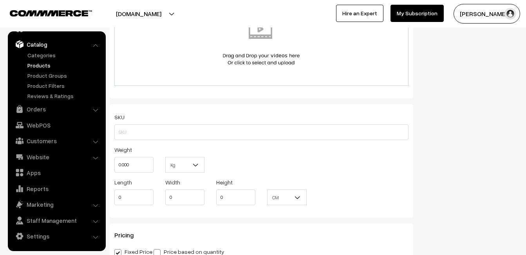
scroll to position [509, 0]
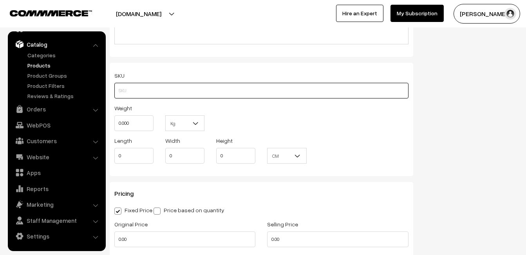
click at [137, 92] on input "text" at bounding box center [261, 91] width 294 height 16
paste input "va11895-aug-mangalagiri-lax"
type input "va11895-aug-mangalagiri-lax"
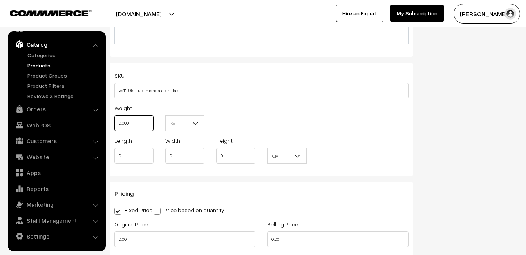
click at [134, 119] on input "0.000" at bounding box center [133, 123] width 39 height 16
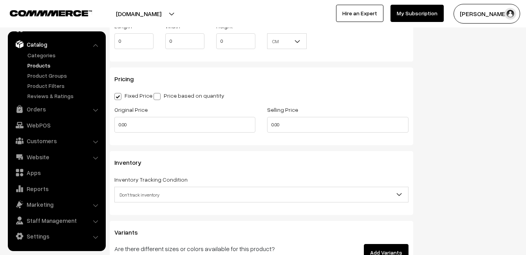
scroll to position [627, 0]
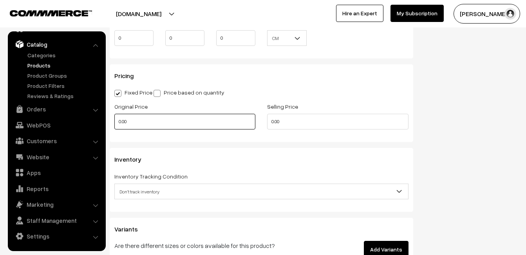
type input "0.80"
click at [136, 124] on input "0.00" at bounding box center [184, 122] width 141 height 16
type input "0"
type input "3360"
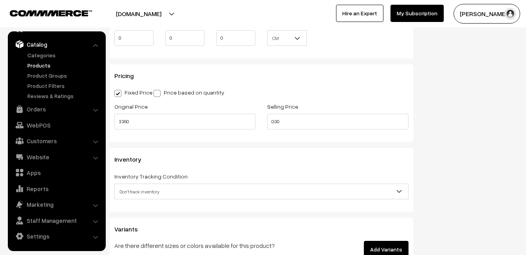
type input "0"
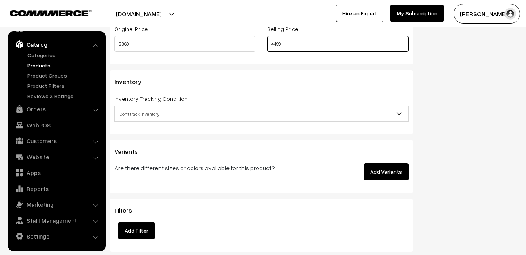
scroll to position [705, 0]
type input "4499"
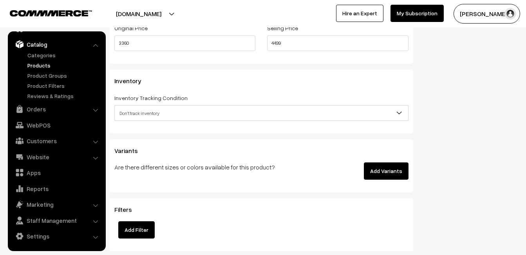
click at [144, 104] on div "Inventory Tracking Condition Don't track inventory Track product's inventory Do…" at bounding box center [261, 107] width 294 height 28
click at [147, 112] on span "Don't track inventory" at bounding box center [261, 113] width 293 height 14
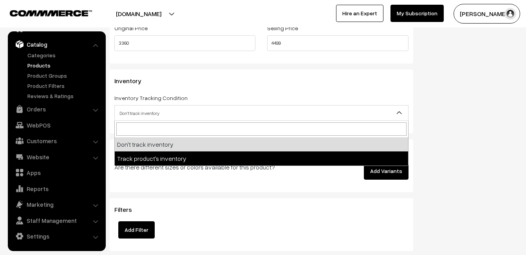
select select "2"
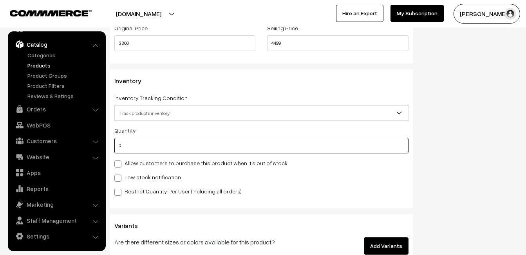
click at [151, 146] on input "0" at bounding box center [261, 146] width 294 height 16
type input "4"
click at [142, 170] on div "Quantity 4 Allow customers to purchase this product when it's out of stock Low …" at bounding box center [261, 160] width 294 height 70
click at [142, 175] on label "Low stock notification" at bounding box center [147, 177] width 67 height 8
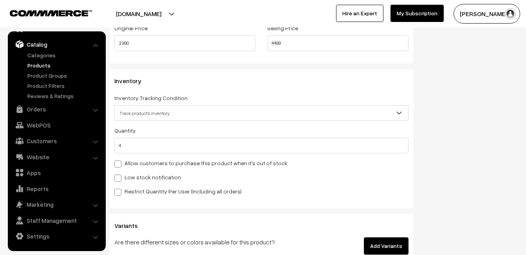
click at [119, 175] on input "Low stock notification" at bounding box center [116, 176] width 5 height 5
checkbox input "true"
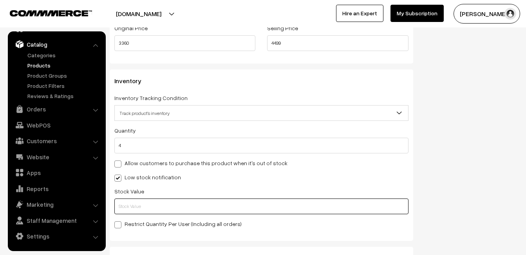
click at [142, 206] on input "text" at bounding box center [261, 206] width 294 height 16
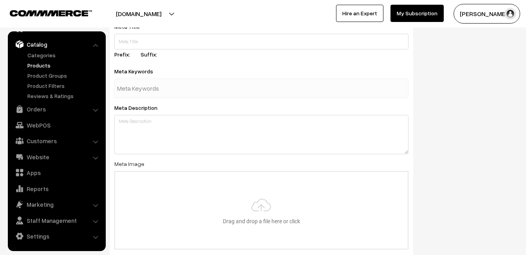
scroll to position [1163, 0]
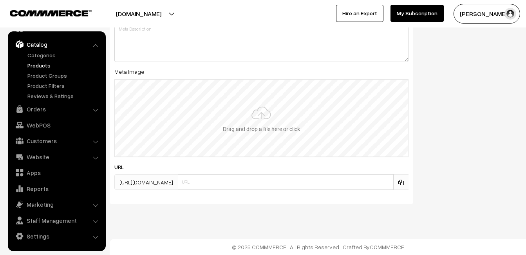
type input "2"
click at [256, 110] on input "file" at bounding box center [261, 118] width 293 height 77
type input "C:\fakepath\mangalagiri-pancha-va11895-aug.jpeg"
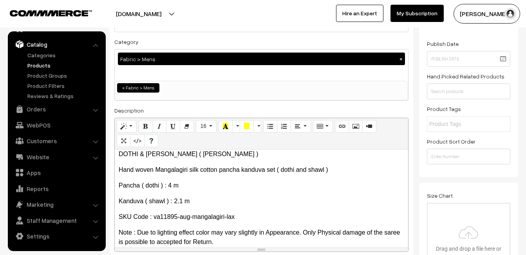
scroll to position [0, 0]
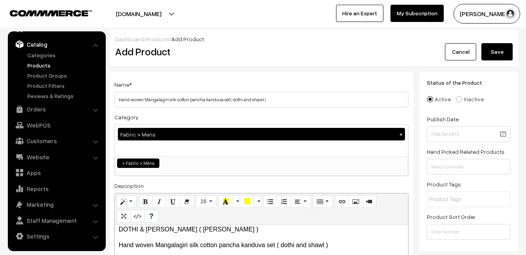
click at [501, 48] on button "Save" at bounding box center [497, 51] width 31 height 17
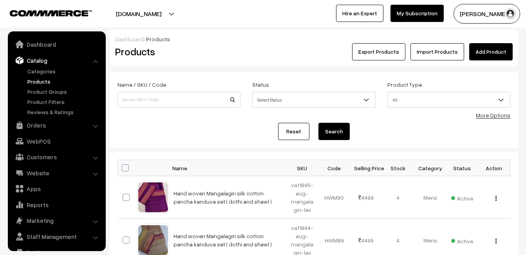
scroll to position [16, 0]
